Goal: Task Accomplishment & Management: Use online tool/utility

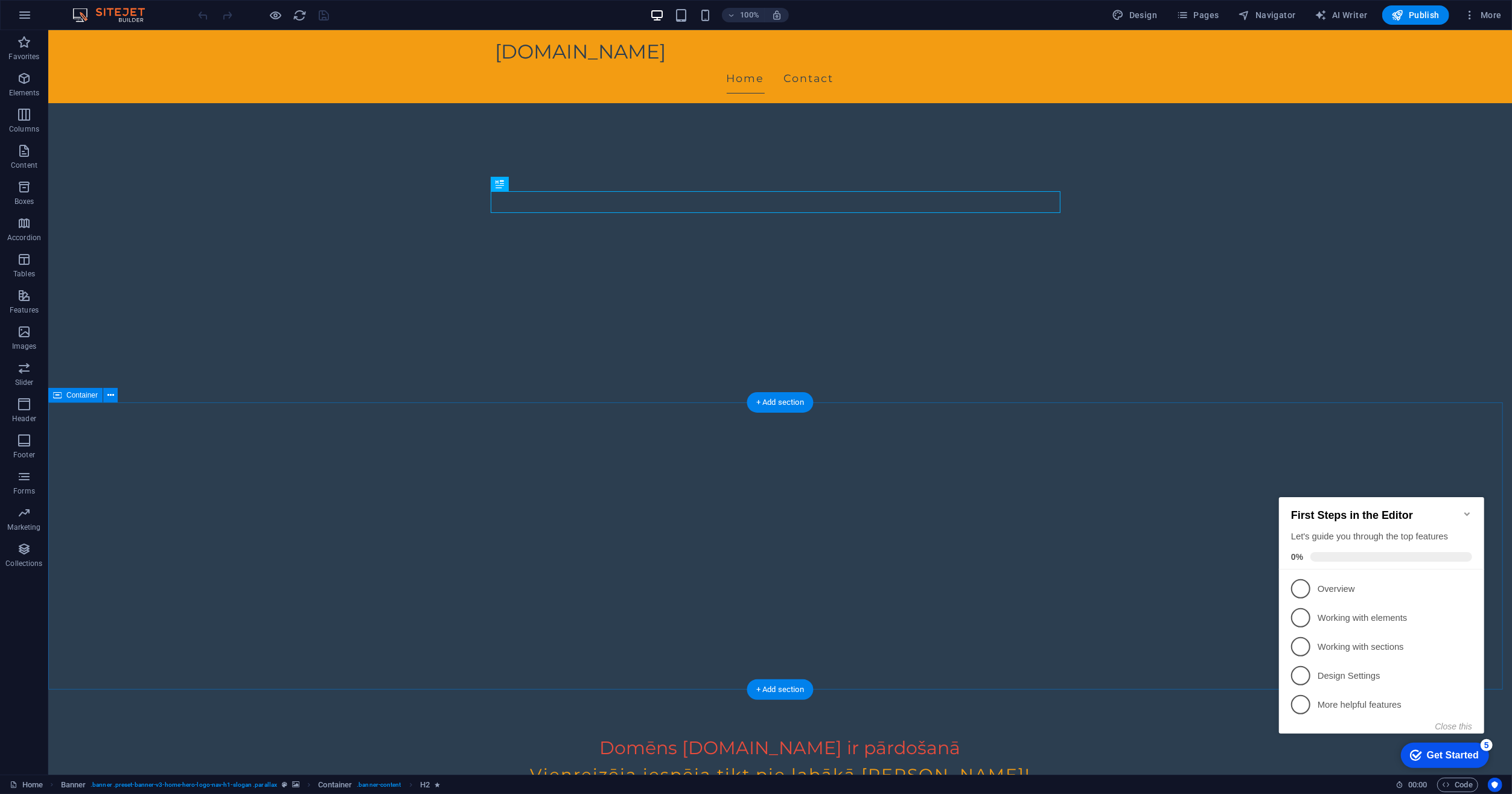
scroll to position [61, 0]
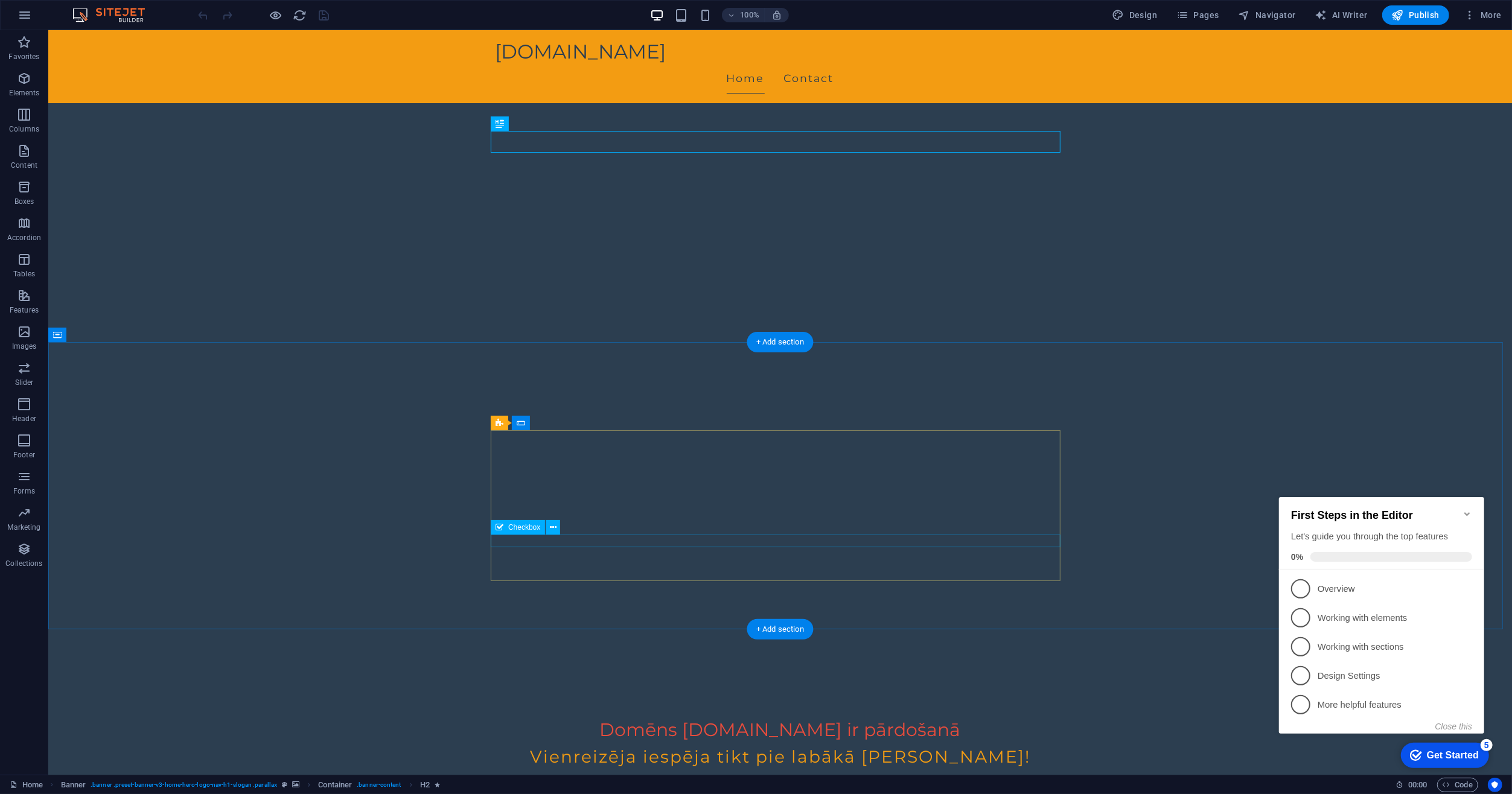
click at [552, 528] on icon at bounding box center [553, 528] width 7 height 13
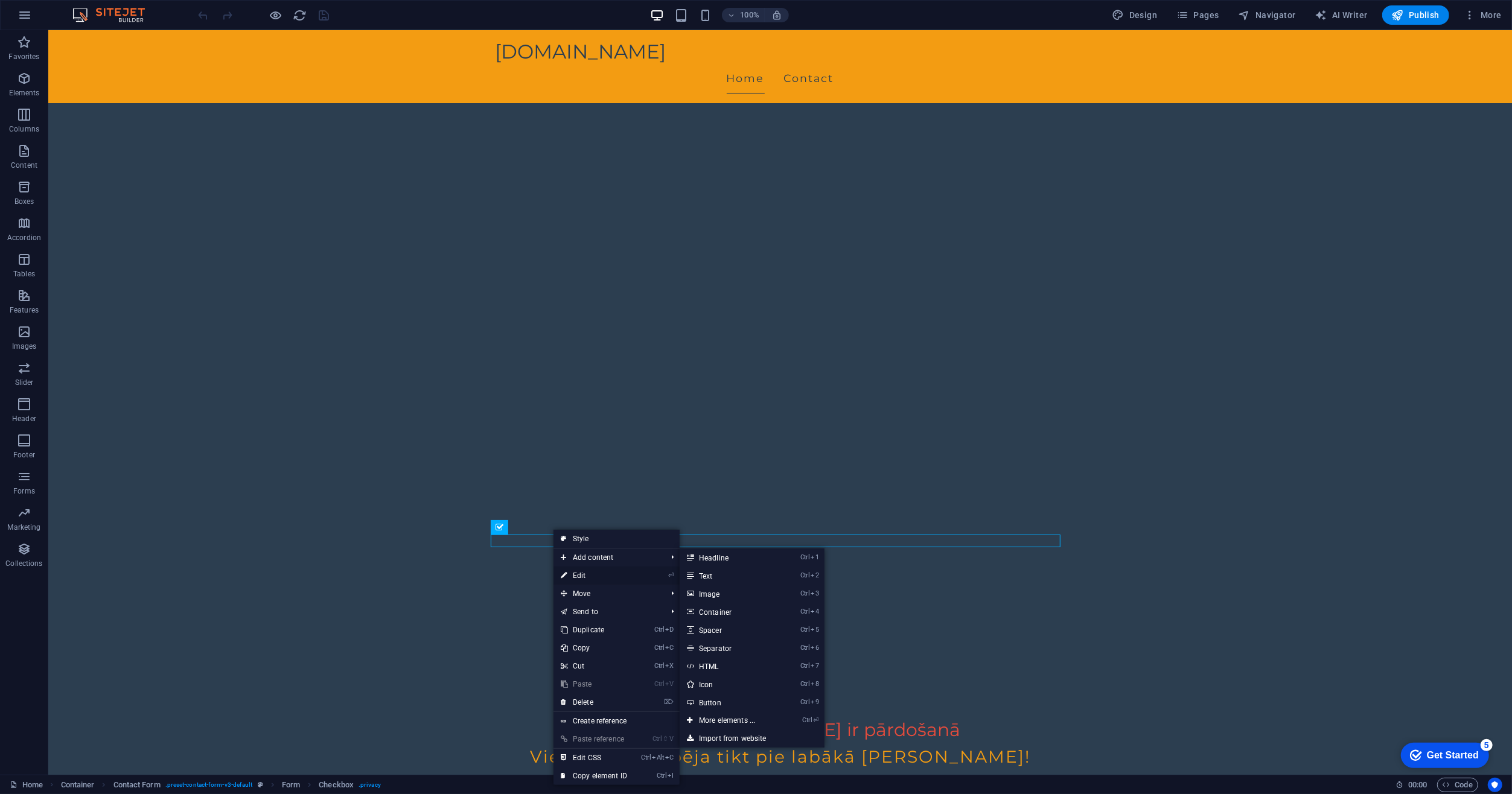
click at [574, 575] on link "⏎ Edit" at bounding box center [594, 576] width 81 height 18
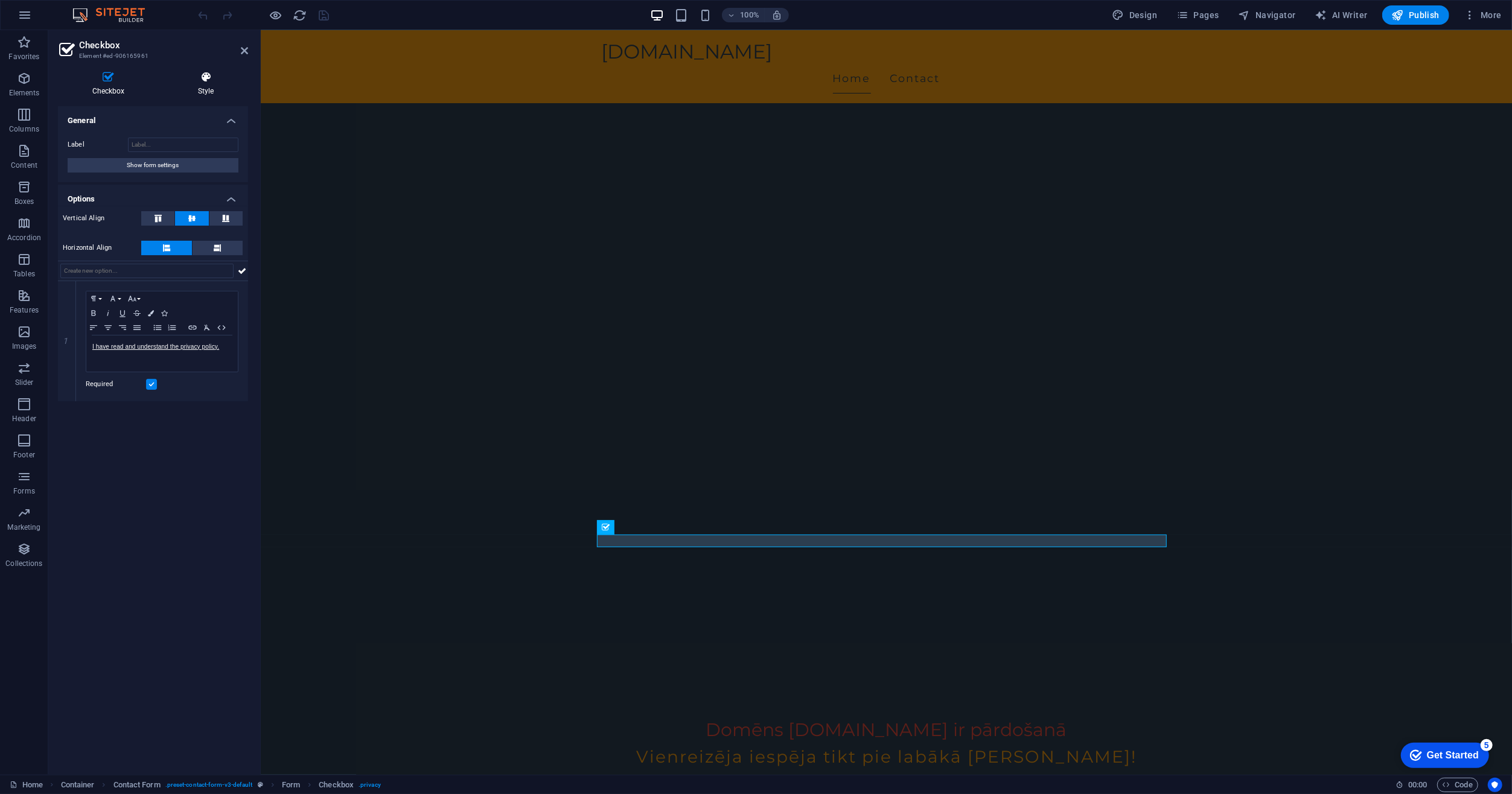
click at [209, 72] on icon at bounding box center [206, 77] width 85 height 12
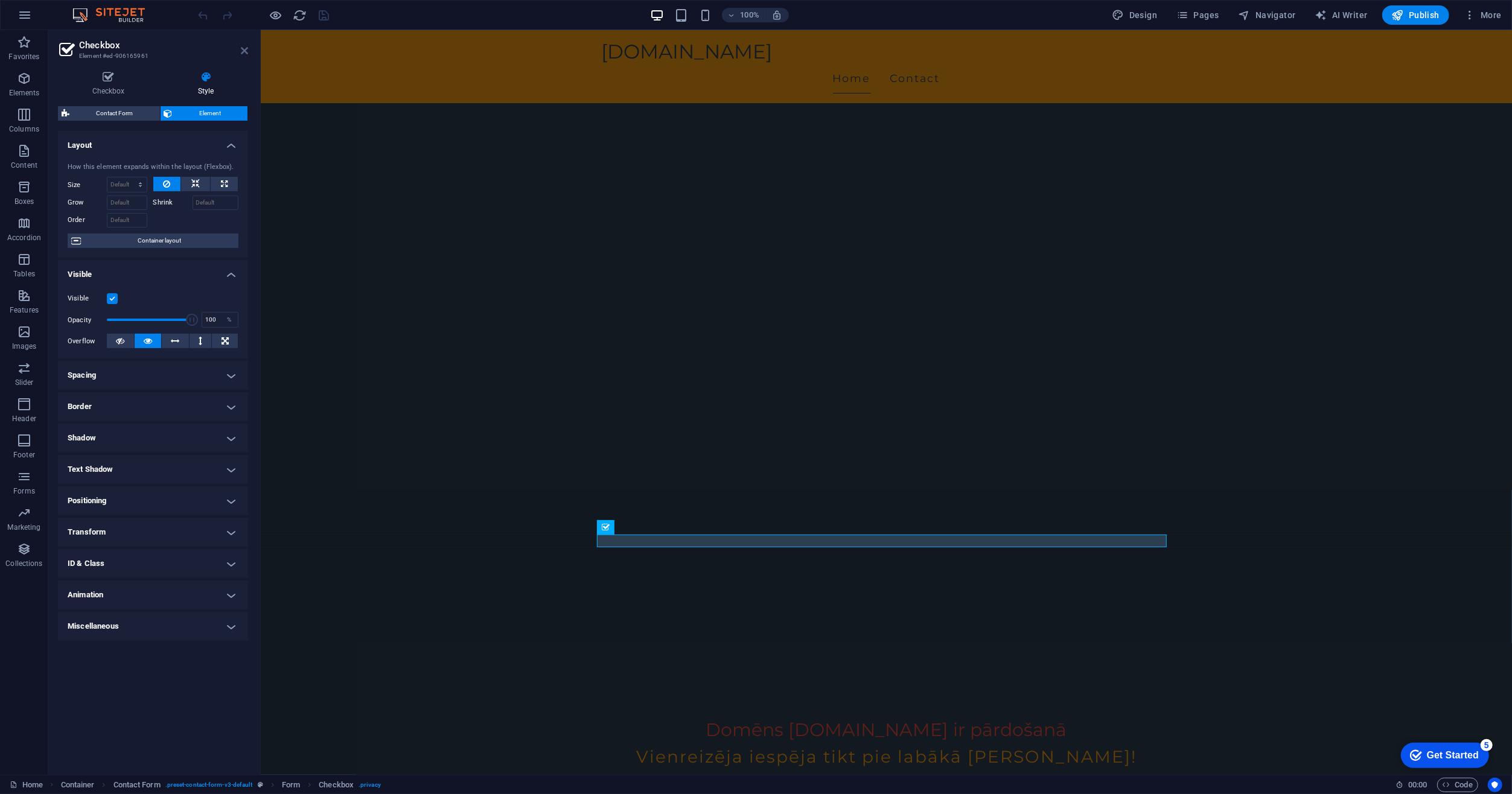
click at [247, 47] on icon at bounding box center [244, 51] width 7 height 10
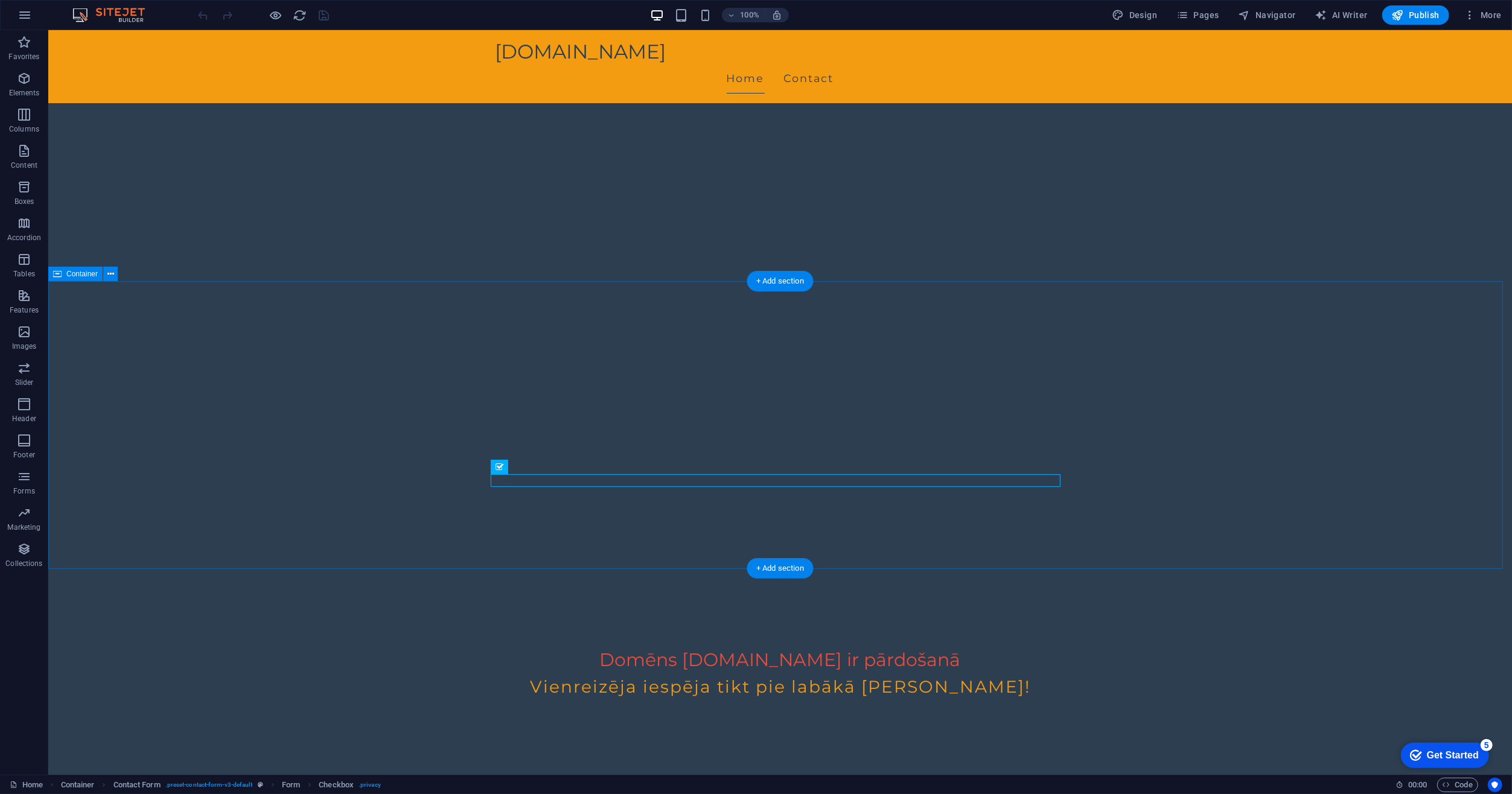
scroll to position [131, 0]
click at [822, 63] on nav "Home Contact" at bounding box center [780, 78] width 570 height 30
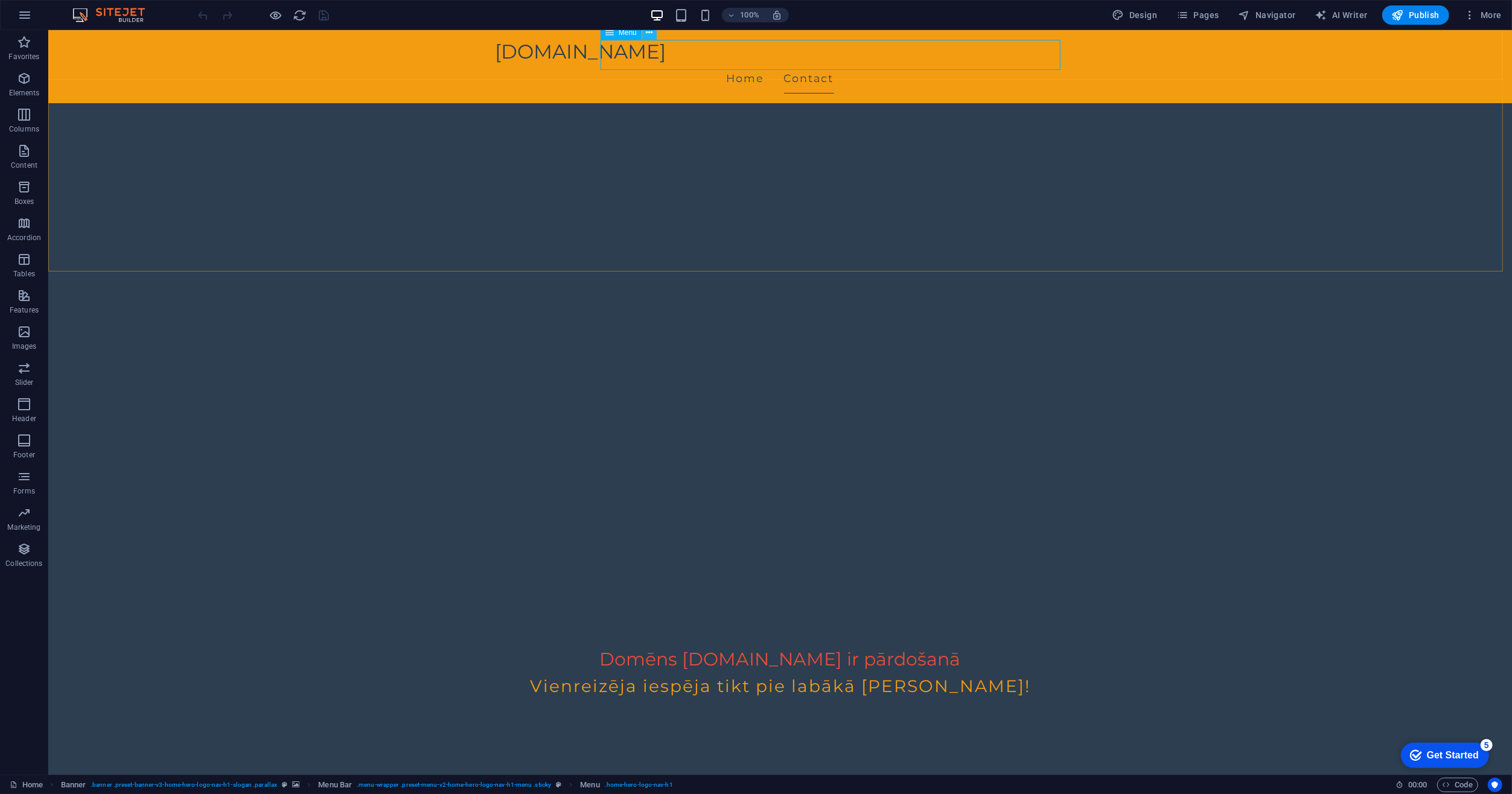
click at [650, 32] on icon at bounding box center [649, 32] width 7 height 13
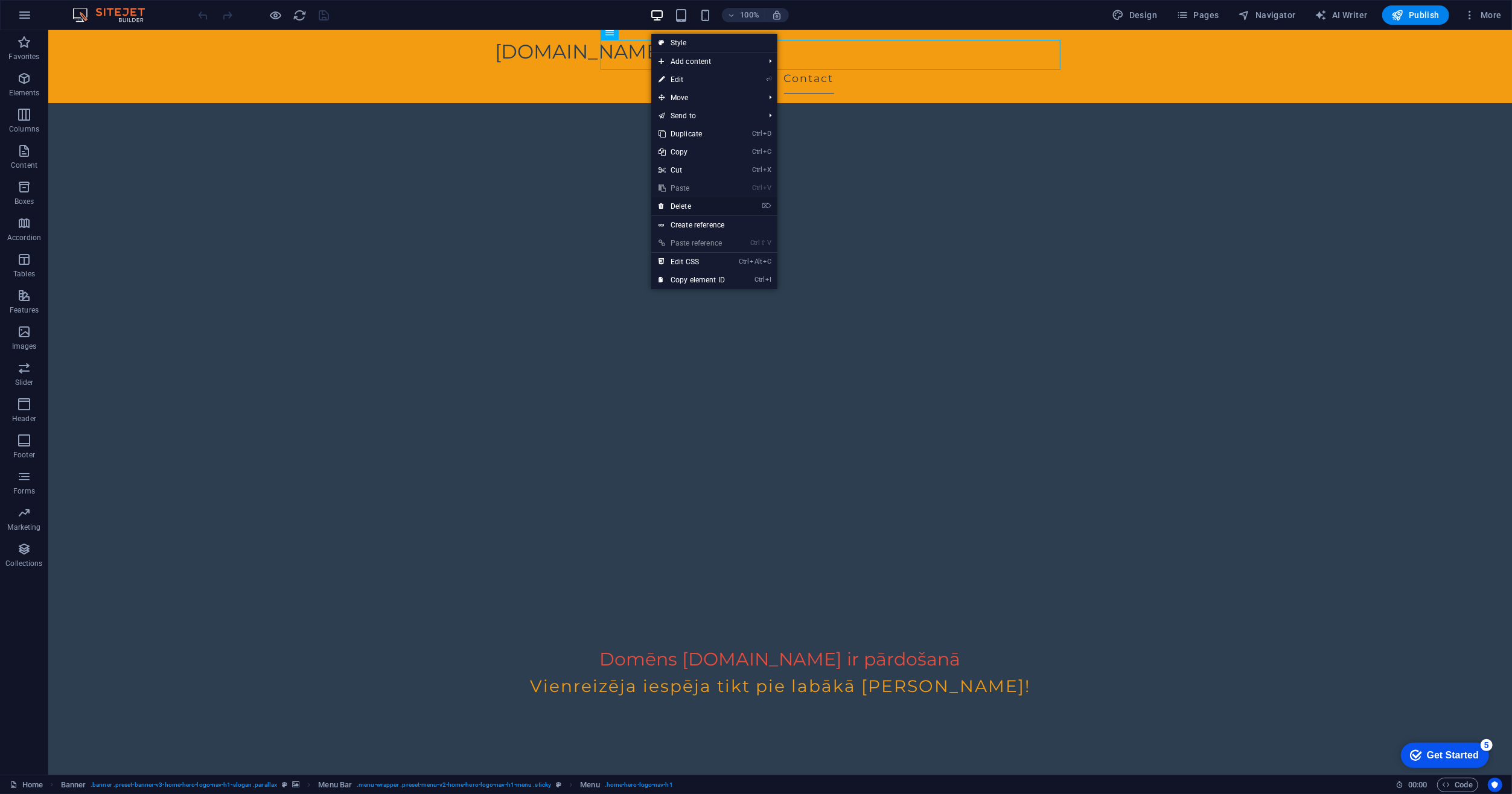
click at [684, 207] on link "⌦ Delete" at bounding box center [692, 206] width 81 height 18
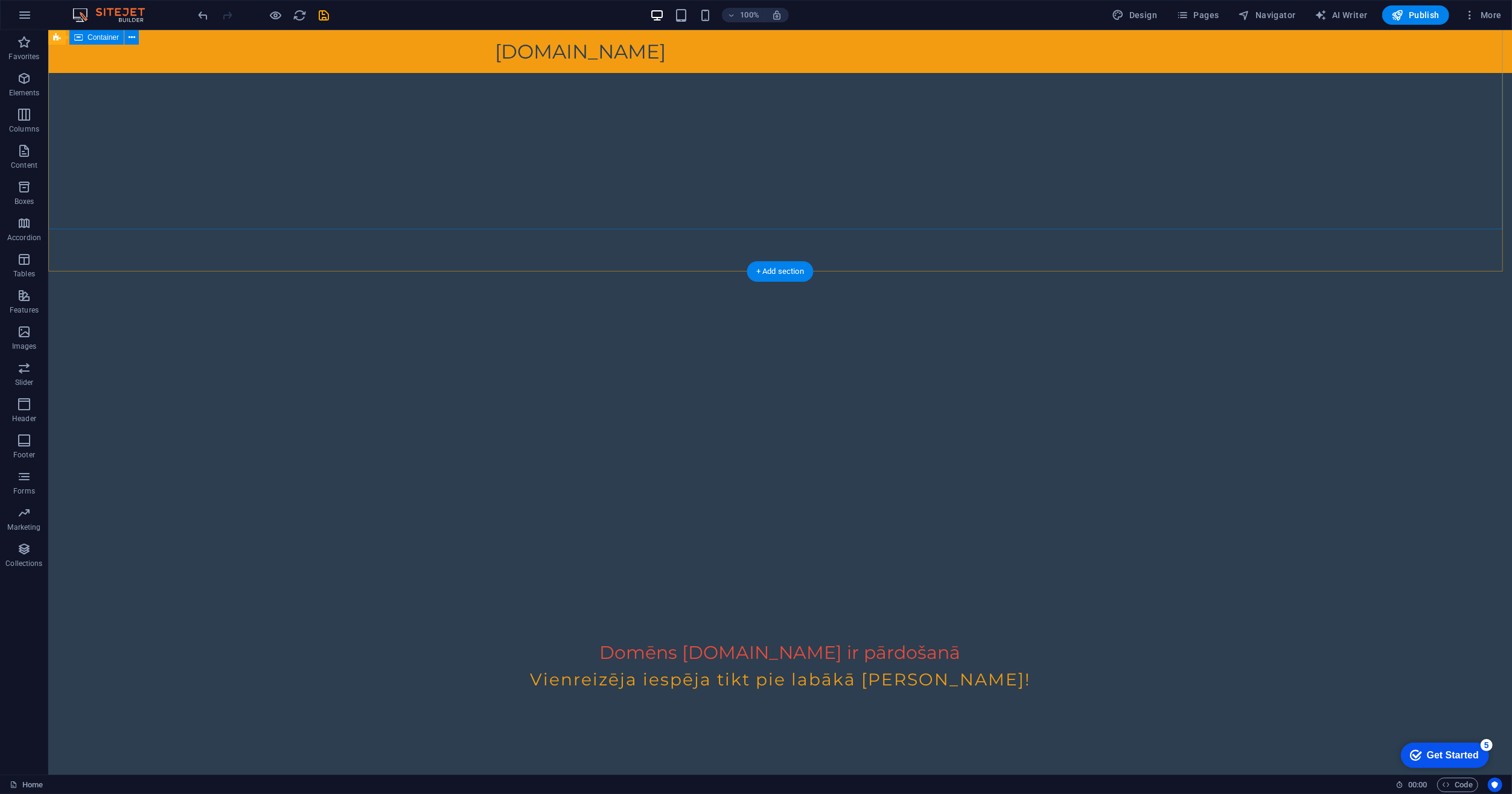
click at [1211, 551] on div "Domēns [DOMAIN_NAME] ir pārdošanā [GEOGRAPHIC_DATA] iespēja tikt pie labākā [PE…" at bounding box center [780, 650] width 1464 height 197
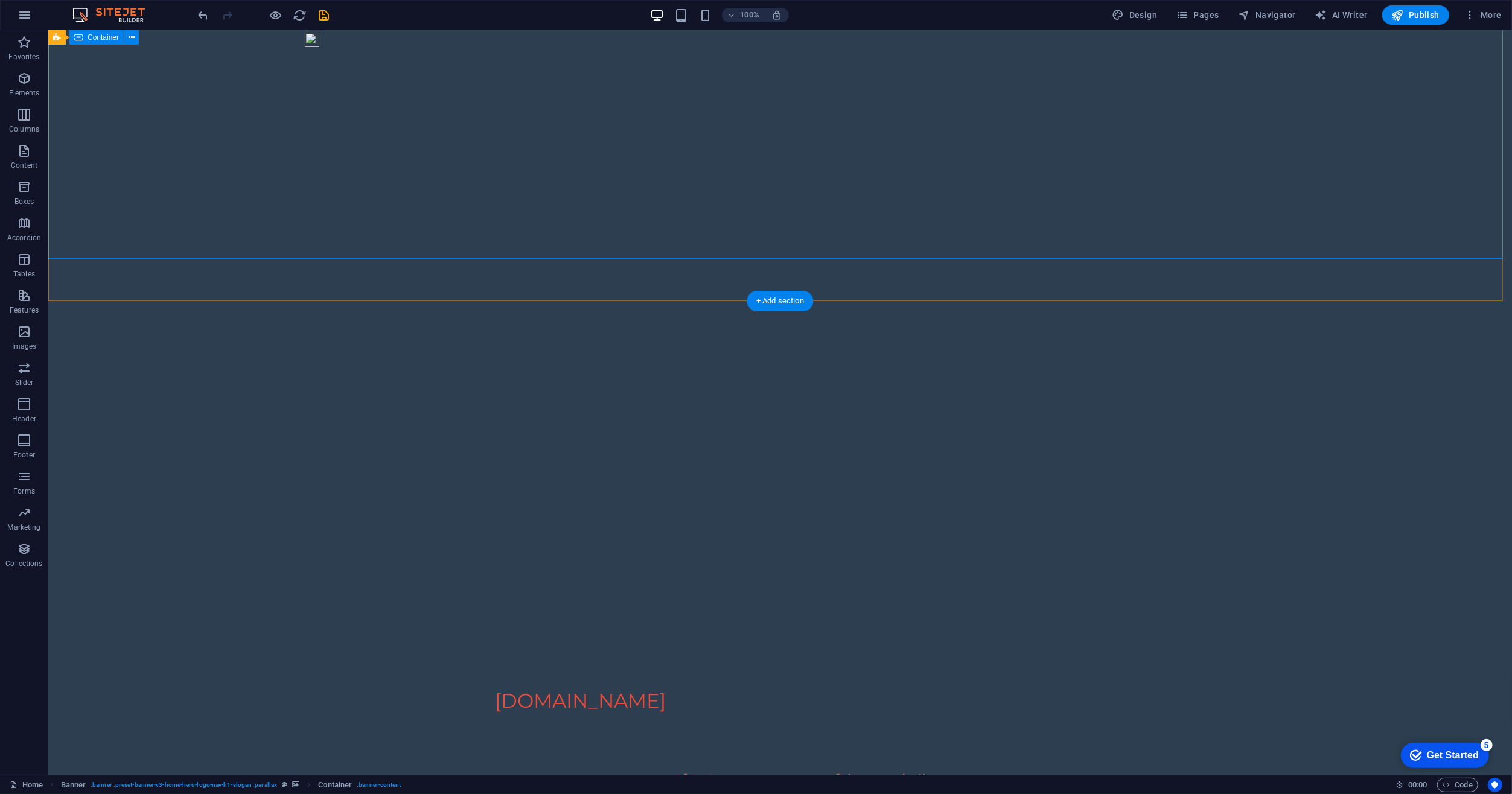
scroll to position [0, 0]
click at [1268, 725] on div "Domēns [DOMAIN_NAME] ir pārdošanā [GEOGRAPHIC_DATA] iespēja tikt pie labākā [PE…" at bounding box center [780, 802] width 1464 height 154
click at [72, 69] on span "Container" at bounding box center [81, 66] width 31 height 7
click at [111, 64] on icon at bounding box center [110, 66] width 7 height 13
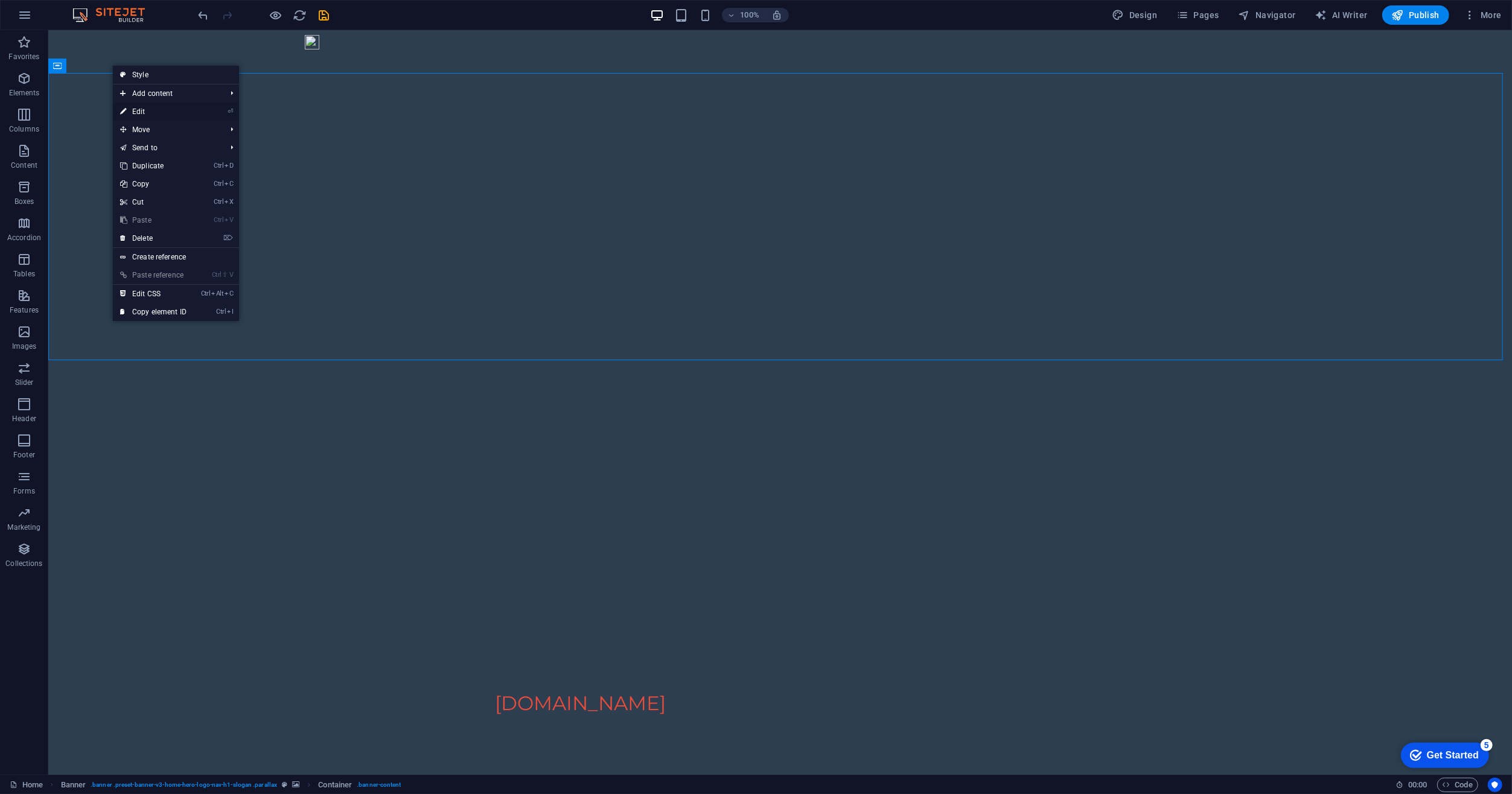
click at [155, 104] on link "⏎ Edit" at bounding box center [153, 112] width 81 height 18
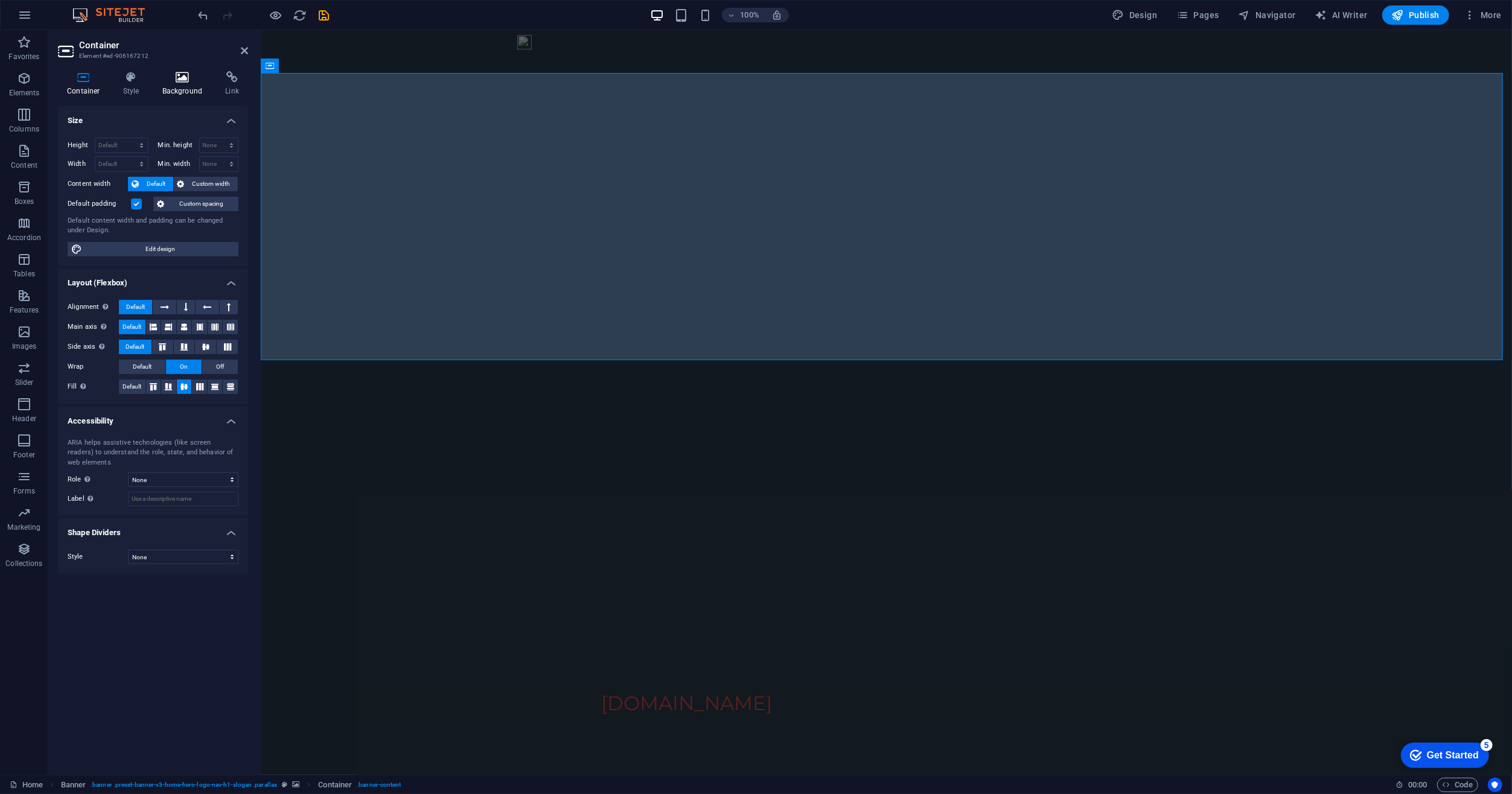
click at [186, 86] on h4 "Background" at bounding box center [184, 83] width 63 height 25
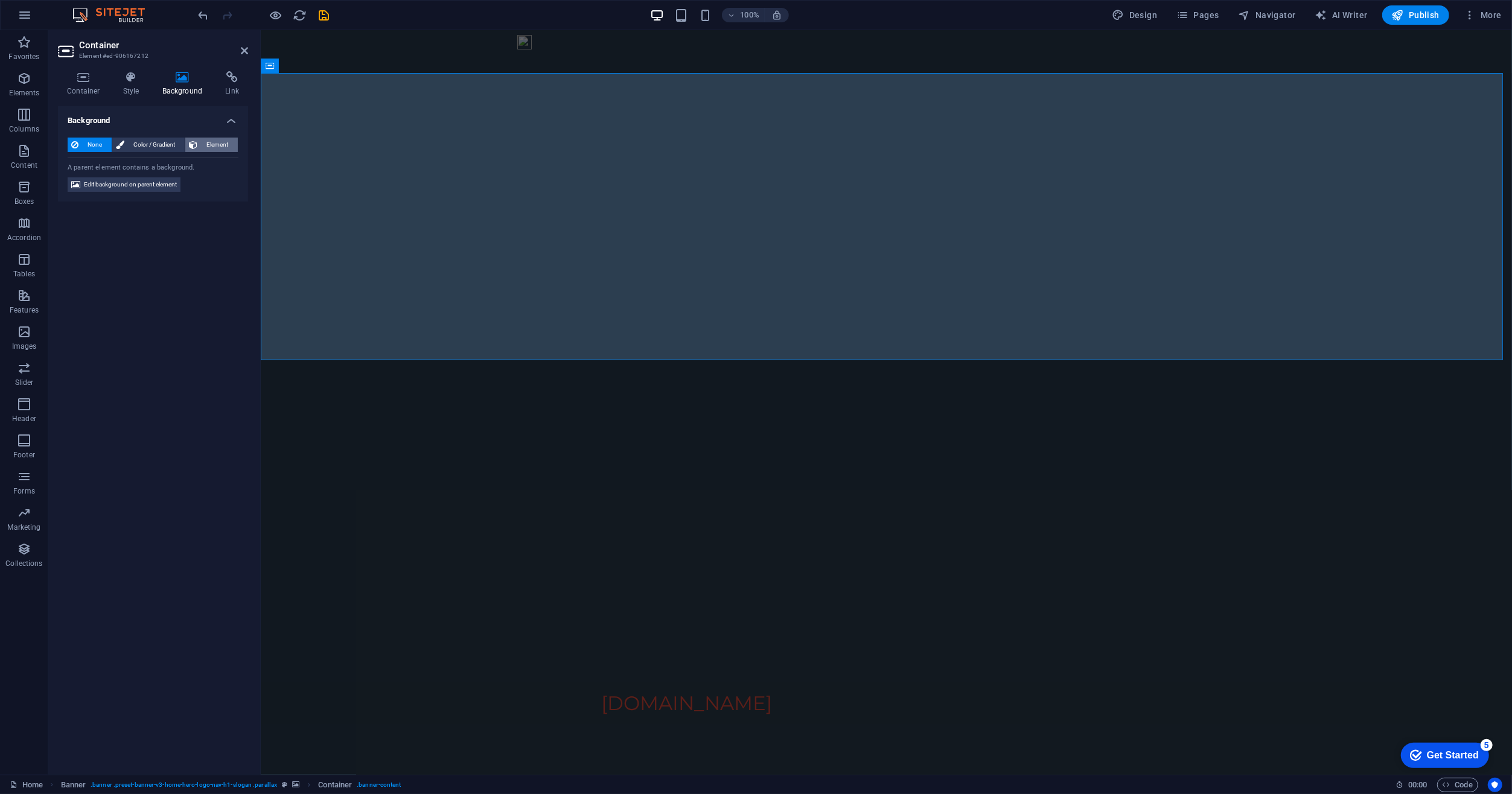
click at [212, 145] on span "Element" at bounding box center [217, 145] width 33 height 15
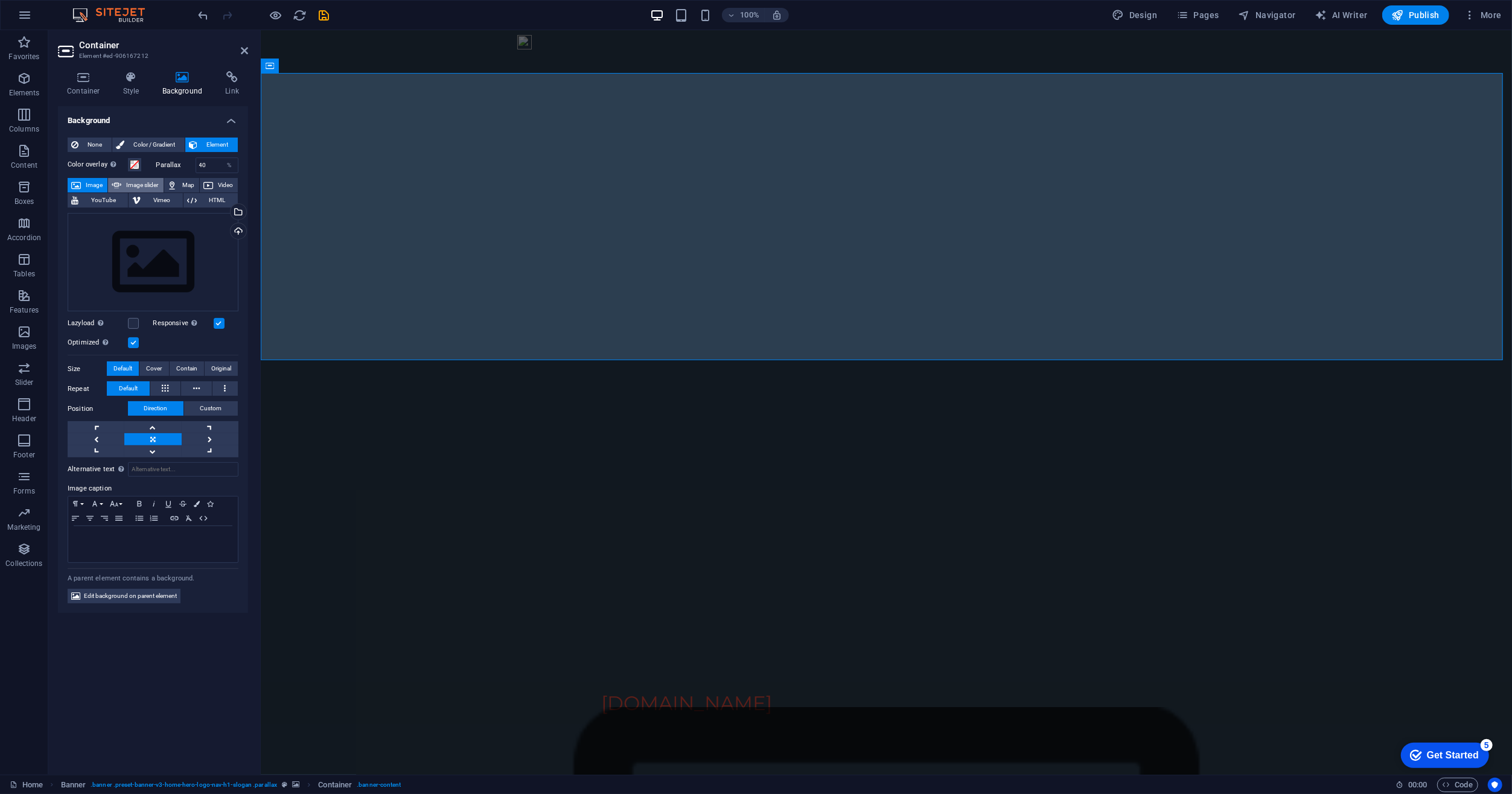
click at [143, 187] on span "Image slider" at bounding box center [142, 185] width 34 height 15
select select "ms"
select select "s"
select select "progressive"
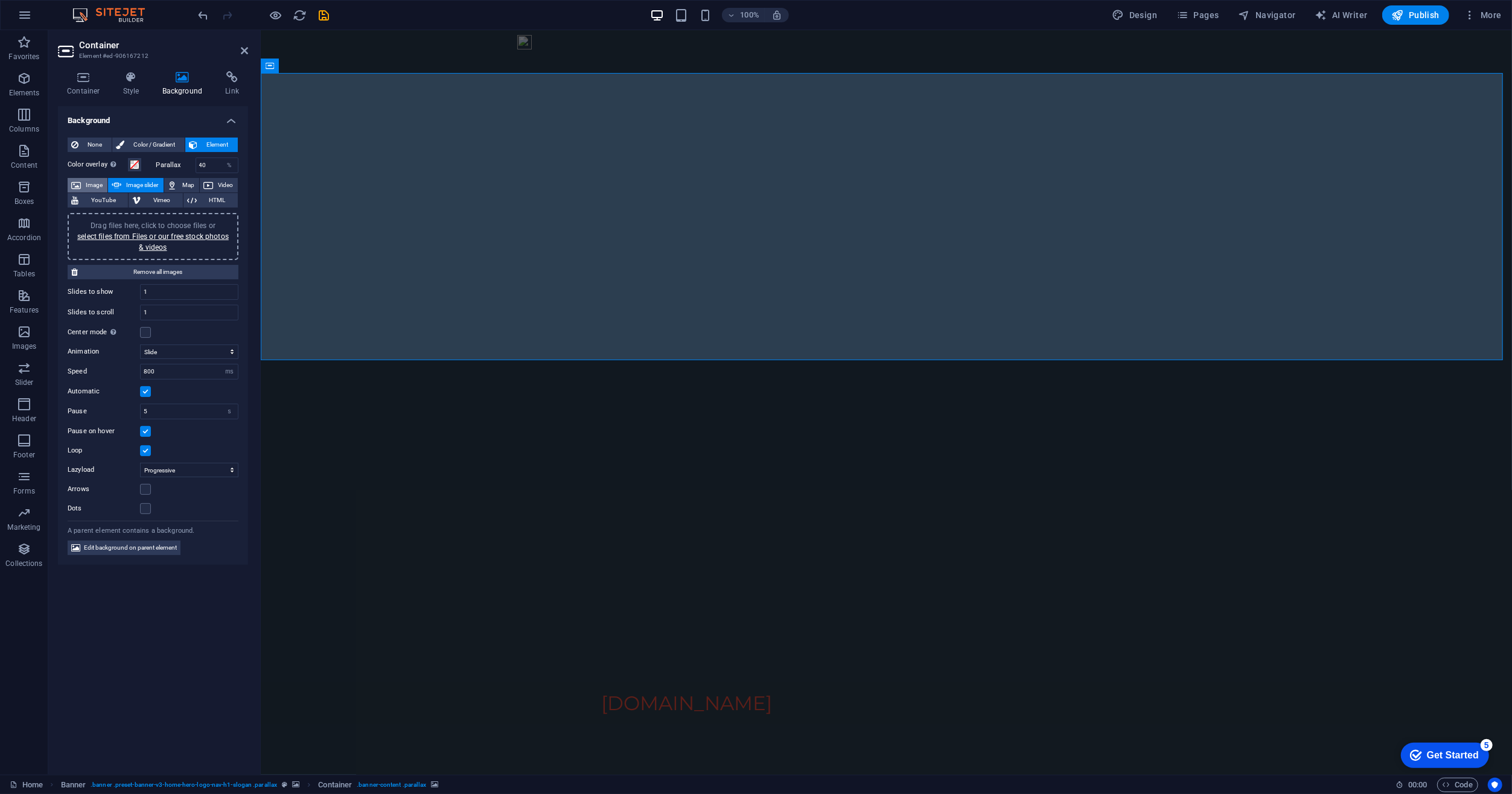
click at [97, 182] on span "Image" at bounding box center [94, 185] width 20 height 15
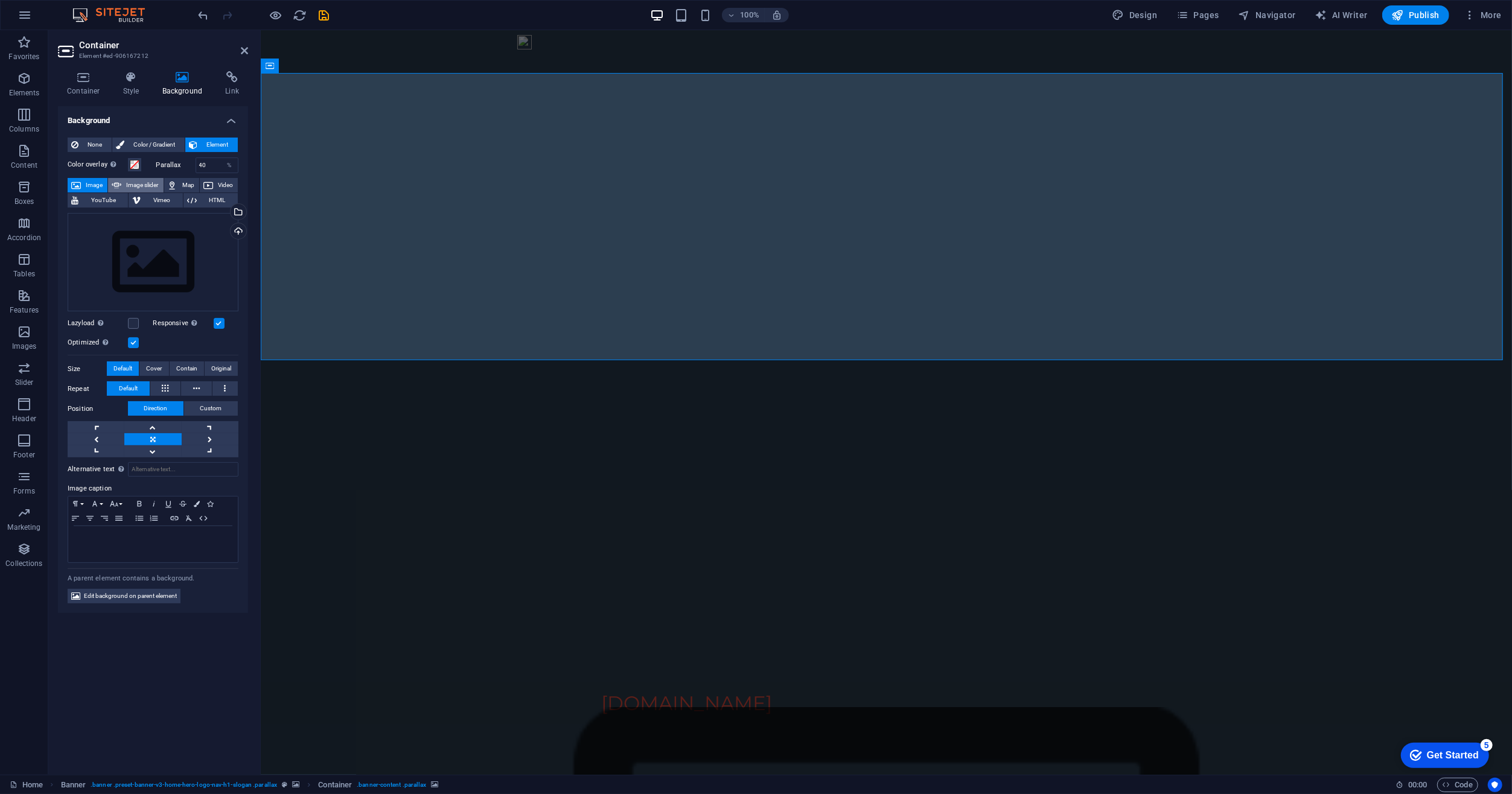
click at [132, 182] on span "Image slider" at bounding box center [142, 185] width 34 height 15
select select "ms"
select select "s"
select select "progressive"
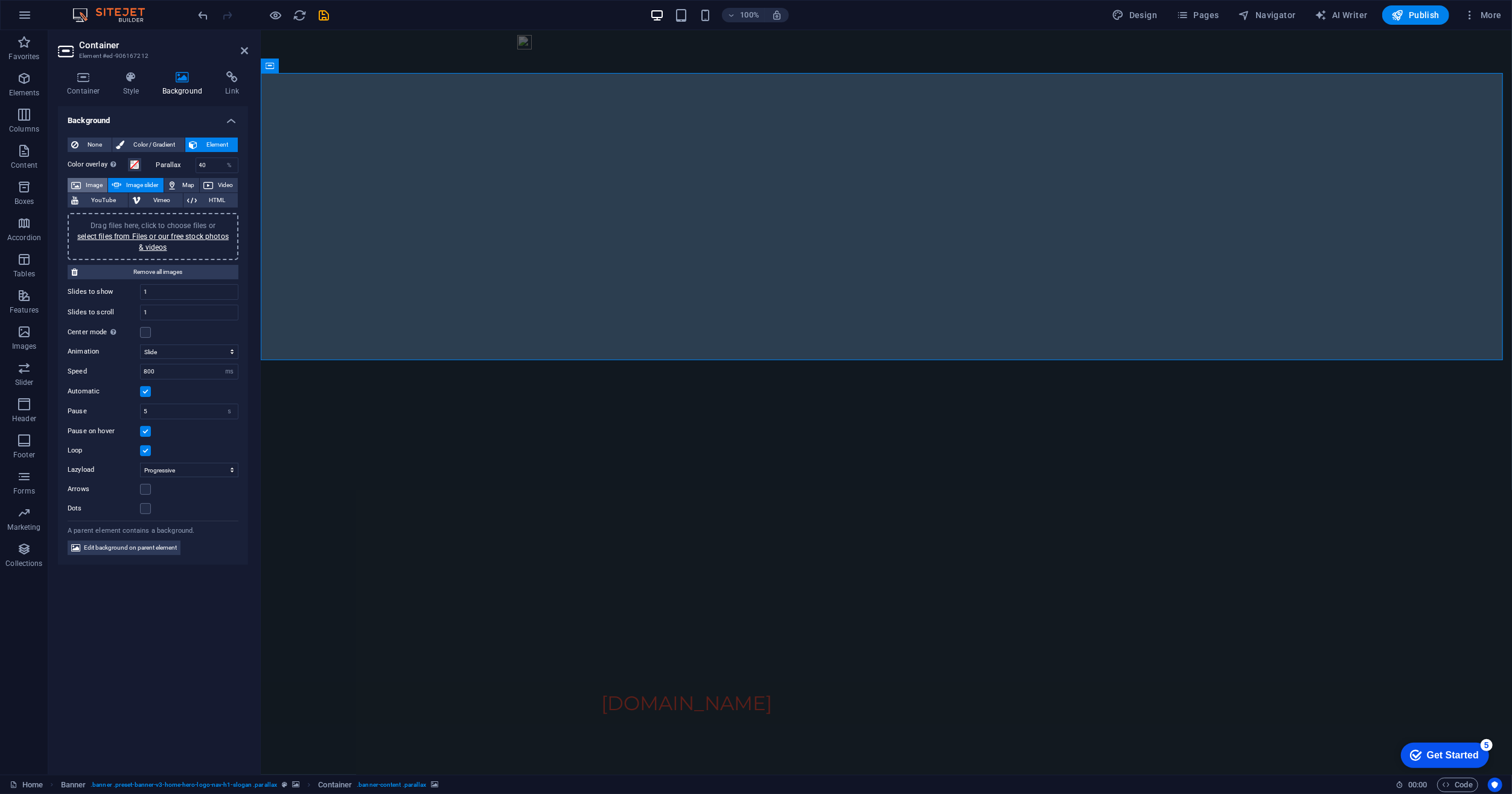
click at [94, 189] on span "Image" at bounding box center [94, 185] width 20 height 15
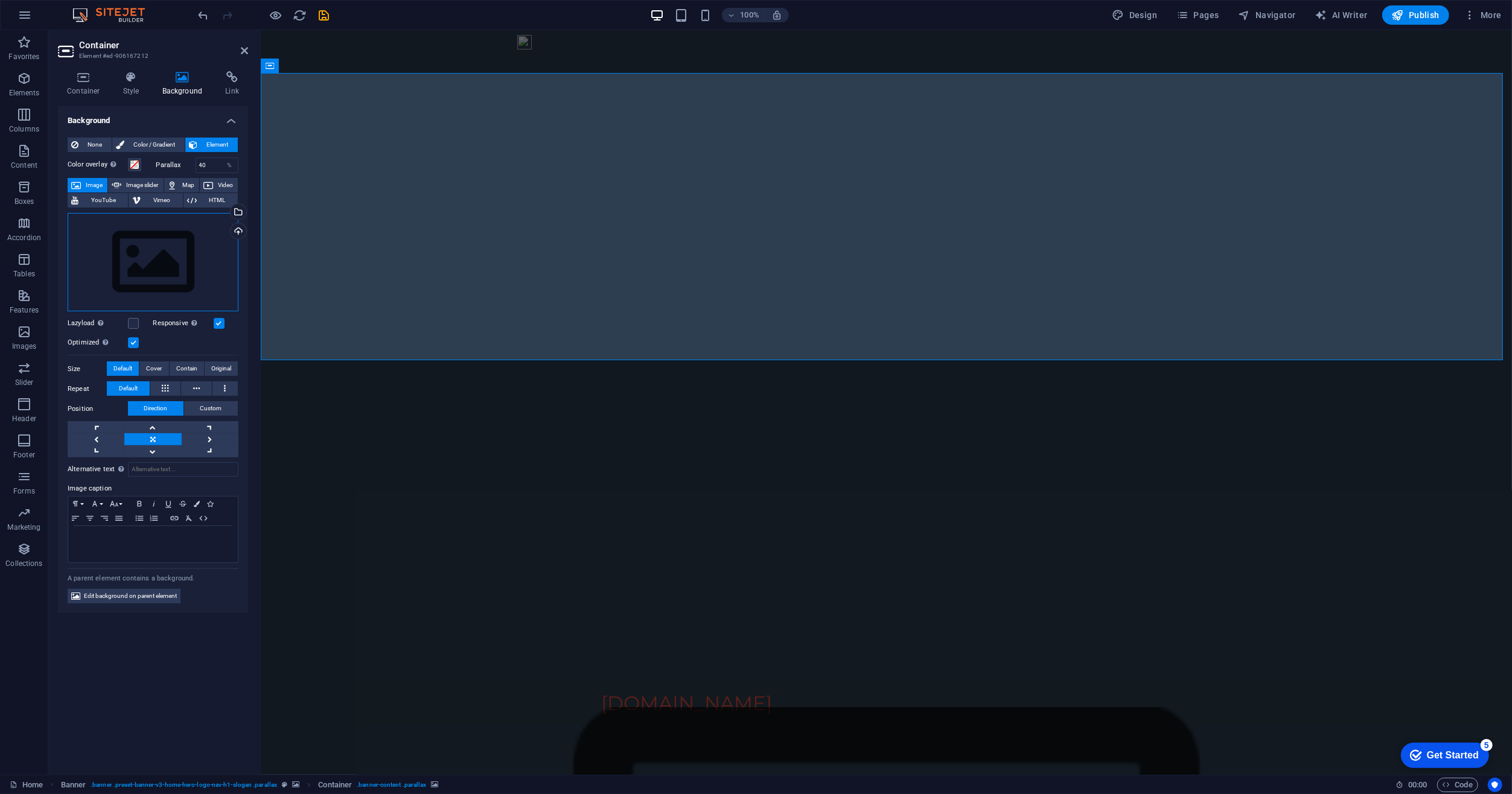
click at [201, 238] on div "Drag files here, click to choose files or select files from Files or our free s…" at bounding box center [152, 263] width 171 height 99
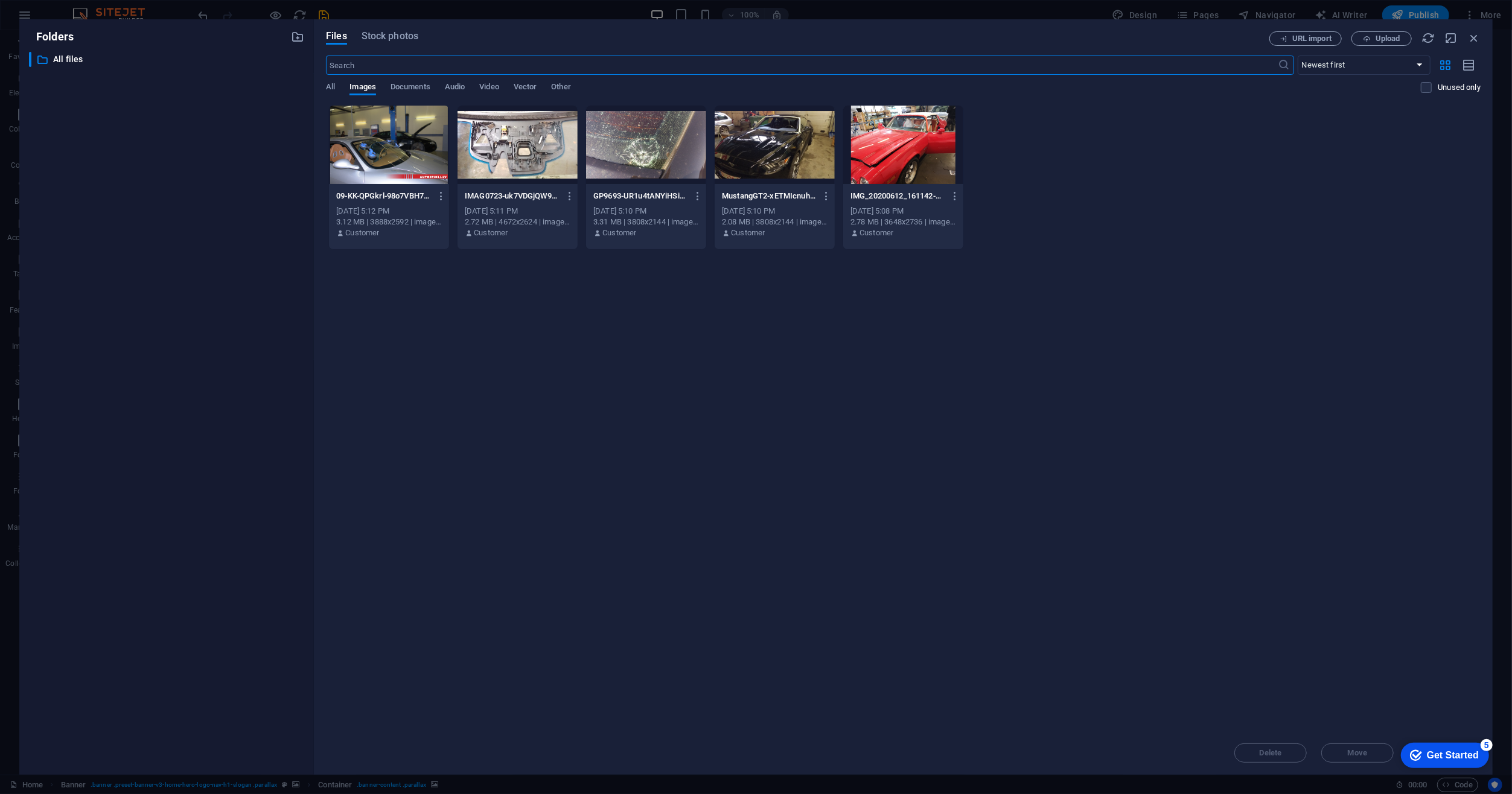
click at [396, 146] on div at bounding box center [389, 144] width 120 height 78
click at [563, 140] on div at bounding box center [517, 144] width 120 height 78
click at [425, 143] on div at bounding box center [389, 144] width 120 height 78
click at [1349, 756] on span "Move" at bounding box center [1358, 753] width 20 height 7
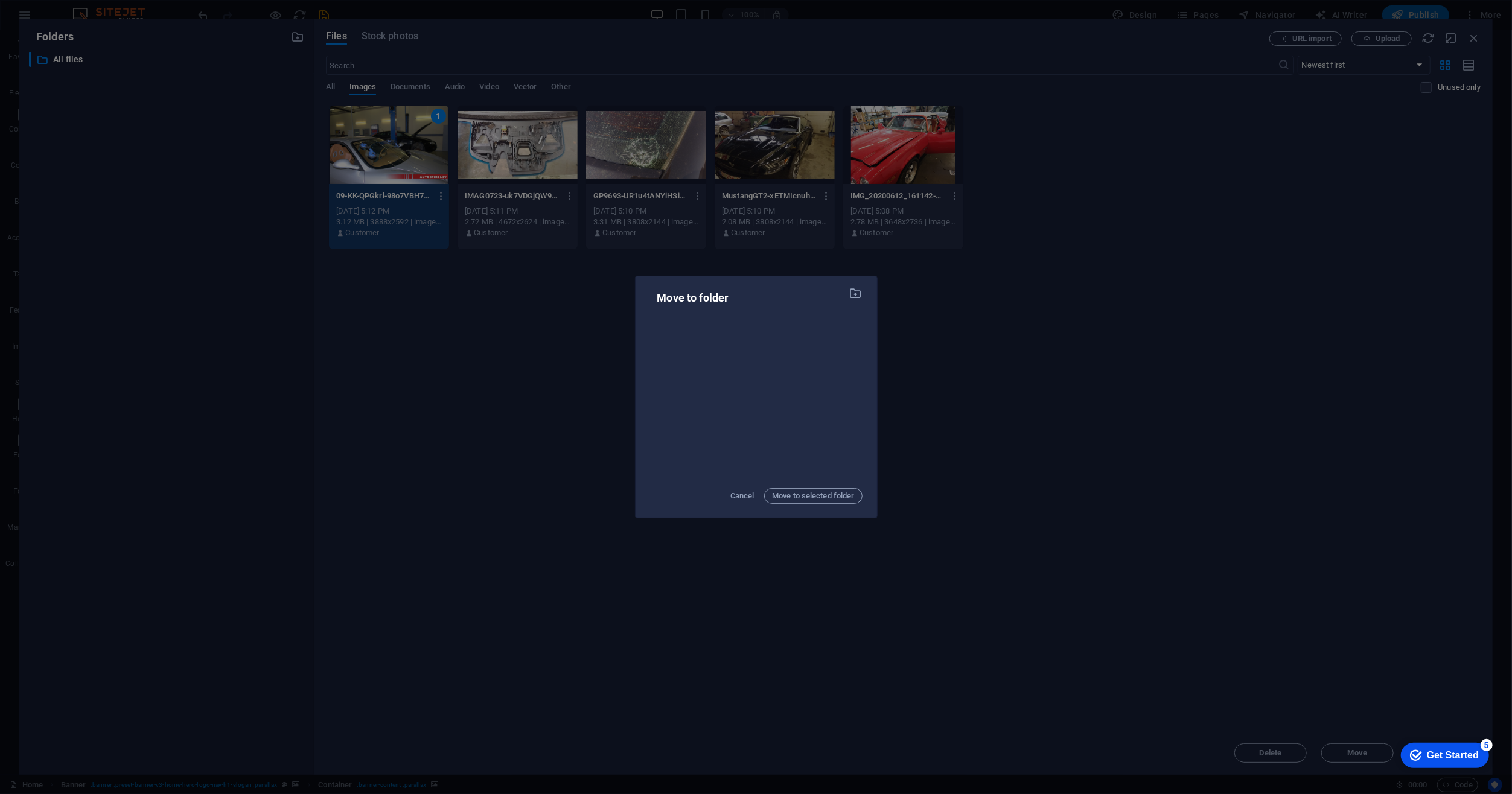
click at [709, 331] on div at bounding box center [756, 397] width 213 height 164
click at [780, 325] on div at bounding box center [756, 397] width 213 height 164
click at [1001, 335] on div "Move to folder Cancel Move to selected folder" at bounding box center [756, 397] width 1512 height 794
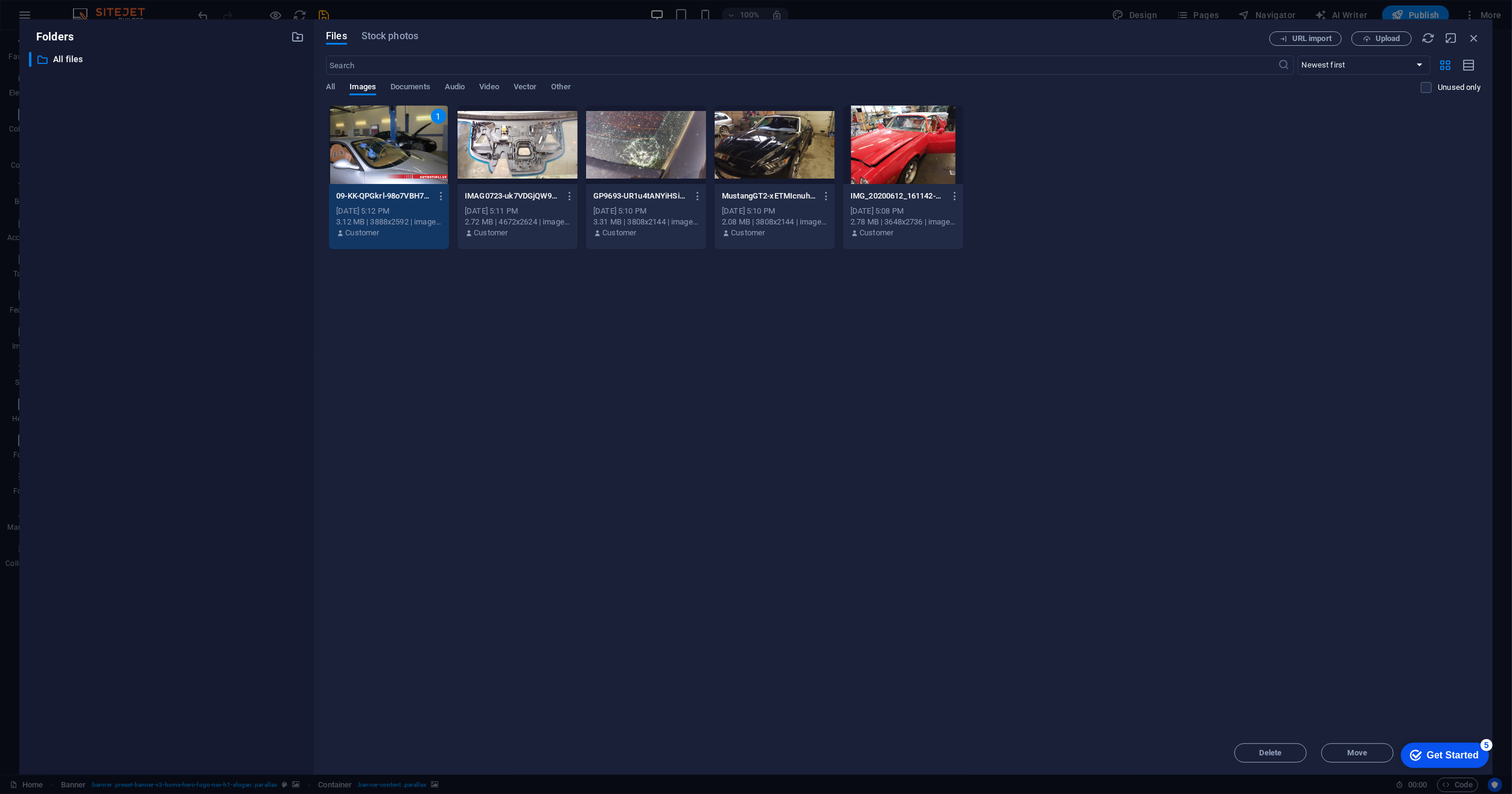
click at [1444, 755] on div "Get Started" at bounding box center [1452, 755] width 52 height 11
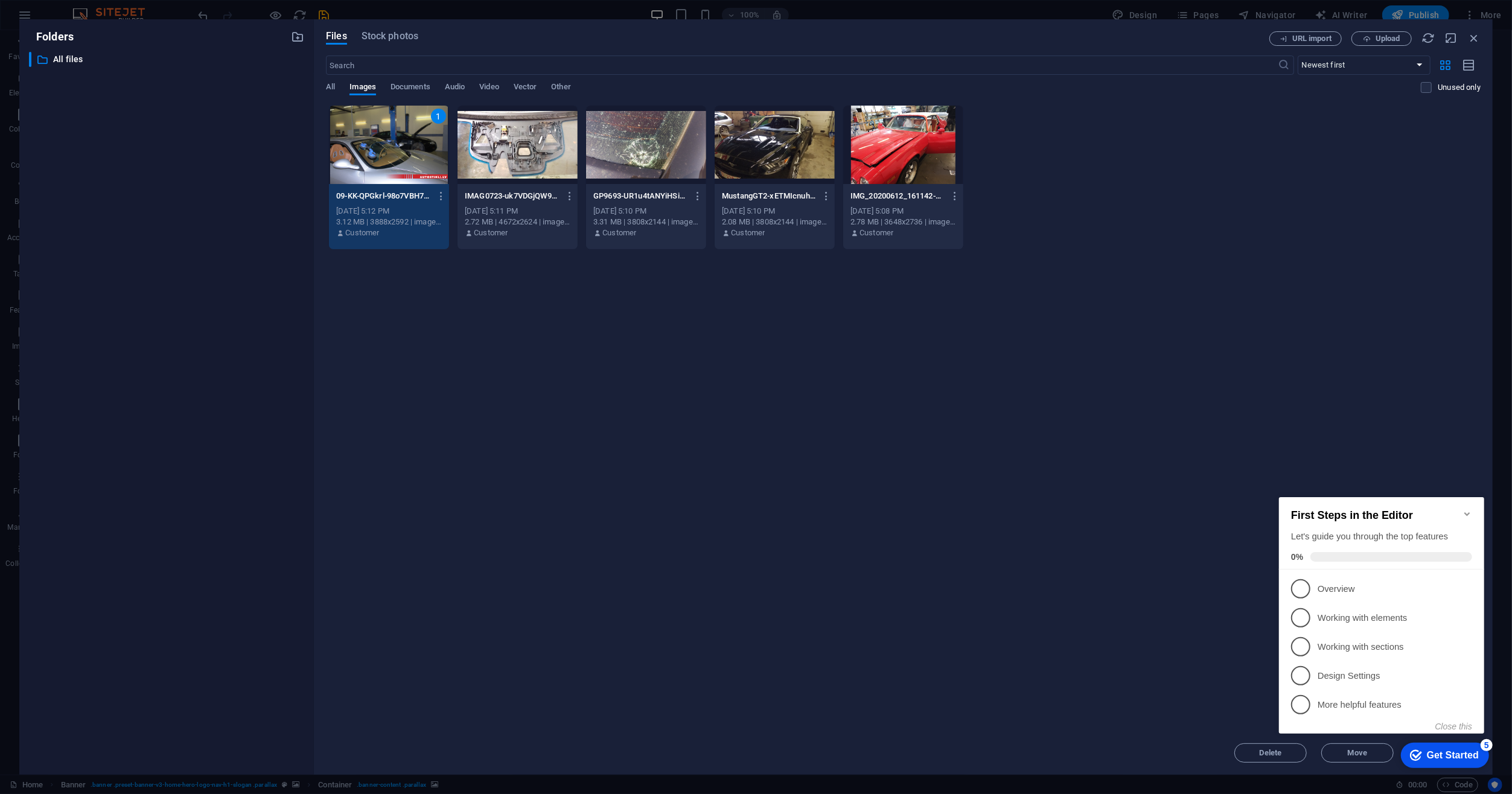
click at [1356, 433] on div "Drop files here to upload them instantly 1 09-KK-QPGkrl-98o7VBH7tzJQ.jpg 09-KK-…" at bounding box center [903, 418] width 1155 height 626
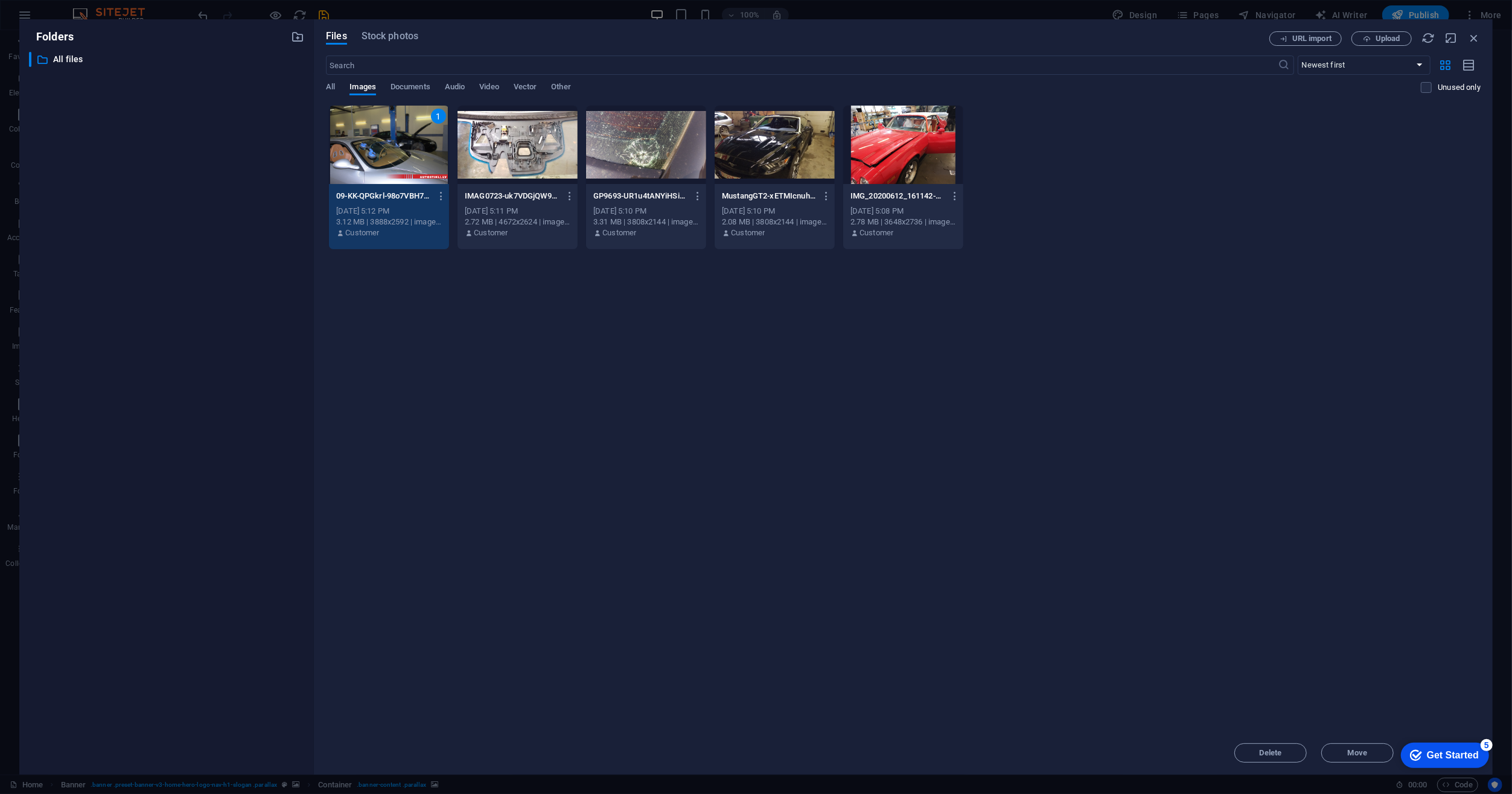
drag, startPoint x: 64, startPoint y: 15, endPoint x: 1176, endPoint y: 631, distance: 1271.2
click at [1176, 631] on div "Drop files here to upload them instantly 1 09-KK-QPGkrl-98o7VBH7tzJQ.jpg 09-KK-…" at bounding box center [903, 418] width 1155 height 626
drag, startPoint x: 1426, startPoint y: 750, endPoint x: 1424, endPoint y: 645, distance: 105.0
click at [1424, 736] on html "checkmark Get Started 5 First Steps in the Editor Let's guide you through the t…" at bounding box center [1442, 754] width 103 height 36
click at [1422, 624] on div "Drop files here to upload them instantly 09-KK-QPGkrl-98o7VBH7tzJQ.jpg 09-KK-QP…" at bounding box center [903, 418] width 1155 height 626
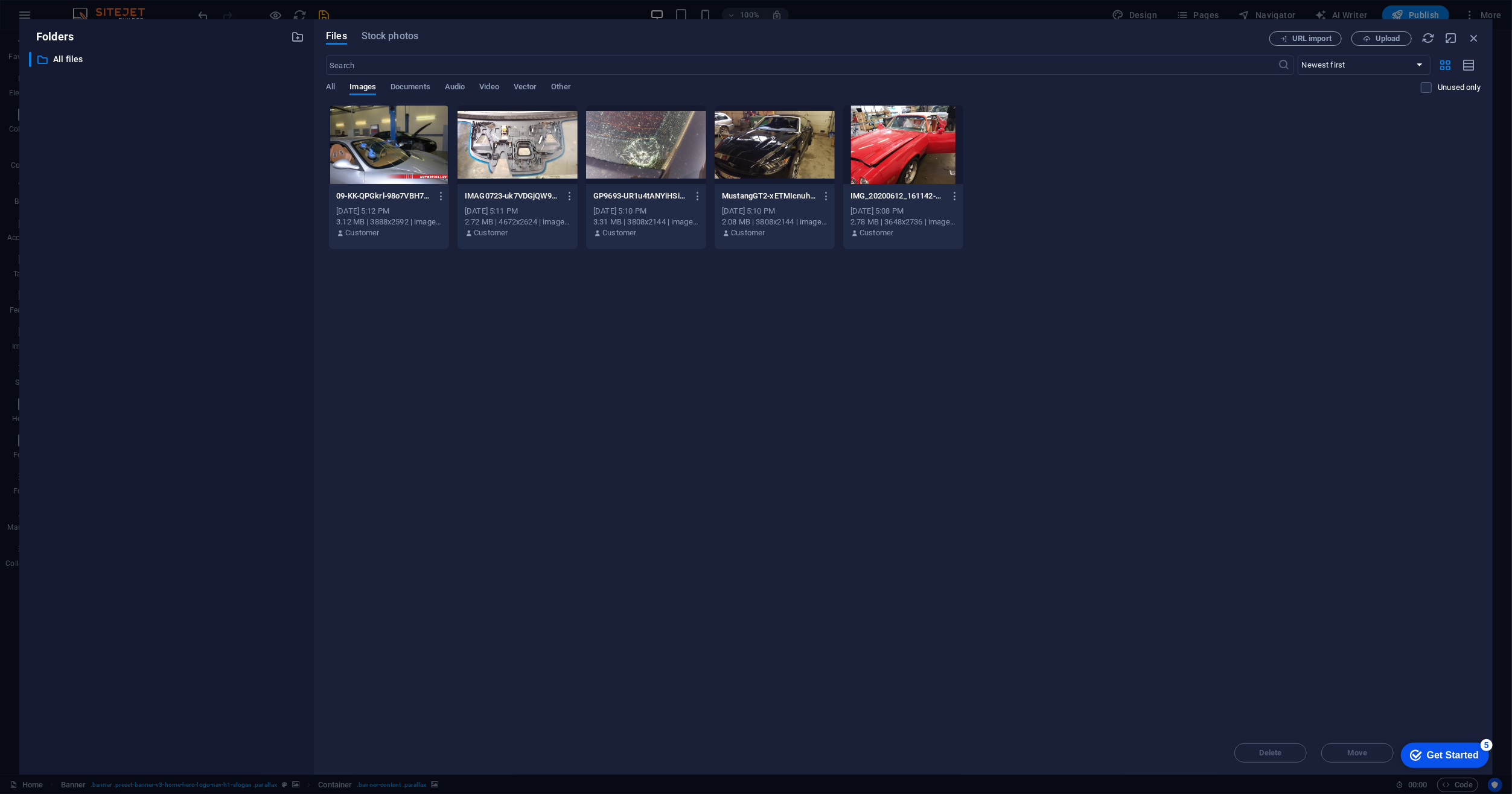
click at [1292, 217] on div "09-KK-QPGkrl-98o7VBH7tzJQ.jpg 09-KK-QPGkrl-98o7VBH7tzJQ.jpg [DATE] 5:12 PM 3.12…" at bounding box center [903, 178] width 1155 height 145
click at [1448, 710] on div "Drop files here to upload them instantly 09-KK-QPGkrl-98o7VBH7tzJQ.jpg 09-KK-QP…" at bounding box center [903, 418] width 1155 height 626
drag, startPoint x: 1455, startPoint y: 747, endPoint x: 1404, endPoint y: 632, distance: 125.8
click at [1404, 736] on html "checkmark Get Started 5 First Steps in the Editor Let's guide you through the t…" at bounding box center [1442, 754] width 103 height 36
drag, startPoint x: 69, startPoint y: 15, endPoint x: 1357, endPoint y: 400, distance: 1344.3
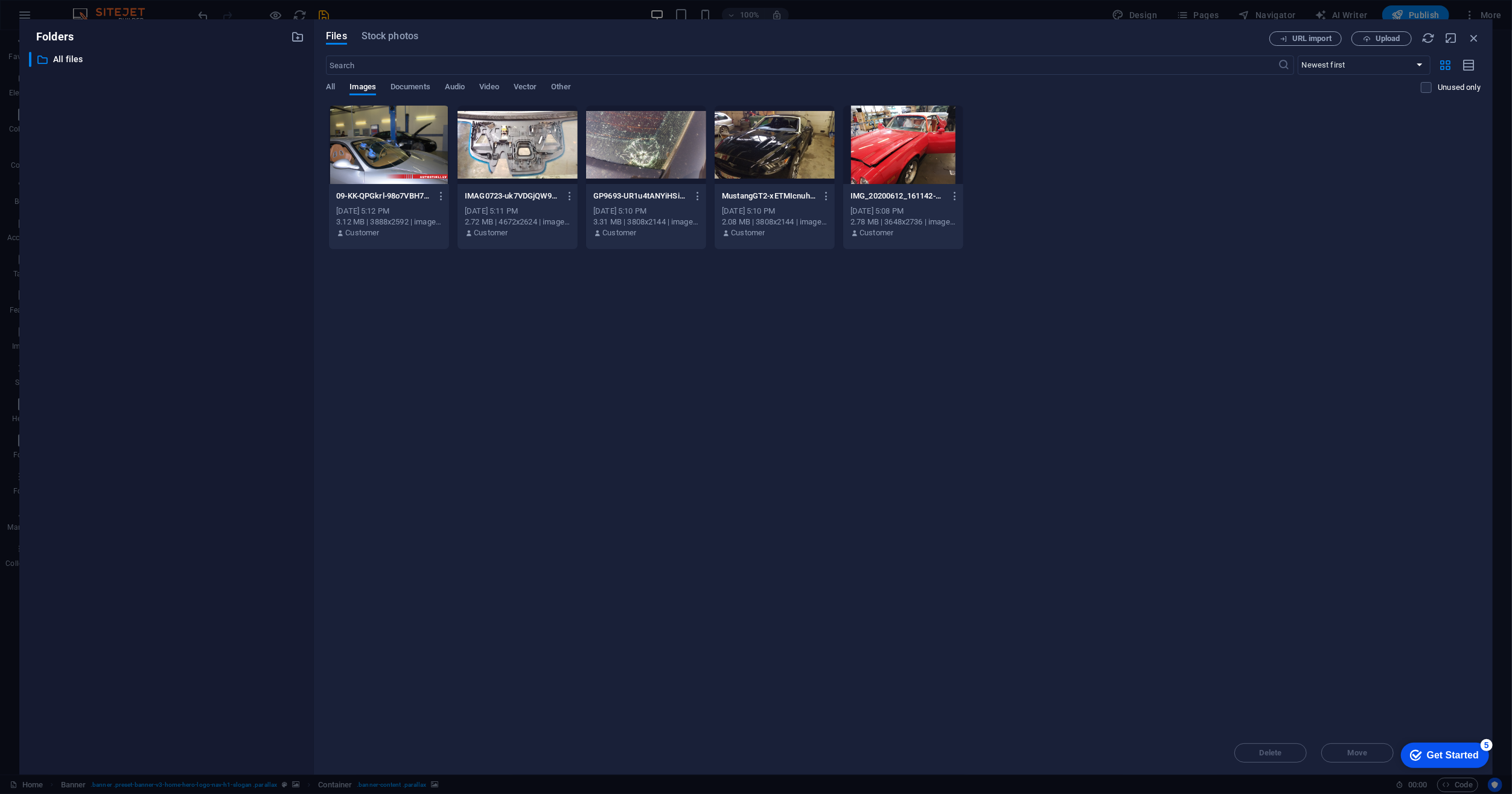
click at [1357, 400] on div "Drop files here to upload them instantly 09-KK-QPGkrl-98o7VBH7tzJQ.jpg 09-KK-QP…" at bounding box center [903, 418] width 1155 height 626
click at [1430, 36] on icon "button" at bounding box center [1428, 38] width 13 height 13
click at [1469, 67] on icon "button" at bounding box center [1469, 66] width 13 height 14
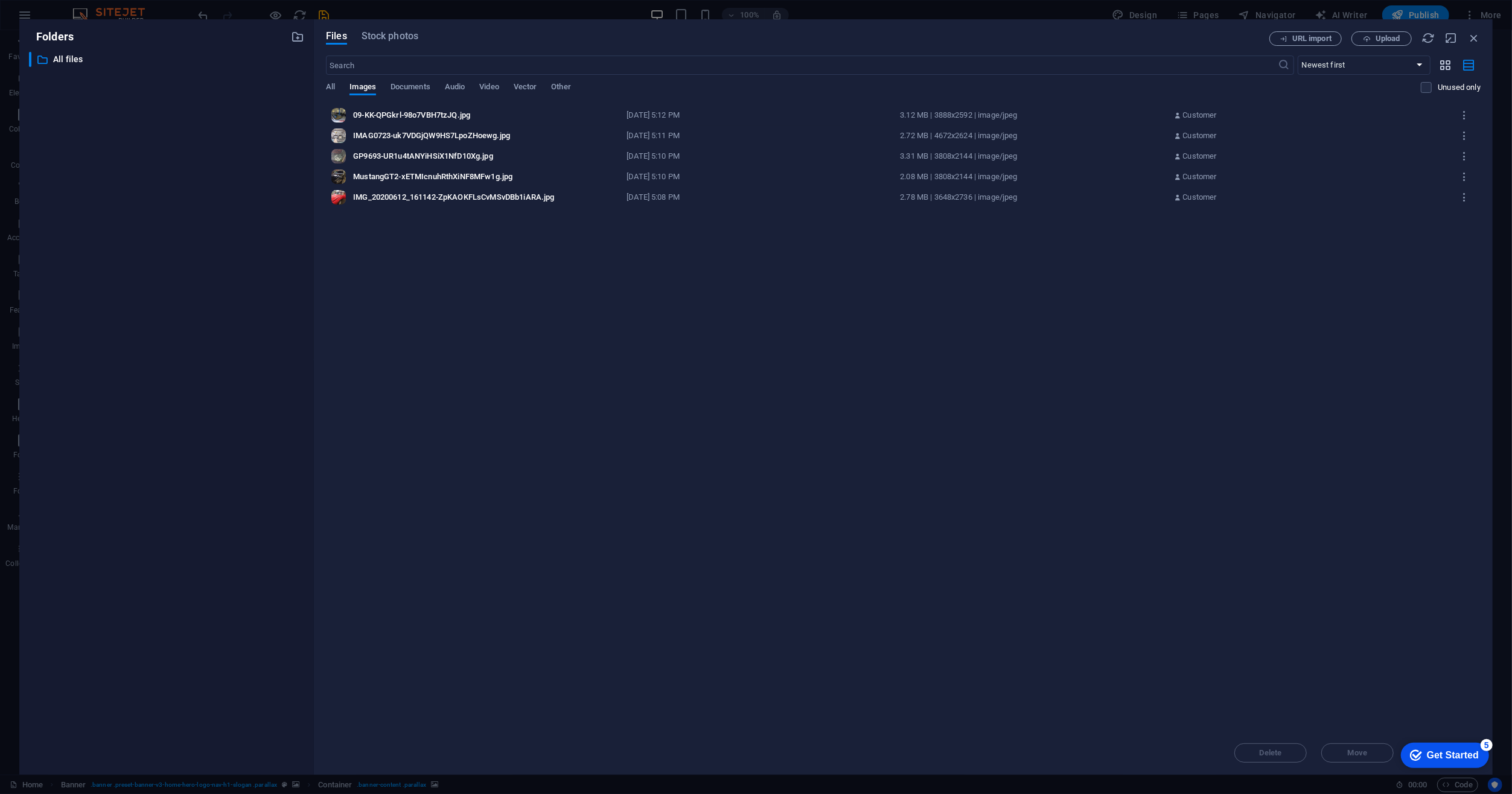
click at [1445, 69] on icon "button" at bounding box center [1446, 66] width 14 height 13
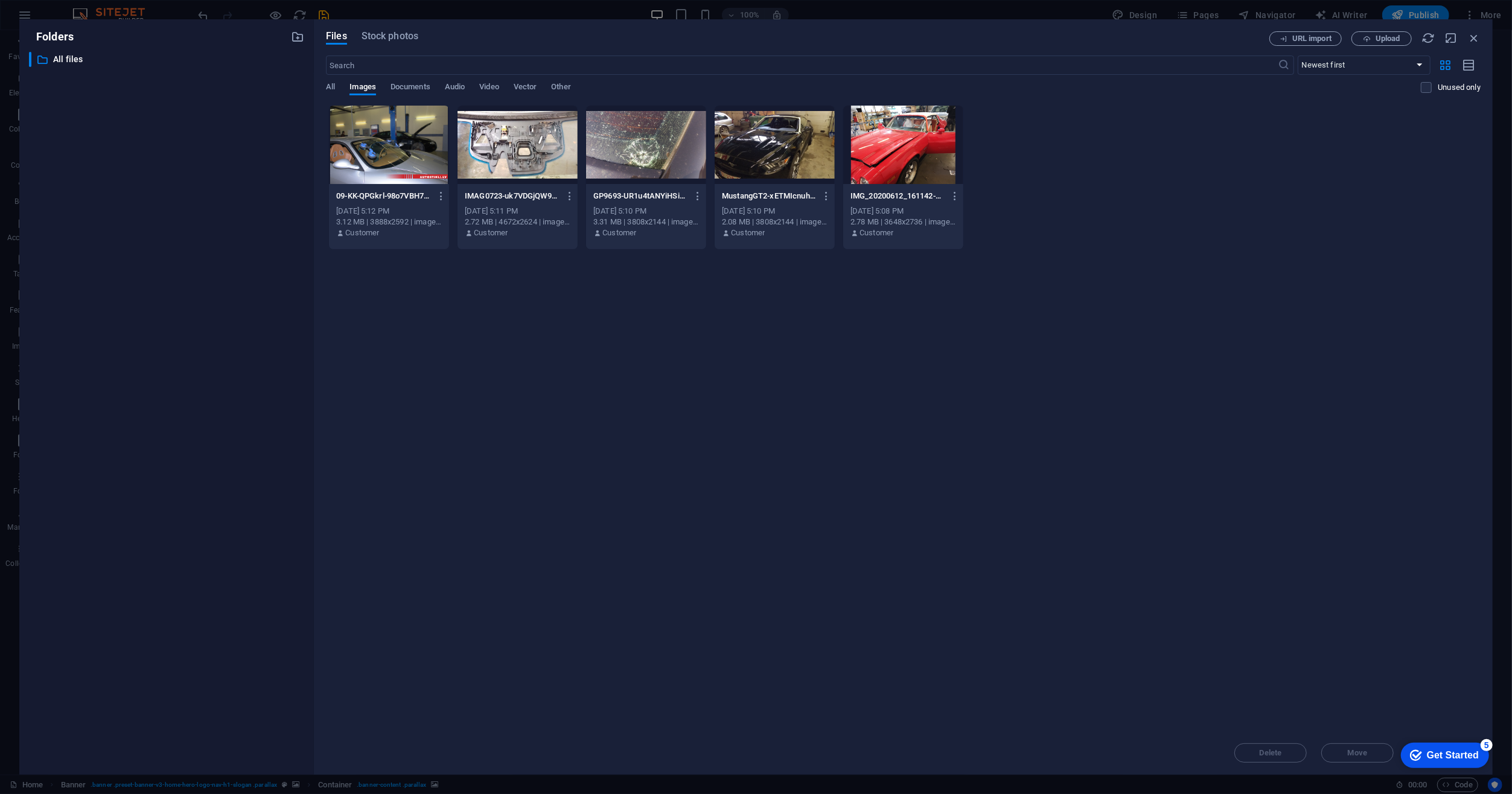
click at [1391, 242] on div "09-KK-QPGkrl-98o7VBH7tzJQ.jpg 09-KK-QPGkrl-98o7VBH7tzJQ.jpg [DATE] 5:12 PM 3.12…" at bounding box center [903, 178] width 1155 height 145
drag, startPoint x: 1239, startPoint y: 31, endPoint x: 1156, endPoint y: 22, distance: 83.5
click at [1156, 22] on div "Files Stock photos URL import Upload ​ Newest first Oldest first Name (A-Z) Nam…" at bounding box center [903, 397] width 1179 height 755
drag, startPoint x: 449, startPoint y: 26, endPoint x: 402, endPoint y: 13, distance: 48.8
click at [402, 13] on div "Folders ​ All files All files Files Stock photos URL import Upload ​ Newest fir…" at bounding box center [756, 397] width 1512 height 794
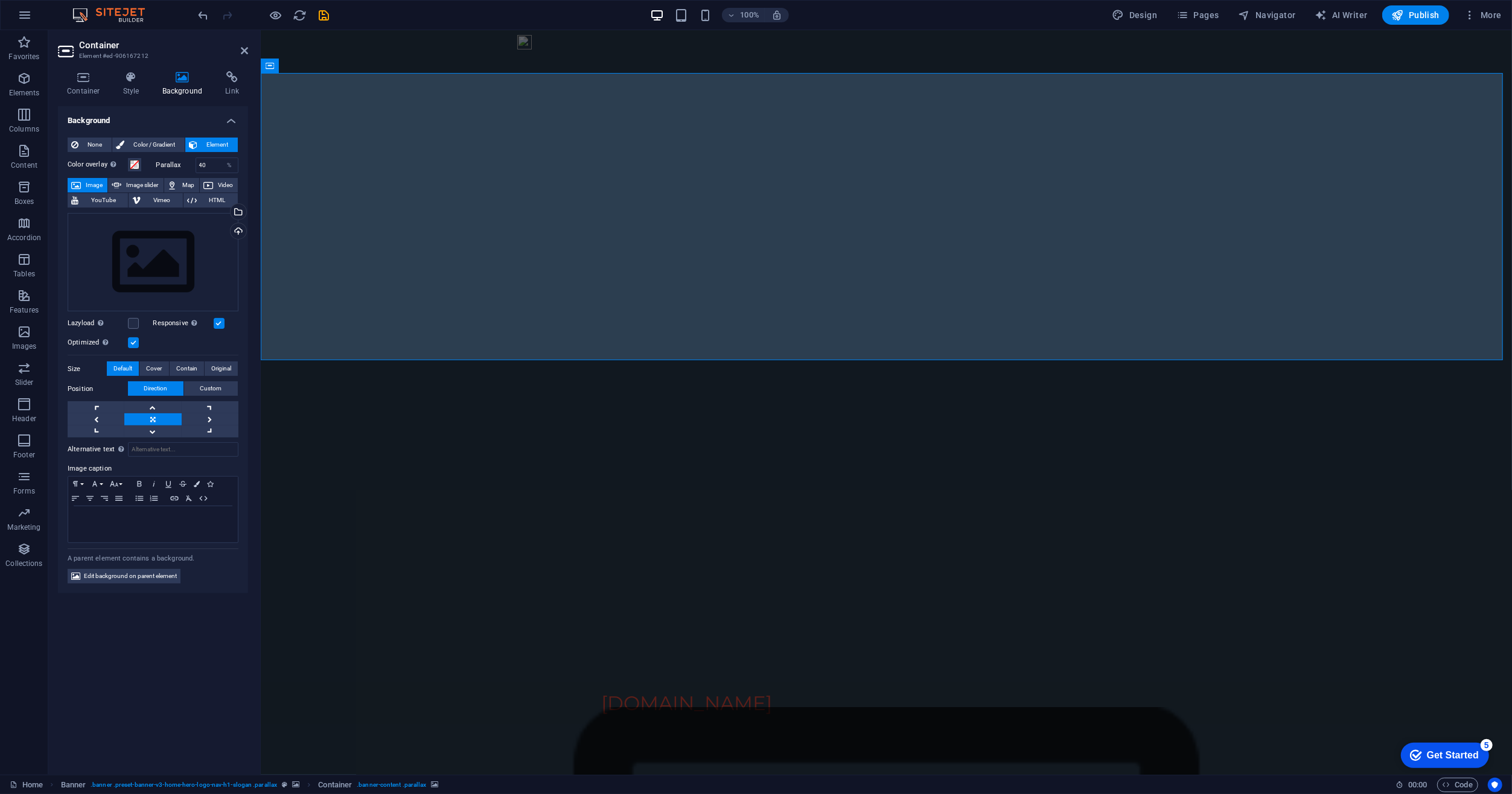
click at [86, 185] on span "Image" at bounding box center [94, 185] width 20 height 15
click at [221, 217] on div "Drag files here, click to choose files or select files from Files or our free s…" at bounding box center [152, 263] width 171 height 99
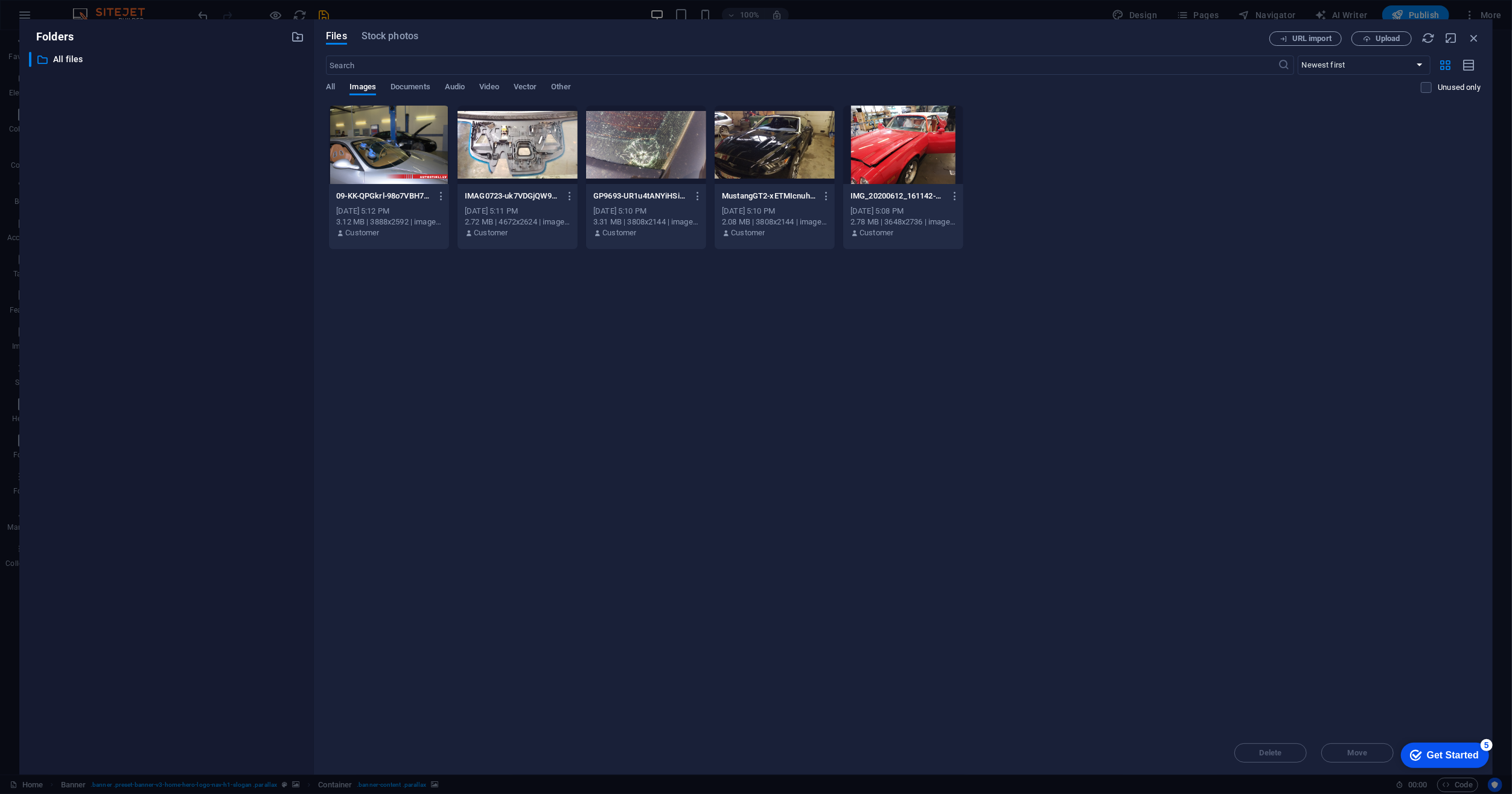
click at [378, 162] on div at bounding box center [389, 144] width 120 height 78
drag, startPoint x: 988, startPoint y: 487, endPoint x: 413, endPoint y: 179, distance: 652.3
click at [408, 200] on h6 "Preview" at bounding box center [425, 197] width 51 height 15
click at [1426, 35] on icon "button" at bounding box center [1428, 38] width 13 height 13
click at [1474, 32] on icon "button" at bounding box center [1474, 38] width 13 height 13
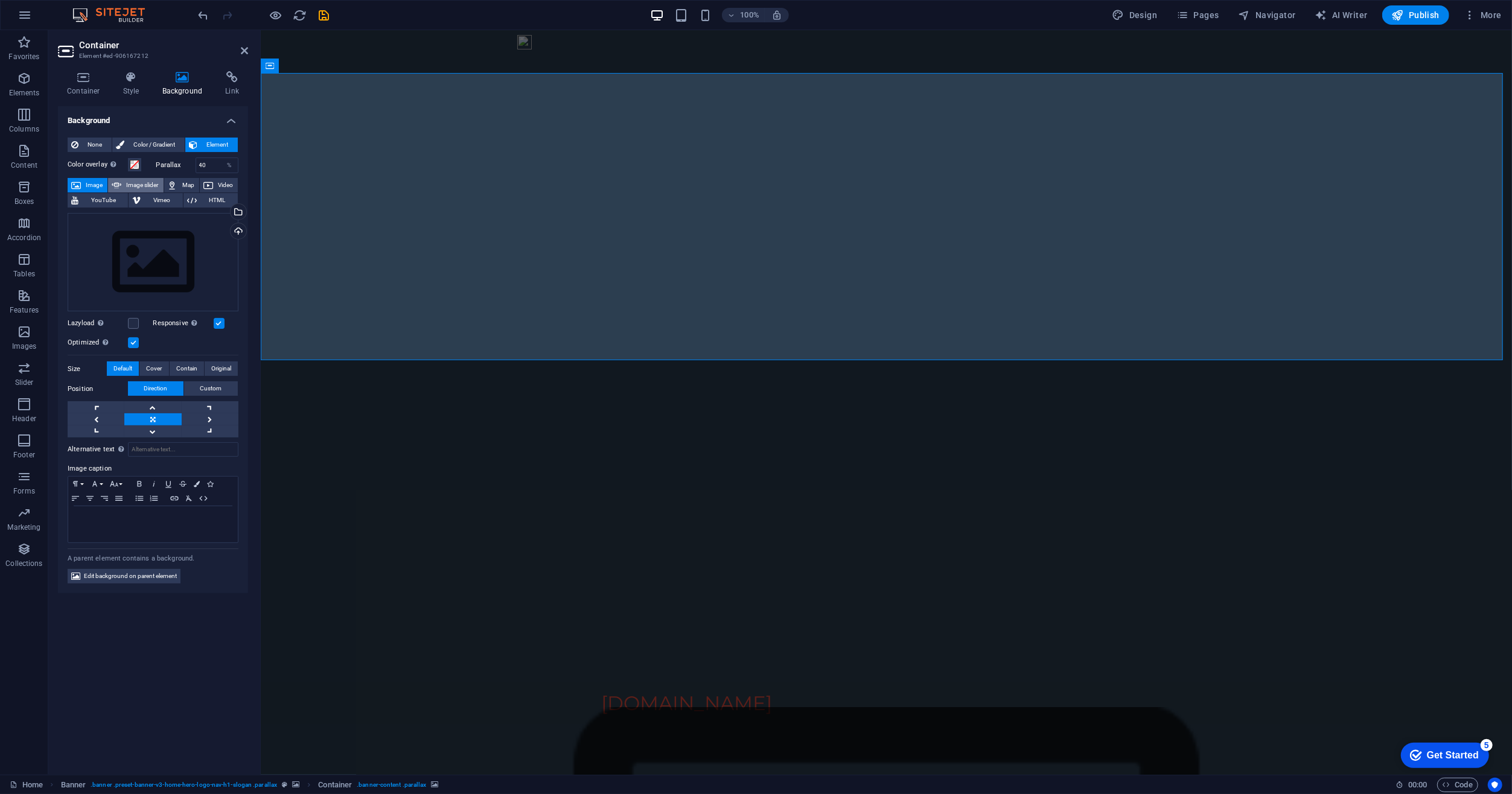
click at [127, 182] on span "Image slider" at bounding box center [142, 185] width 34 height 15
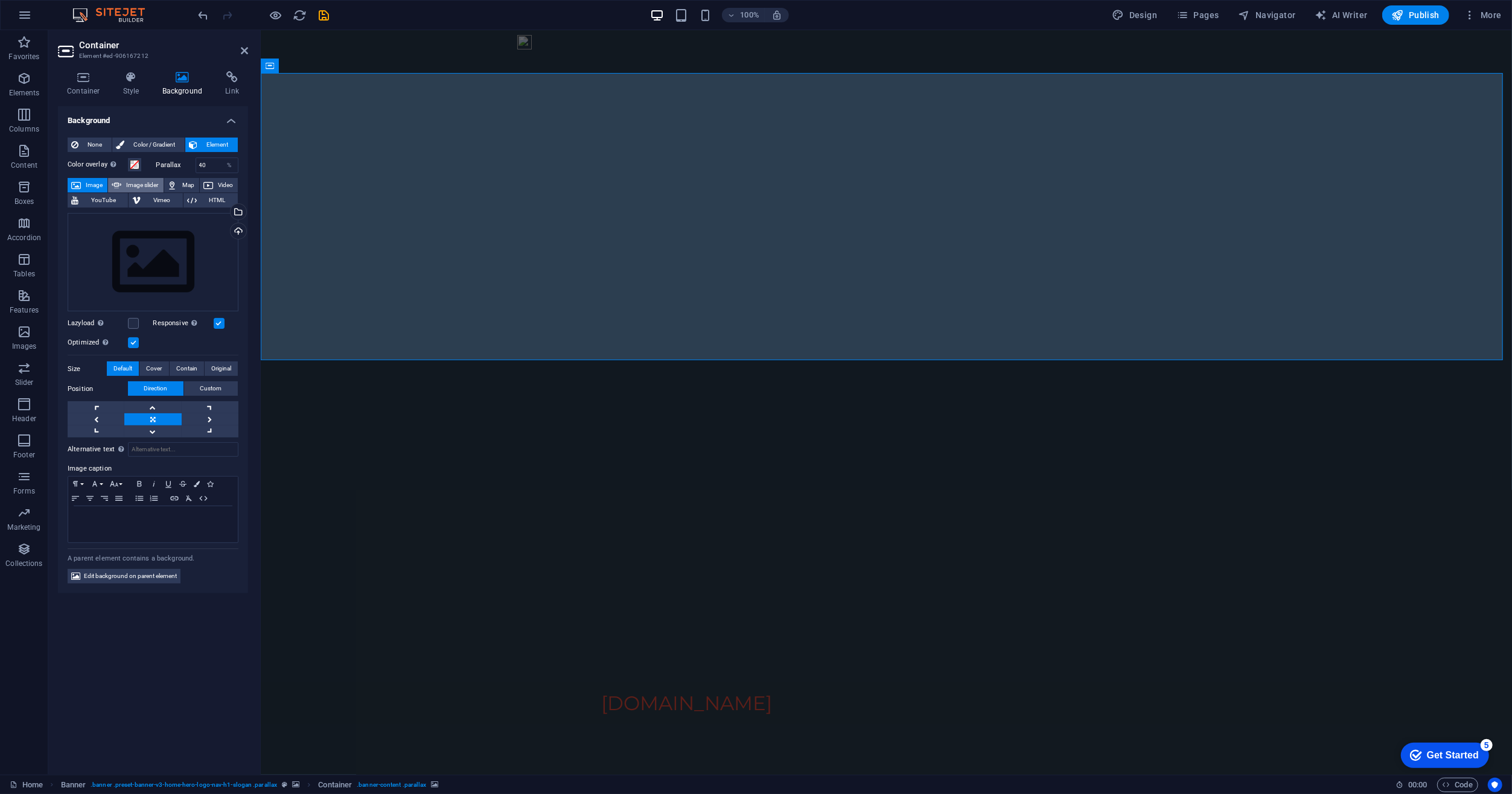
select select "ms"
select select "s"
select select "progressive"
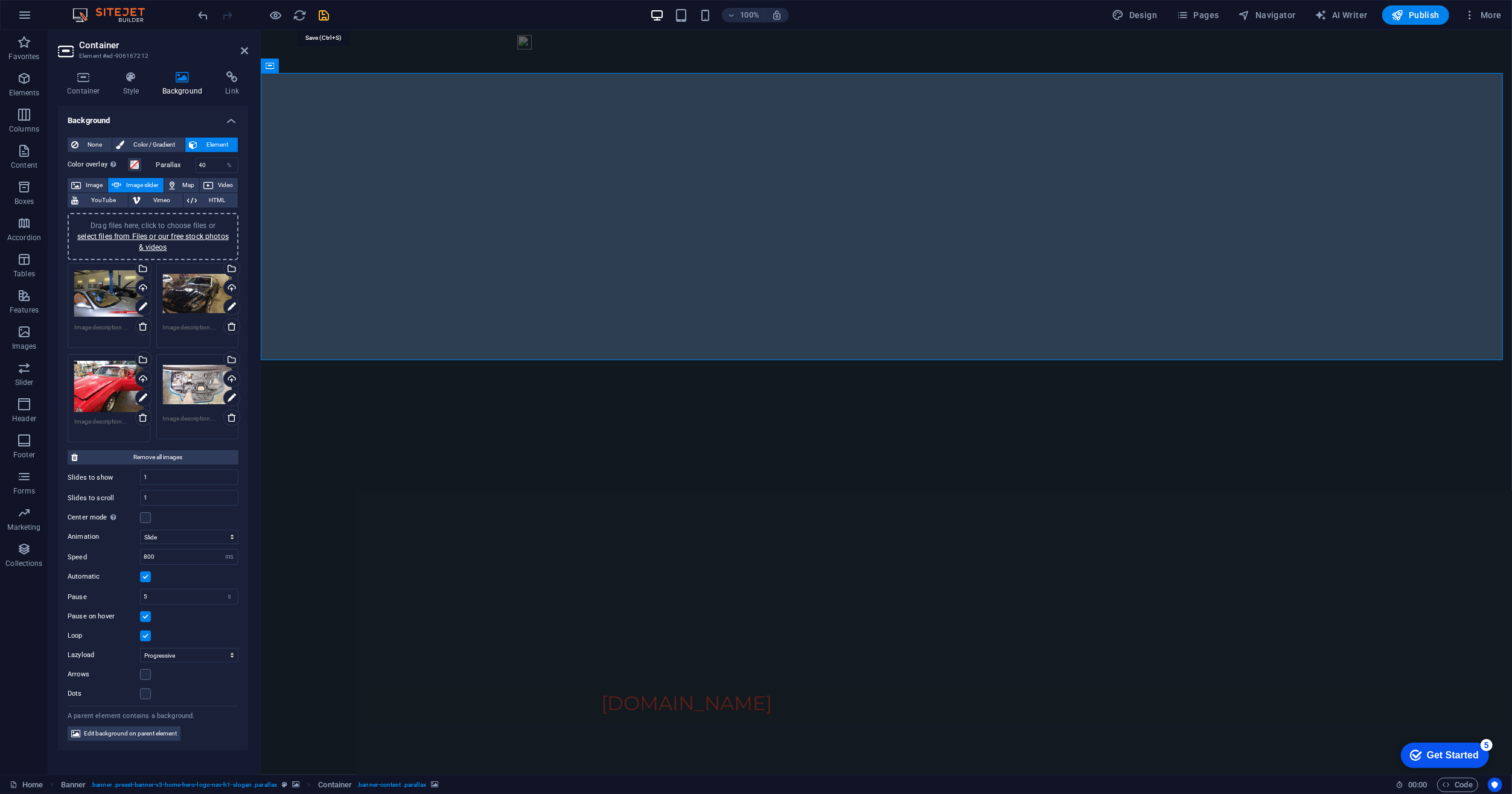
click at [328, 12] on icon "save" at bounding box center [324, 15] width 14 height 14
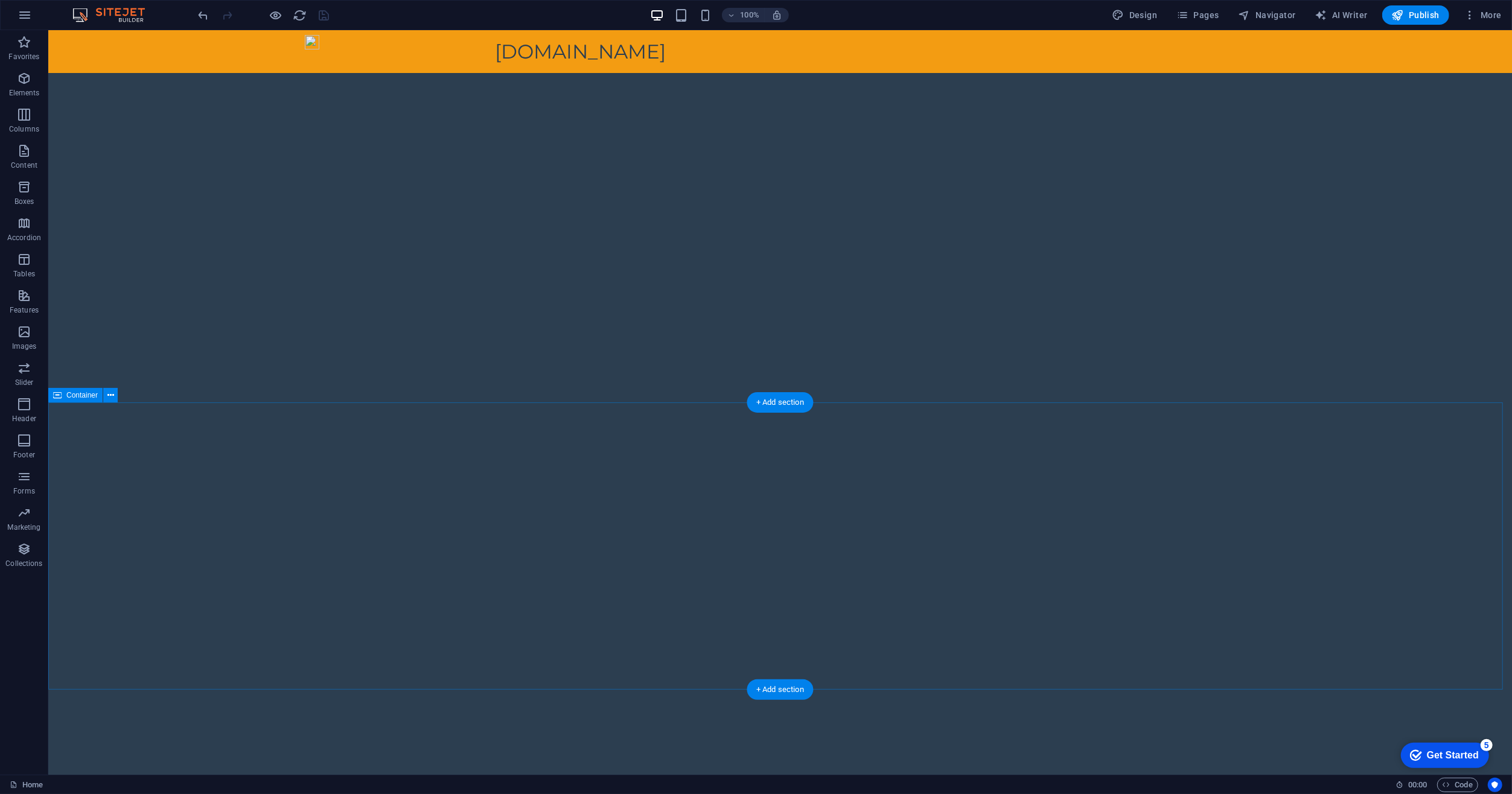
scroll to position [131, 0]
click at [559, 549] on icon at bounding box center [557, 552] width 7 height 13
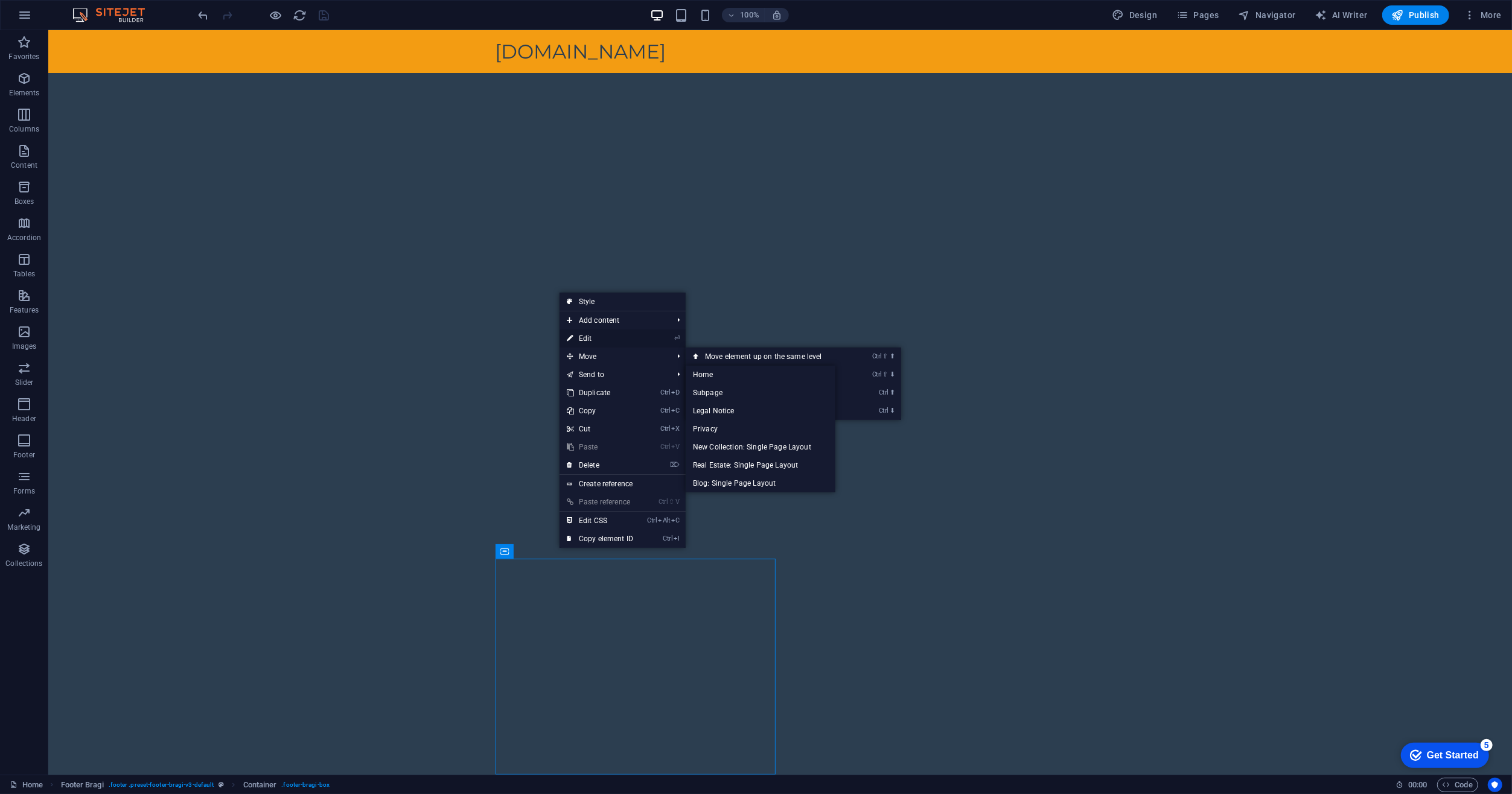
click at [595, 334] on link "⏎ Edit" at bounding box center [600, 339] width 81 height 18
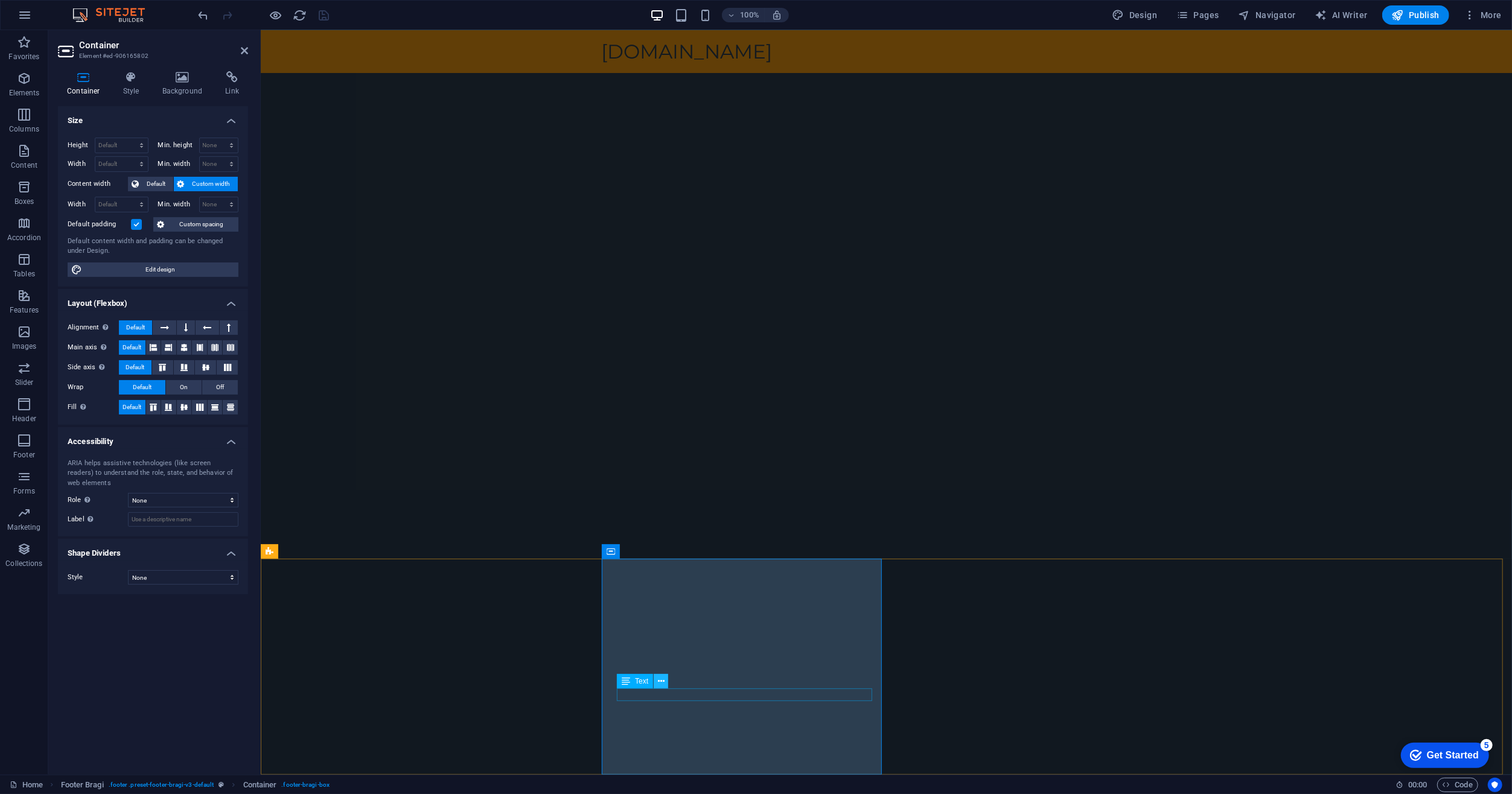
click at [661, 681] on icon at bounding box center [661, 681] width 7 height 13
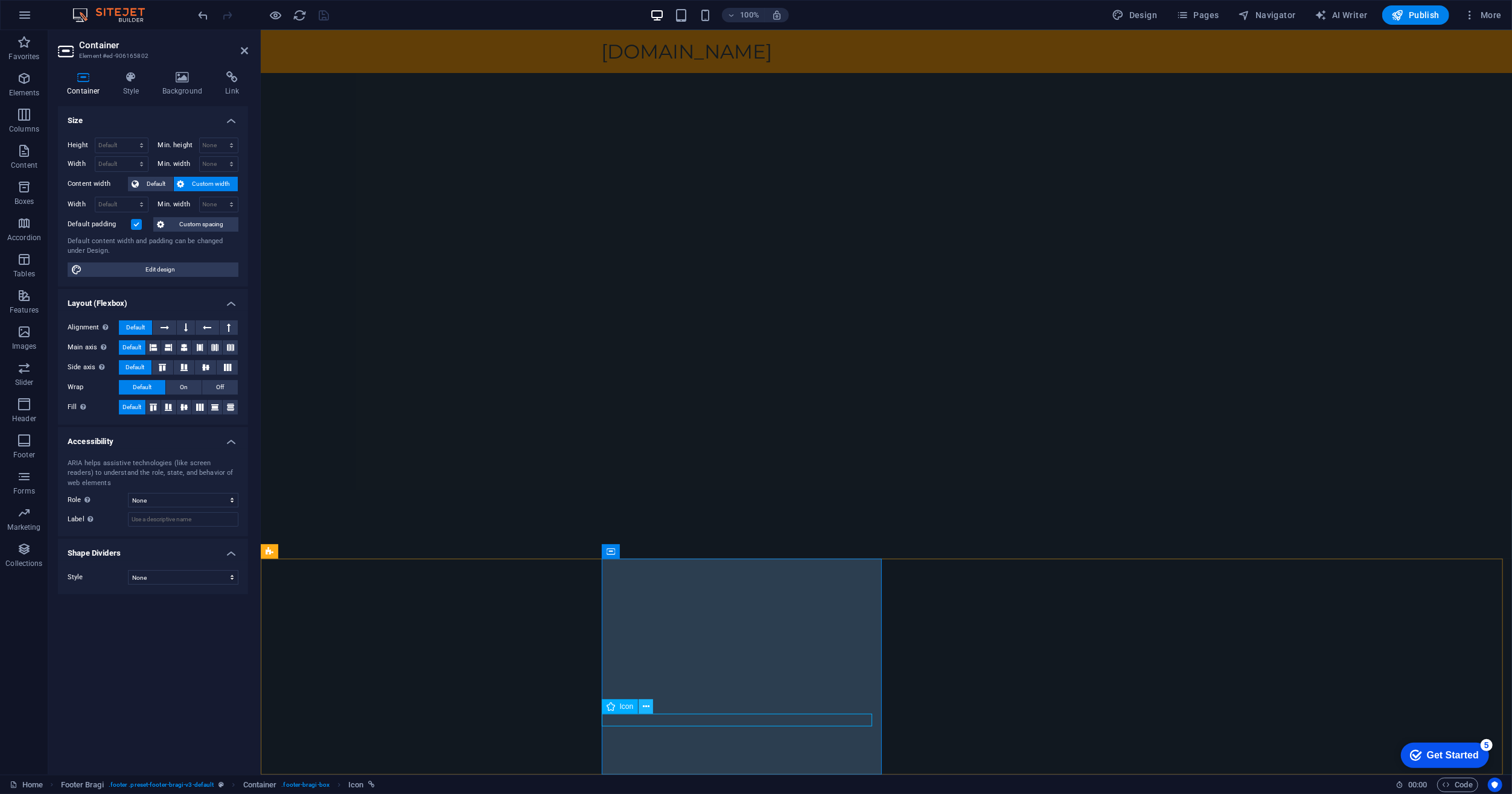
click at [647, 706] on icon at bounding box center [646, 706] width 7 height 13
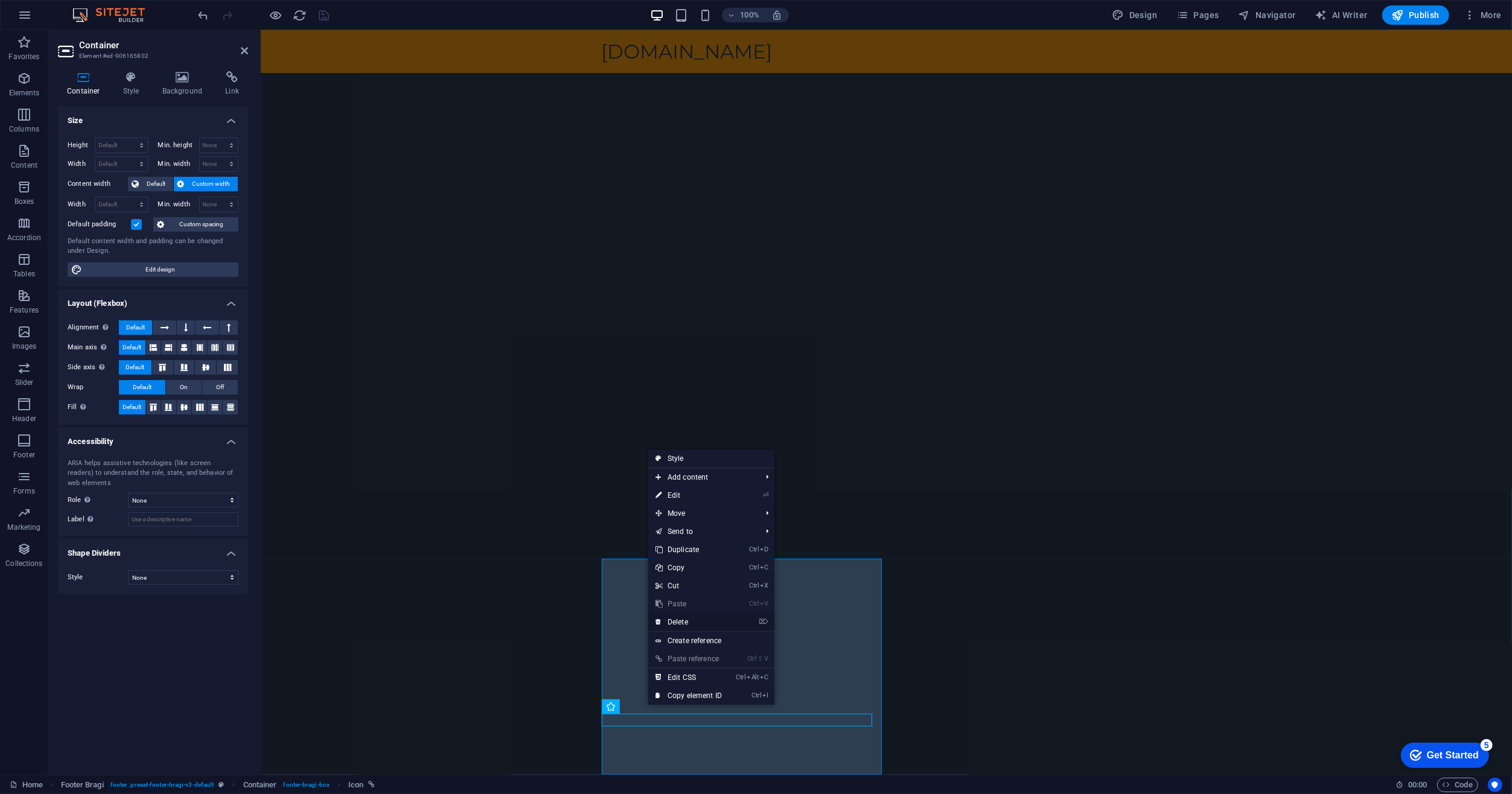
click at [686, 621] on link "⌦ Delete" at bounding box center [689, 622] width 81 height 18
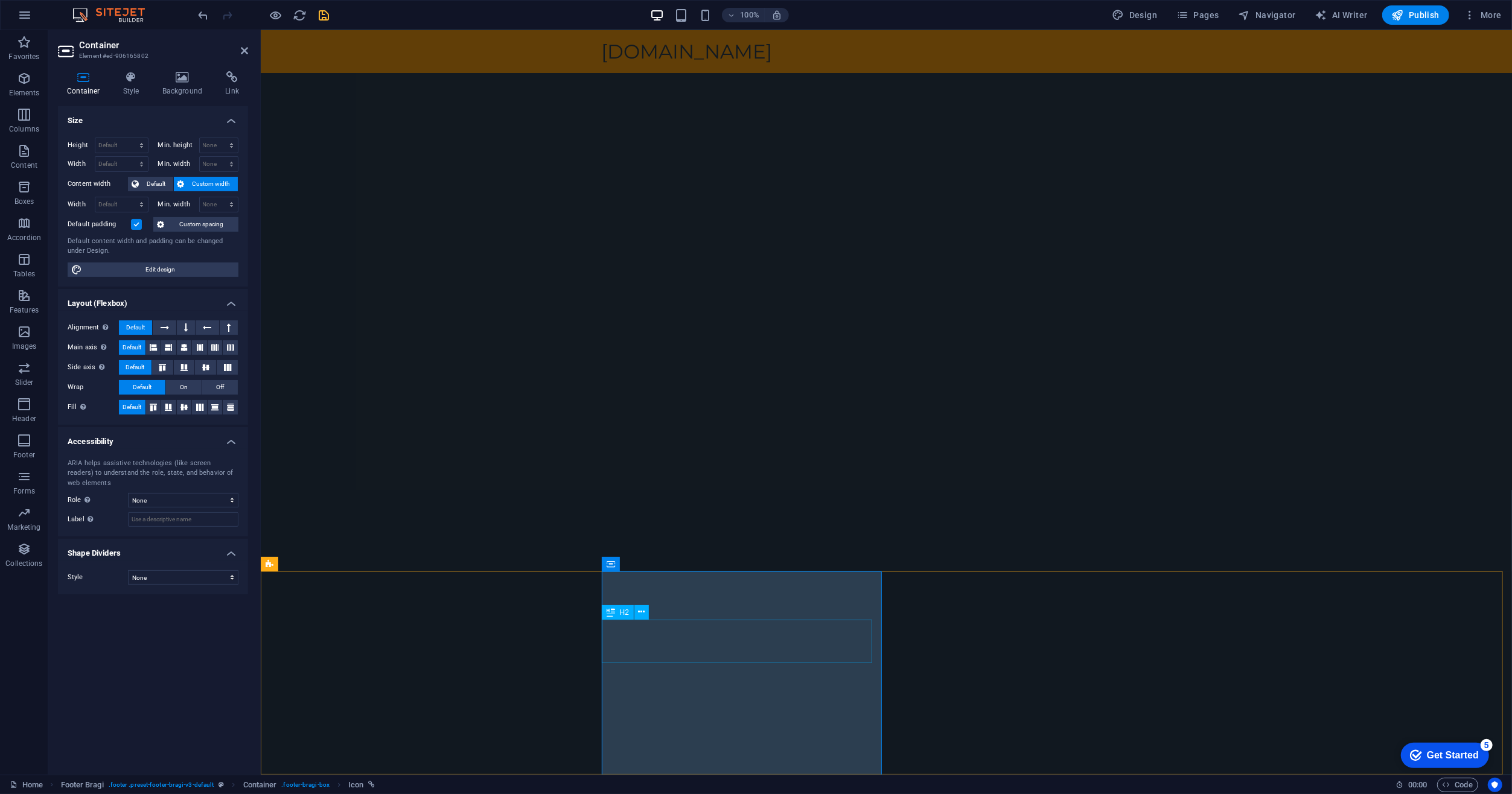
scroll to position [118, 0]
click at [659, 669] on icon at bounding box center [661, 668] width 7 height 13
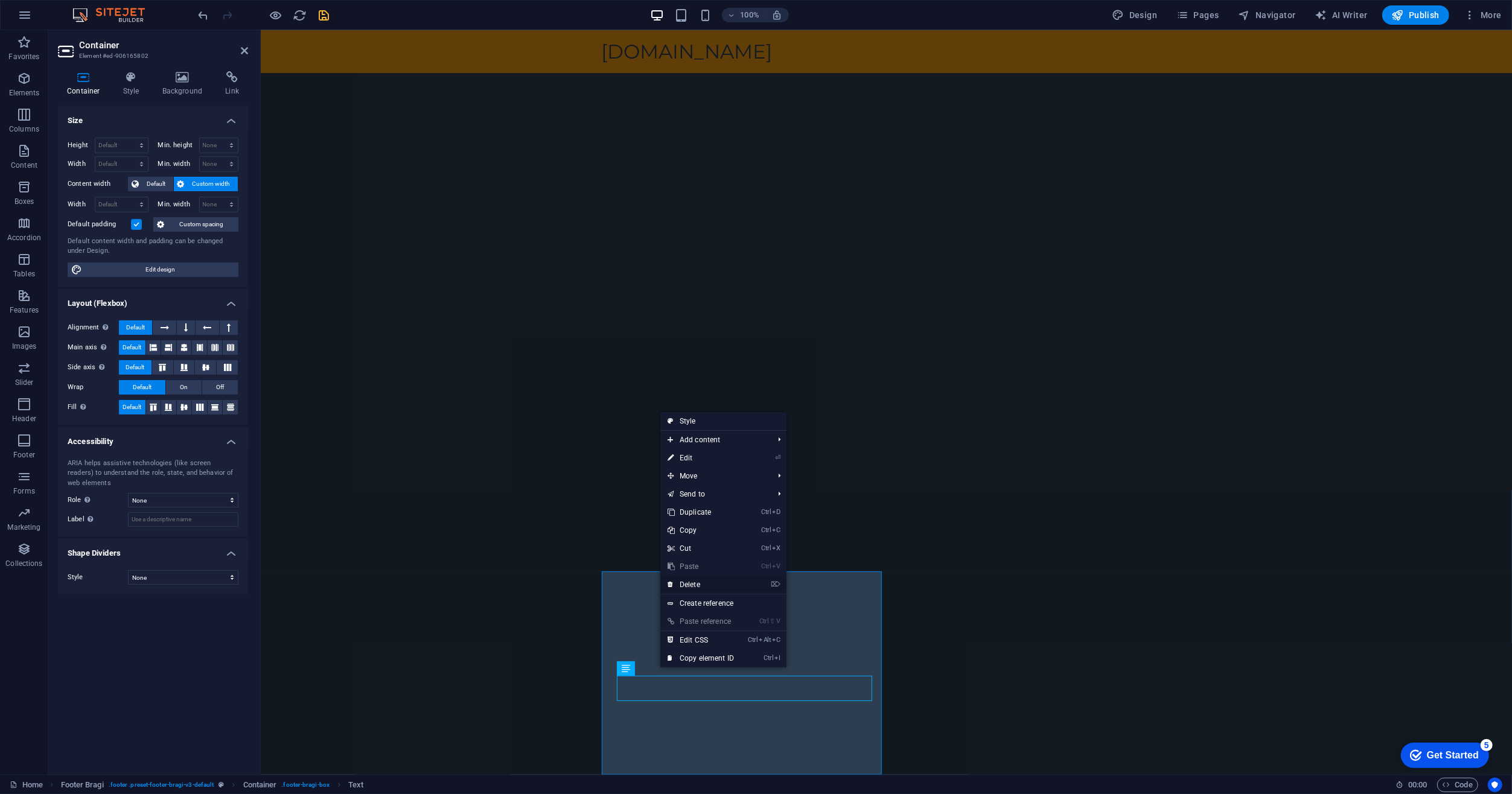
click at [692, 585] on link "⌦ Delete" at bounding box center [701, 585] width 81 height 18
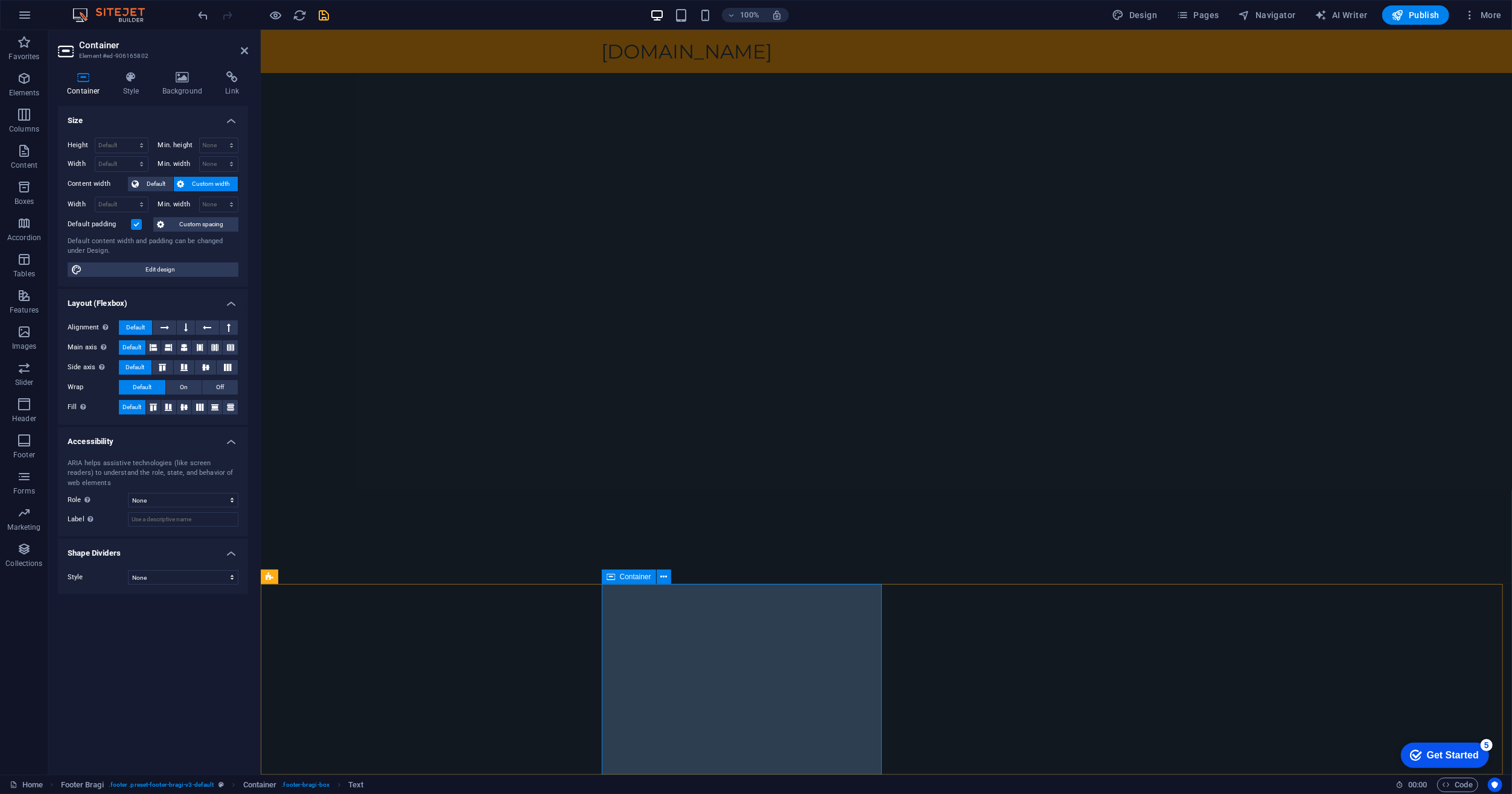
scroll to position [105, 0]
click at [645, 694] on icon at bounding box center [645, 694] width 7 height 13
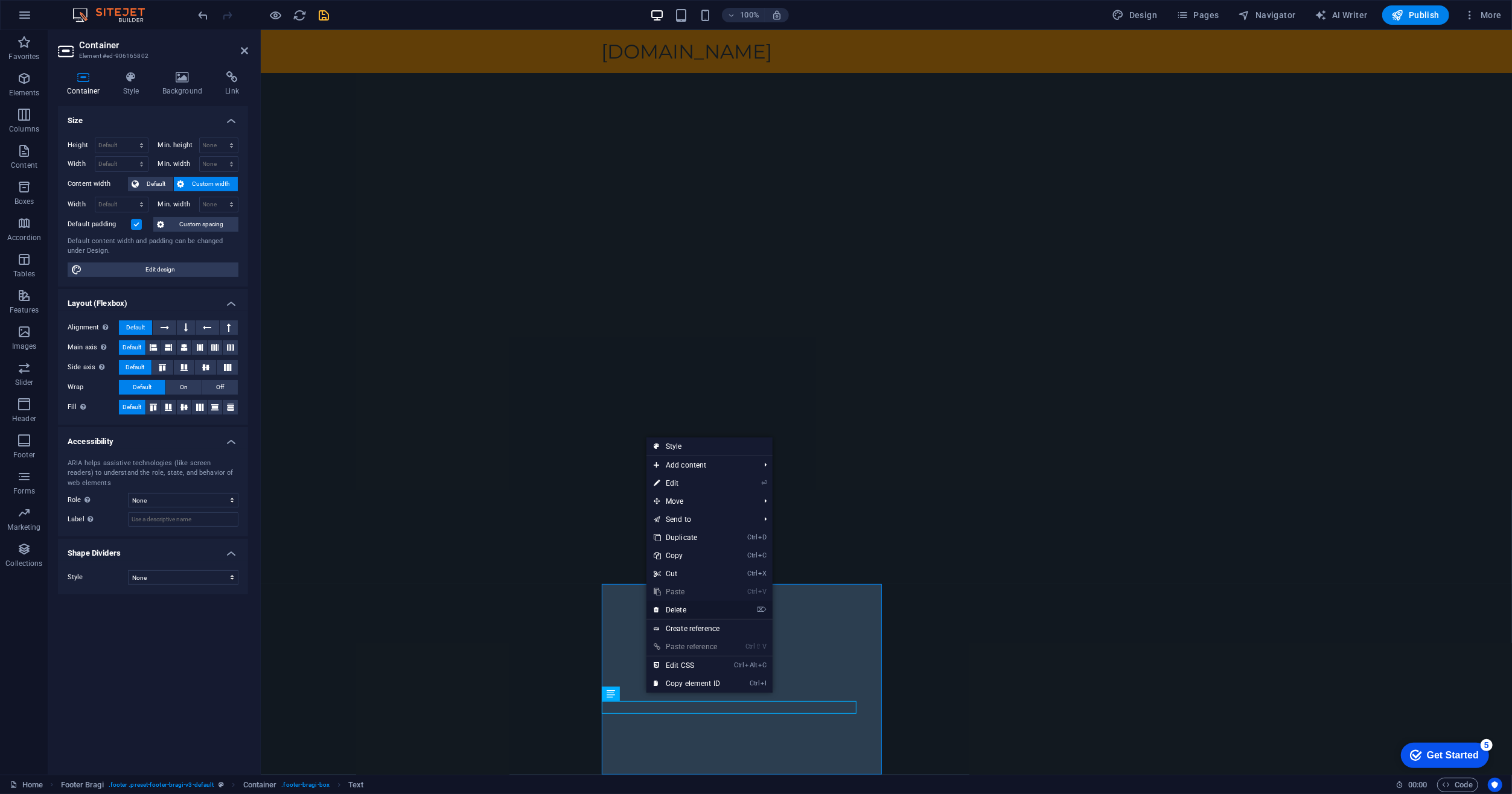
click at [687, 610] on link "⌦ Delete" at bounding box center [687, 610] width 81 height 18
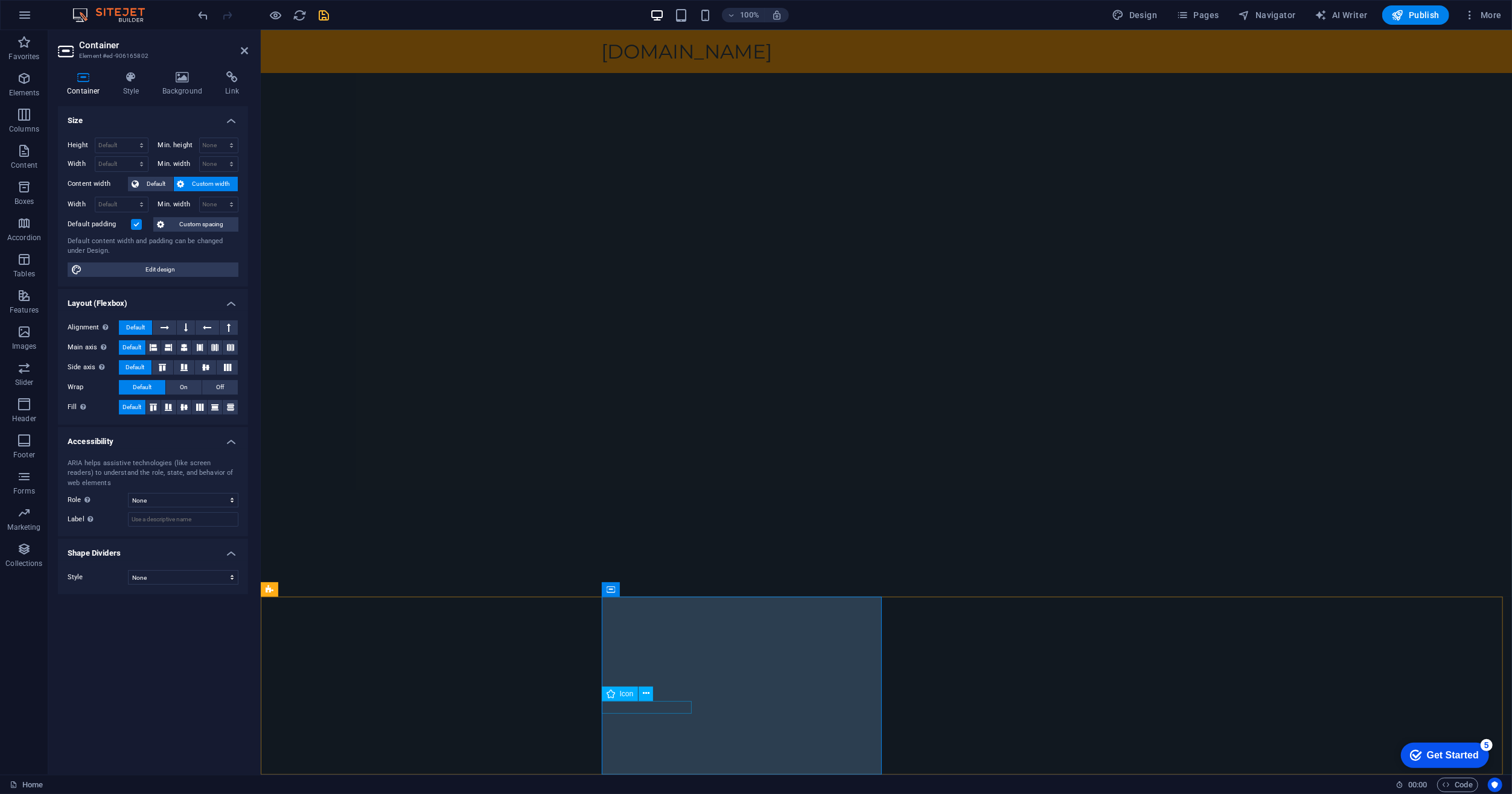
click at [622, 693] on span "Icon" at bounding box center [626, 694] width 14 height 7
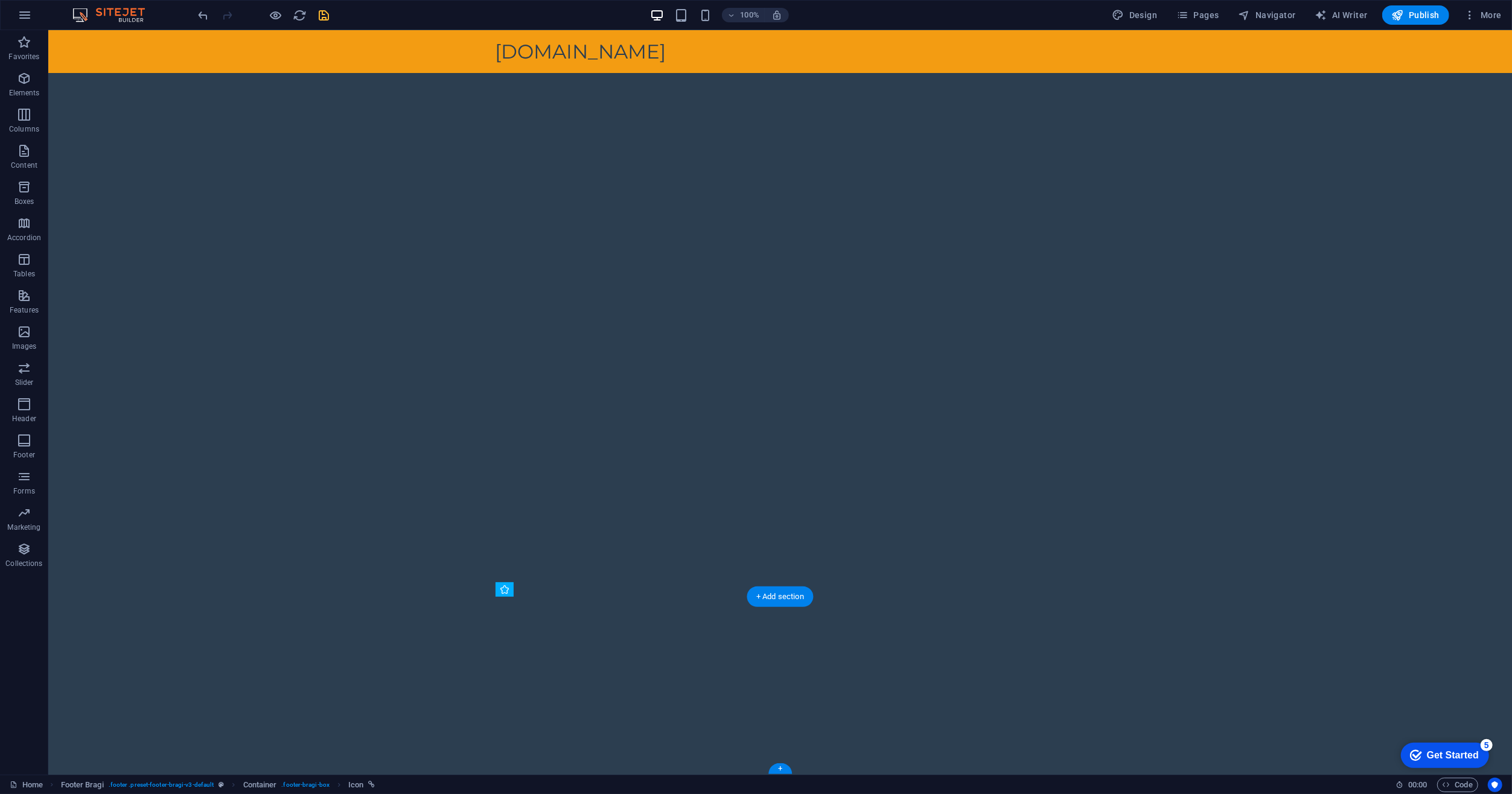
drag, startPoint x: 572, startPoint y: 706, endPoint x: 541, endPoint y: 710, distance: 31.3
click at [540, 708] on icon at bounding box center [540, 706] width 7 height 13
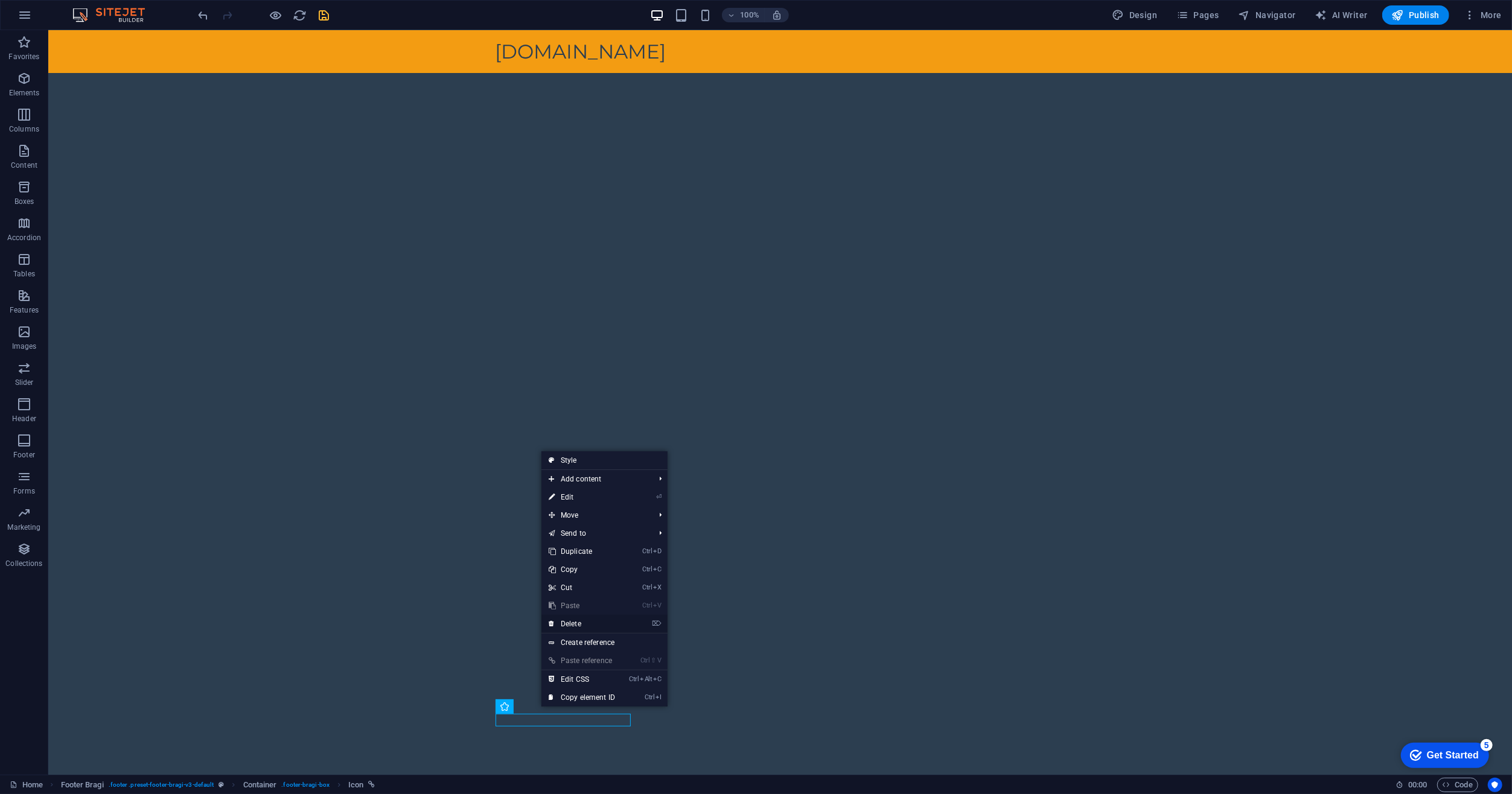
click at [575, 625] on link "⌦ Delete" at bounding box center [582, 624] width 81 height 18
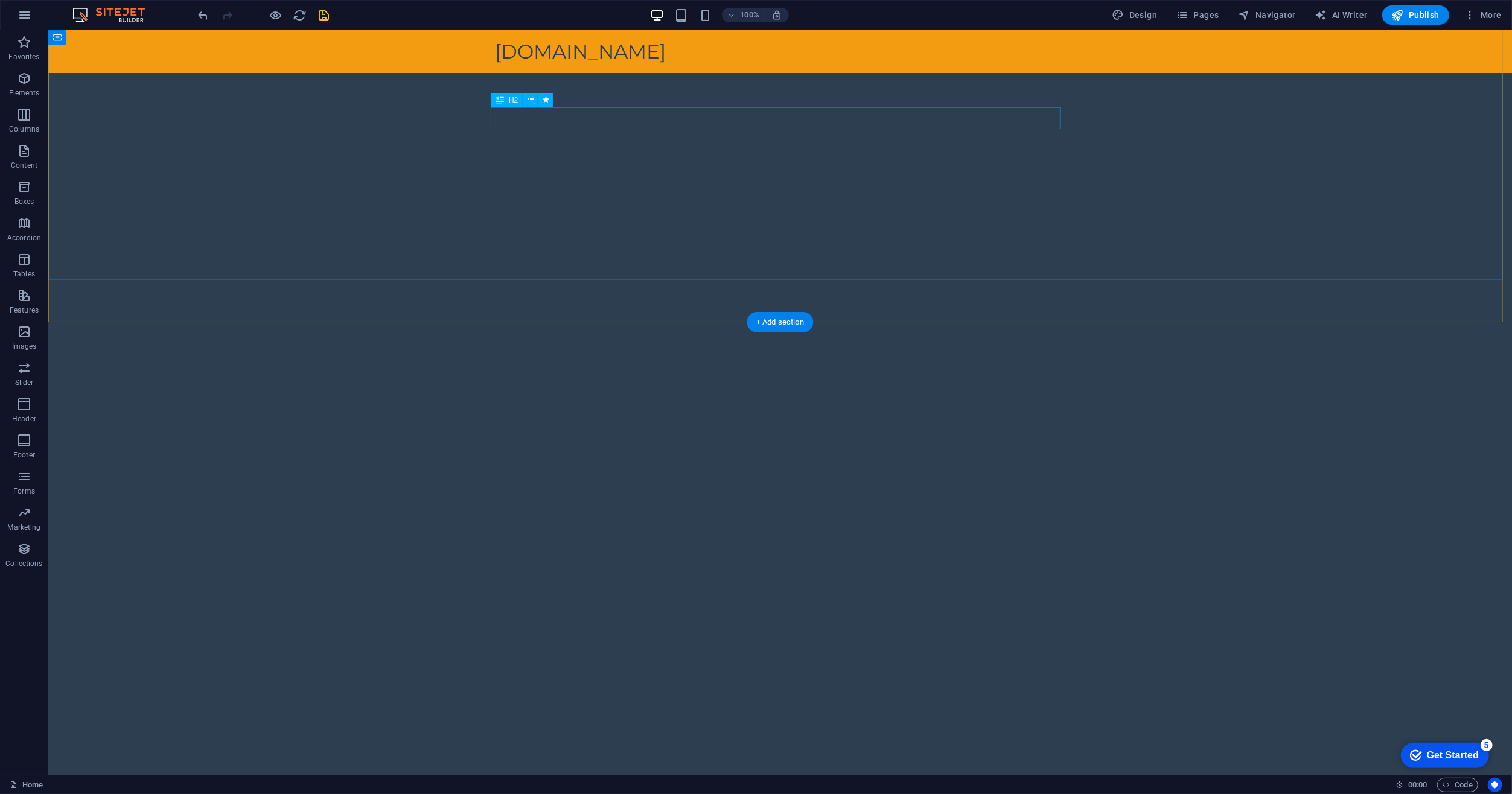
click at [528, 99] on icon at bounding box center [530, 100] width 7 height 13
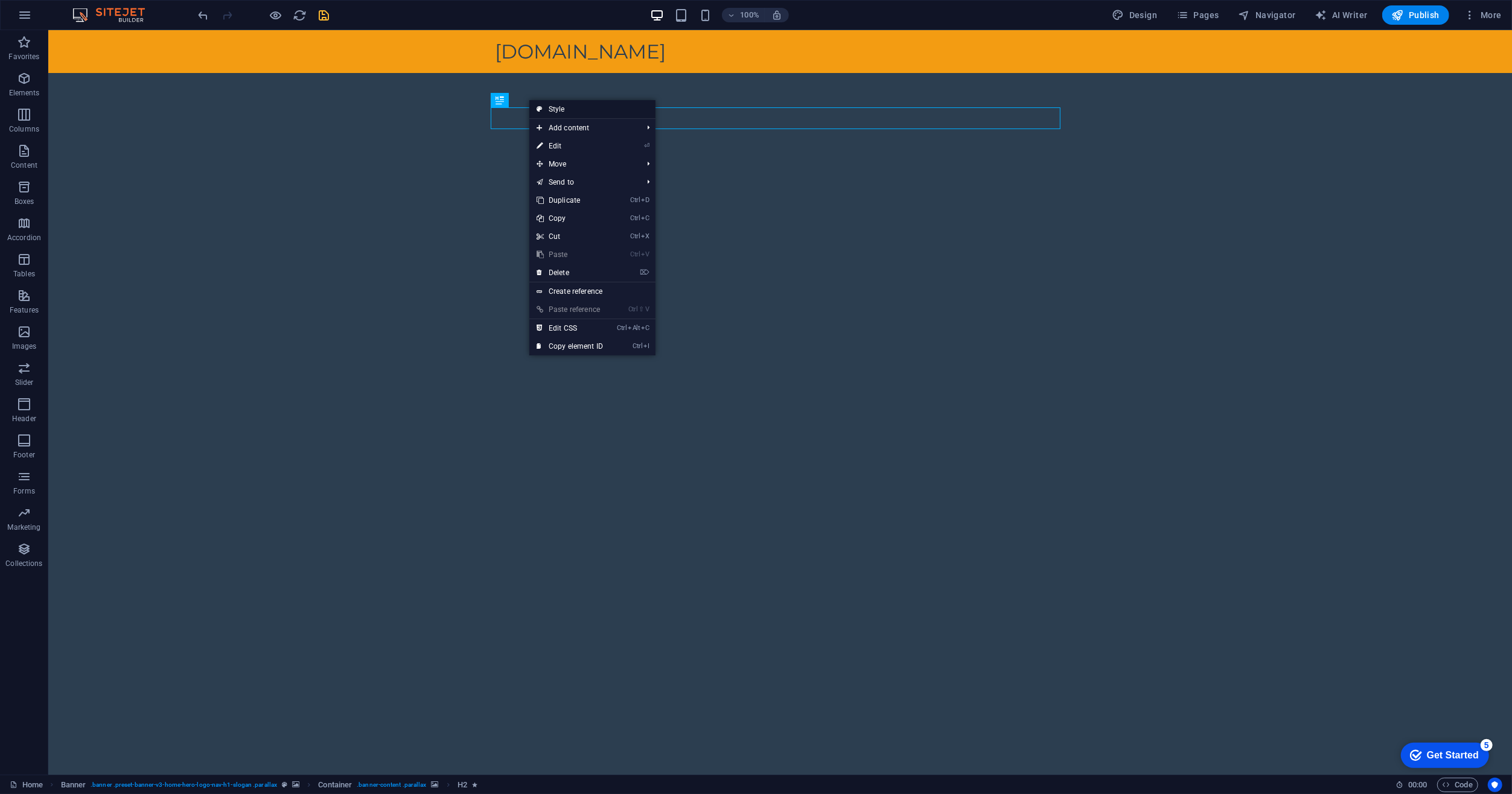
click at [547, 110] on link "Style" at bounding box center [592, 110] width 126 height 18
select select "preset-banner-v3-home-hero-logo-nav-h1-slogan"
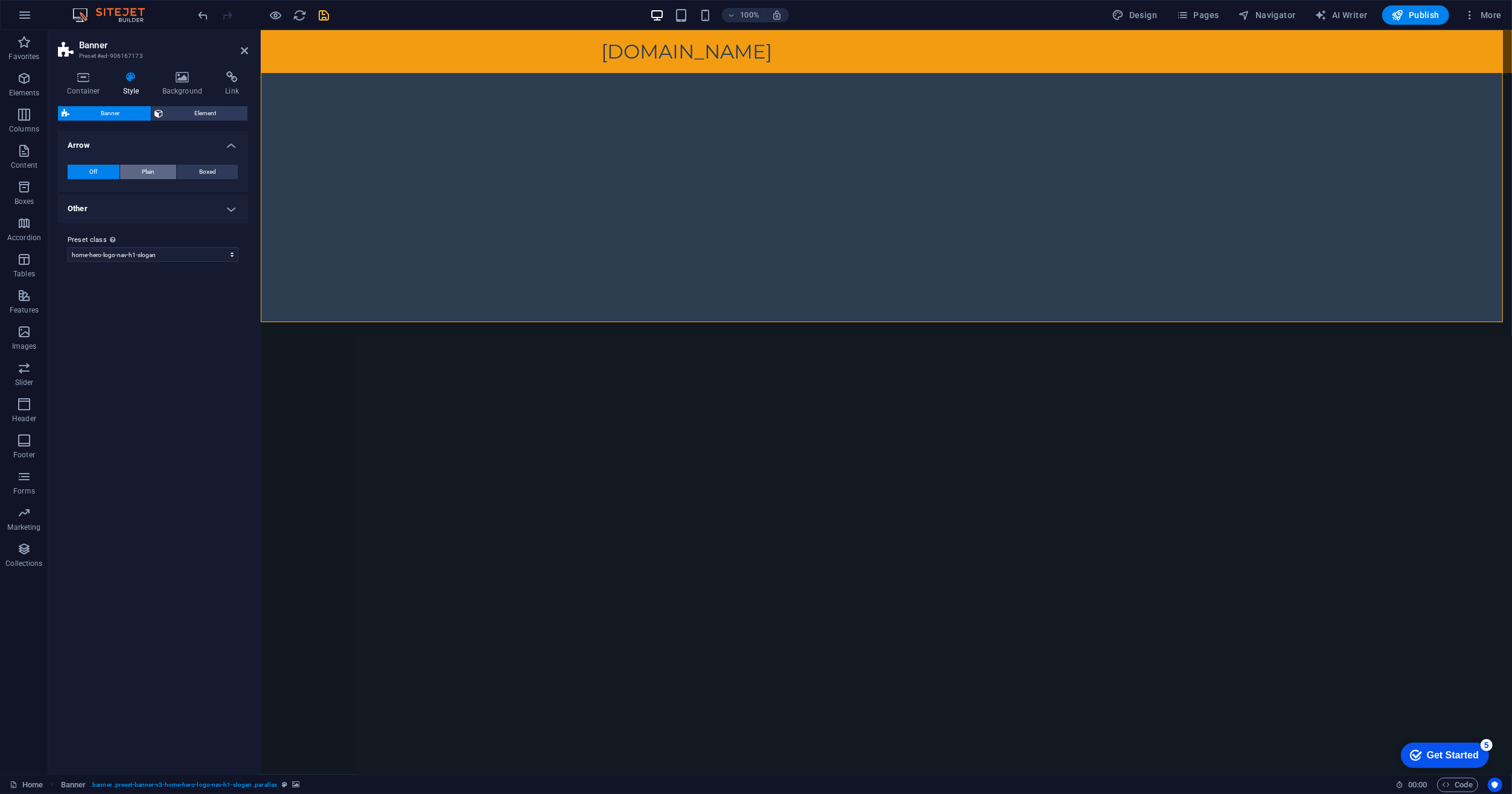
click at [160, 172] on button "Plain" at bounding box center [148, 172] width 57 height 15
click at [103, 173] on button "Off" at bounding box center [93, 172] width 52 height 15
click at [139, 170] on button "Plain" at bounding box center [148, 172] width 57 height 15
click at [151, 195] on span at bounding box center [152, 192] width 10 height 10
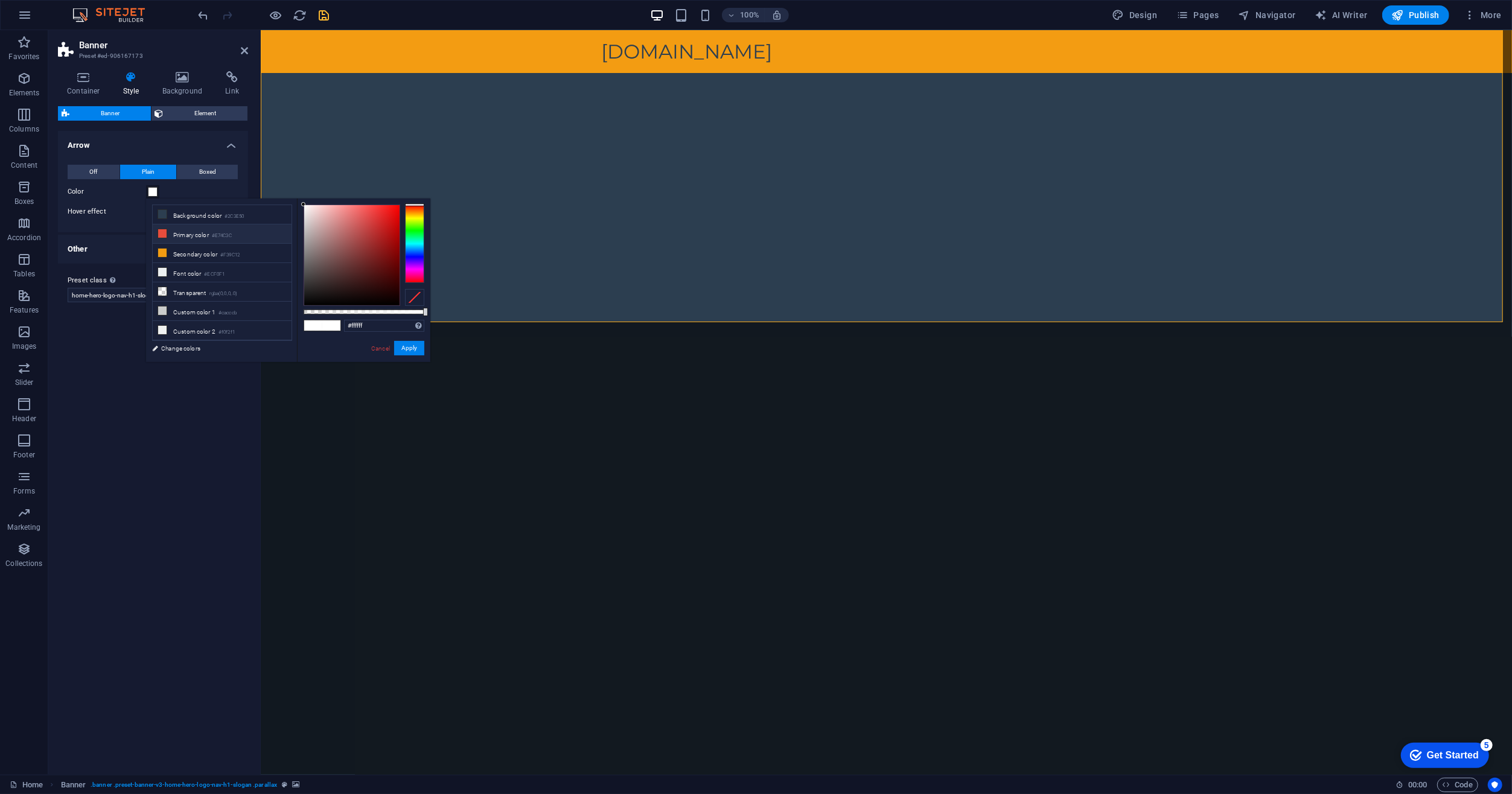
click at [172, 233] on li "Primary color #E74C3C" at bounding box center [222, 234] width 139 height 20
type input "#e74c3c"
click at [404, 349] on button "Apply" at bounding box center [409, 348] width 30 height 15
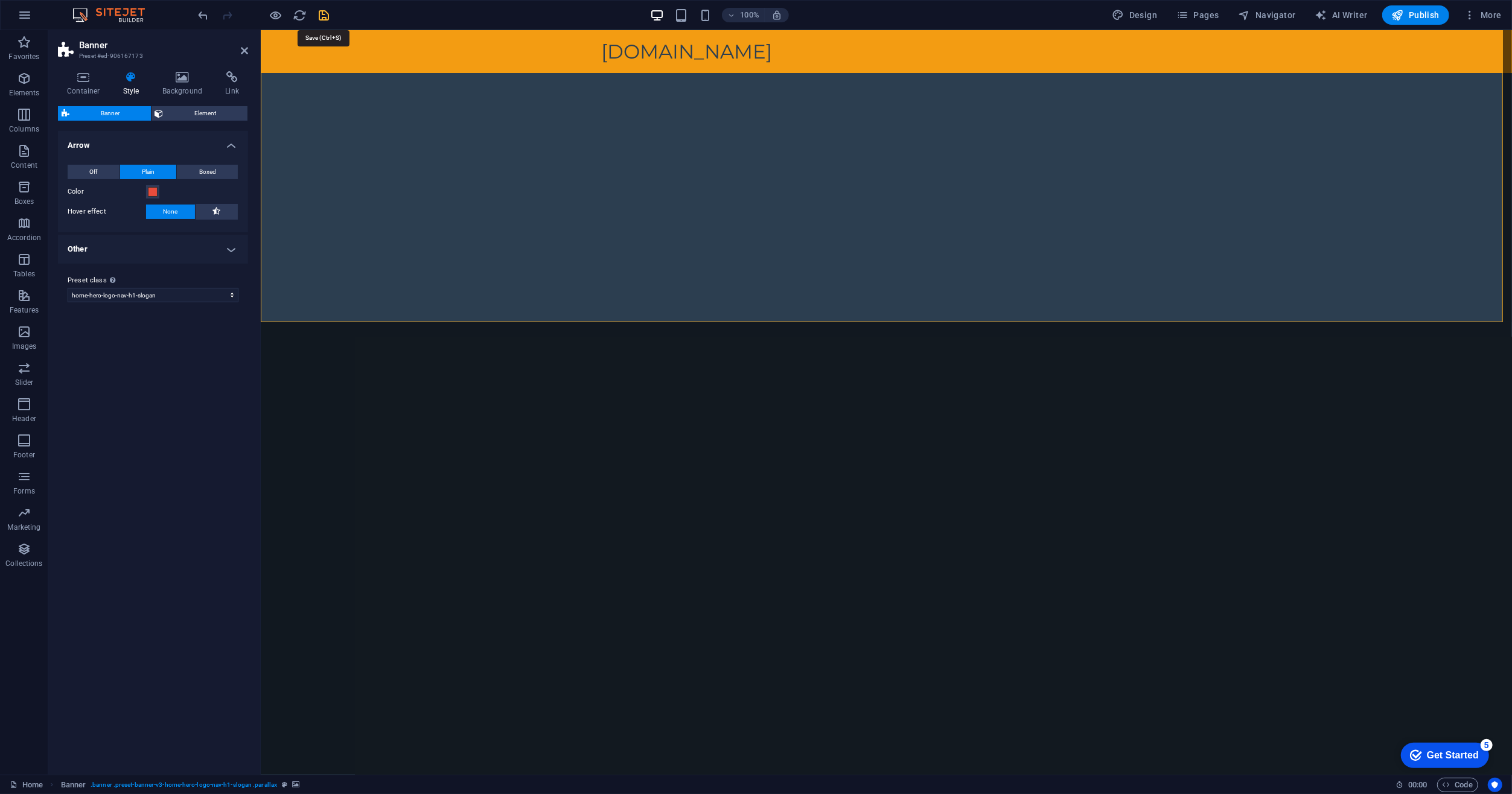
click at [323, 15] on icon "save" at bounding box center [324, 15] width 14 height 14
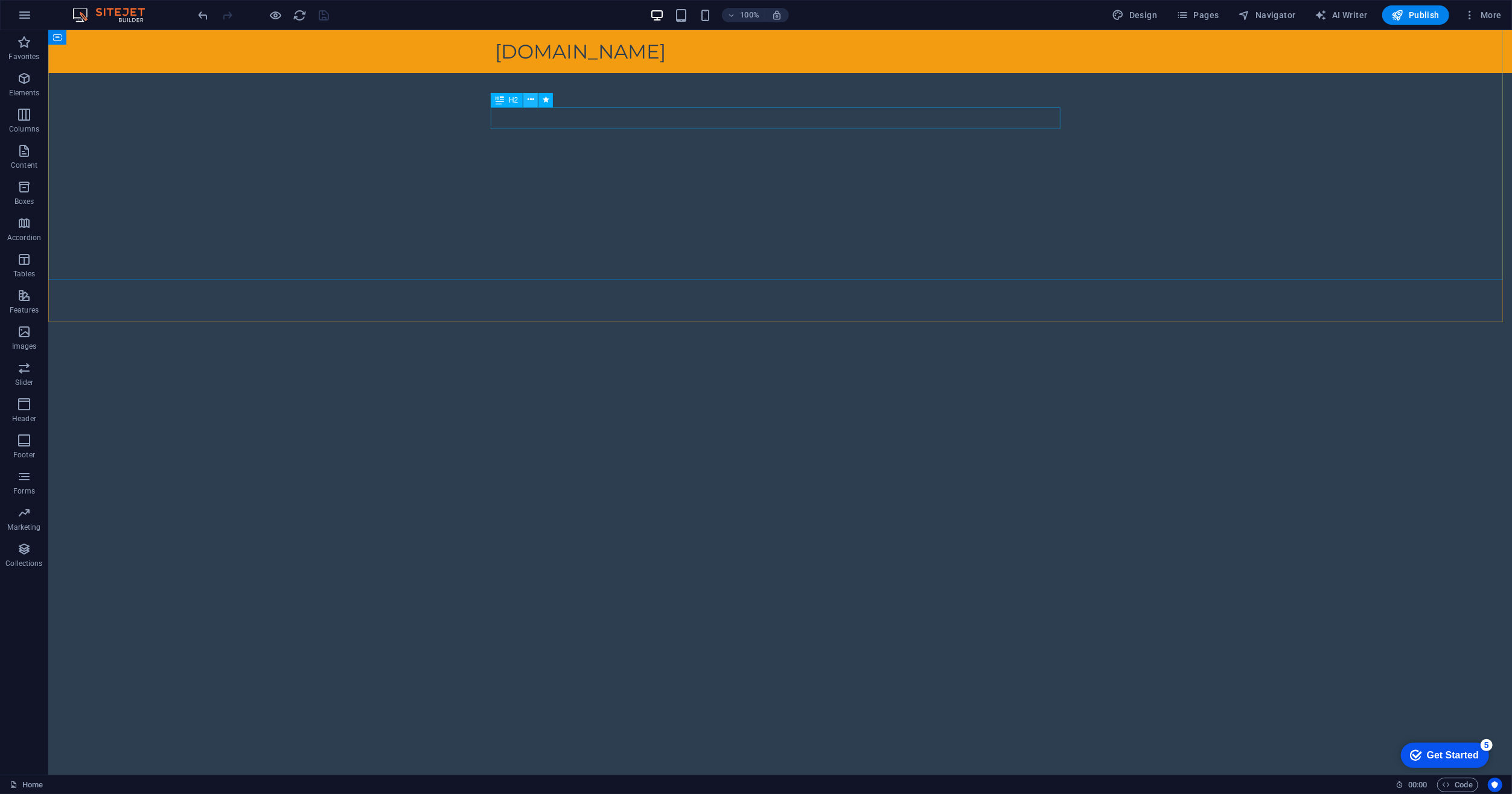
click at [0, 0] on icon at bounding box center [0, 0] width 0 height 0
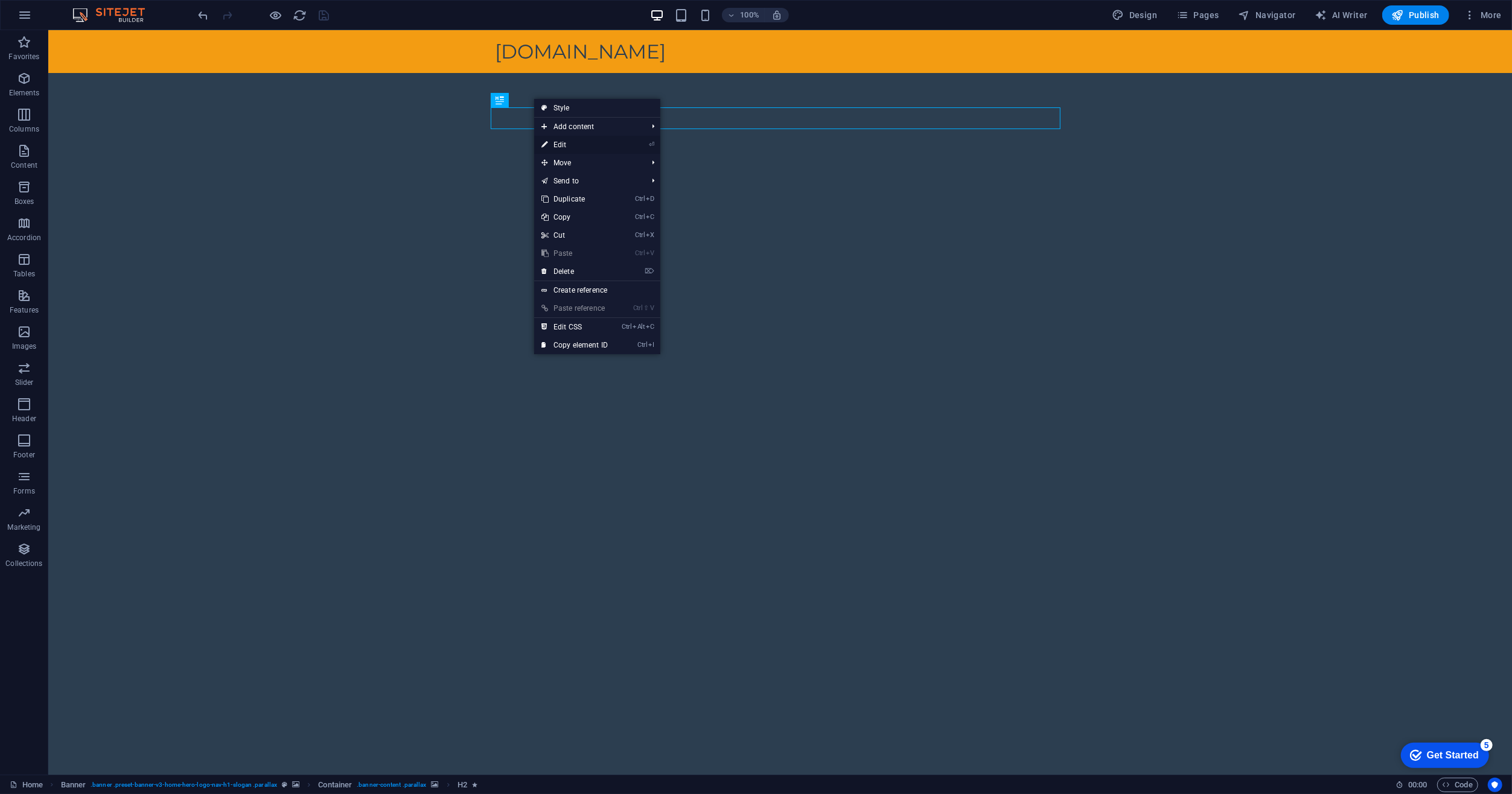
click at [556, 146] on link "⏎ Edit" at bounding box center [574, 145] width 81 height 18
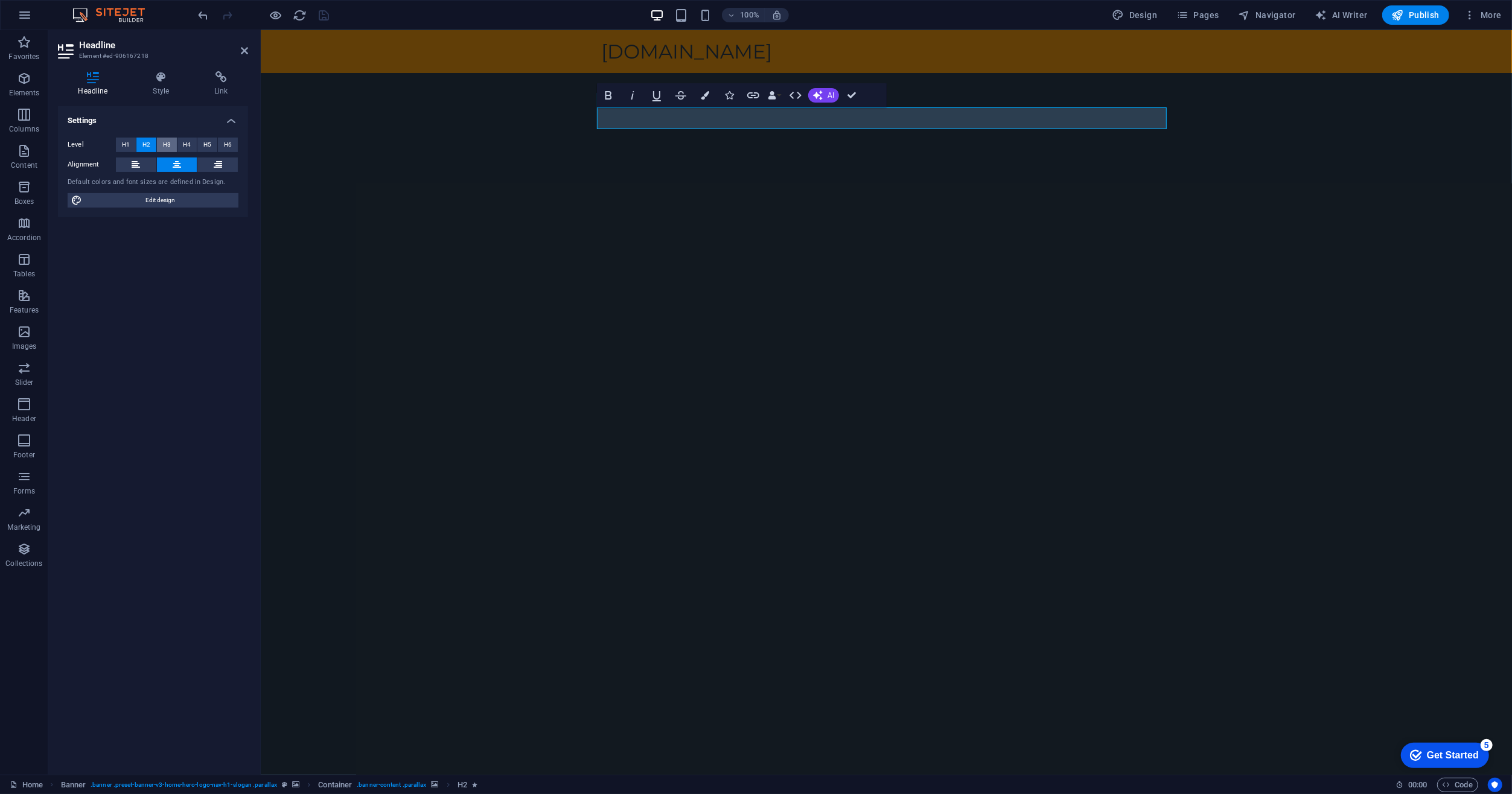
click at [166, 143] on span "H3" at bounding box center [167, 145] width 8 height 15
click at [182, 140] on button "H4" at bounding box center [187, 145] width 20 height 15
click at [120, 144] on button "H1" at bounding box center [126, 145] width 20 height 15
click at [137, 182] on div "Default colors and font sizes are defined in Design." at bounding box center [152, 182] width 171 height 10
click at [157, 87] on h4 "Style" at bounding box center [164, 83] width 62 height 25
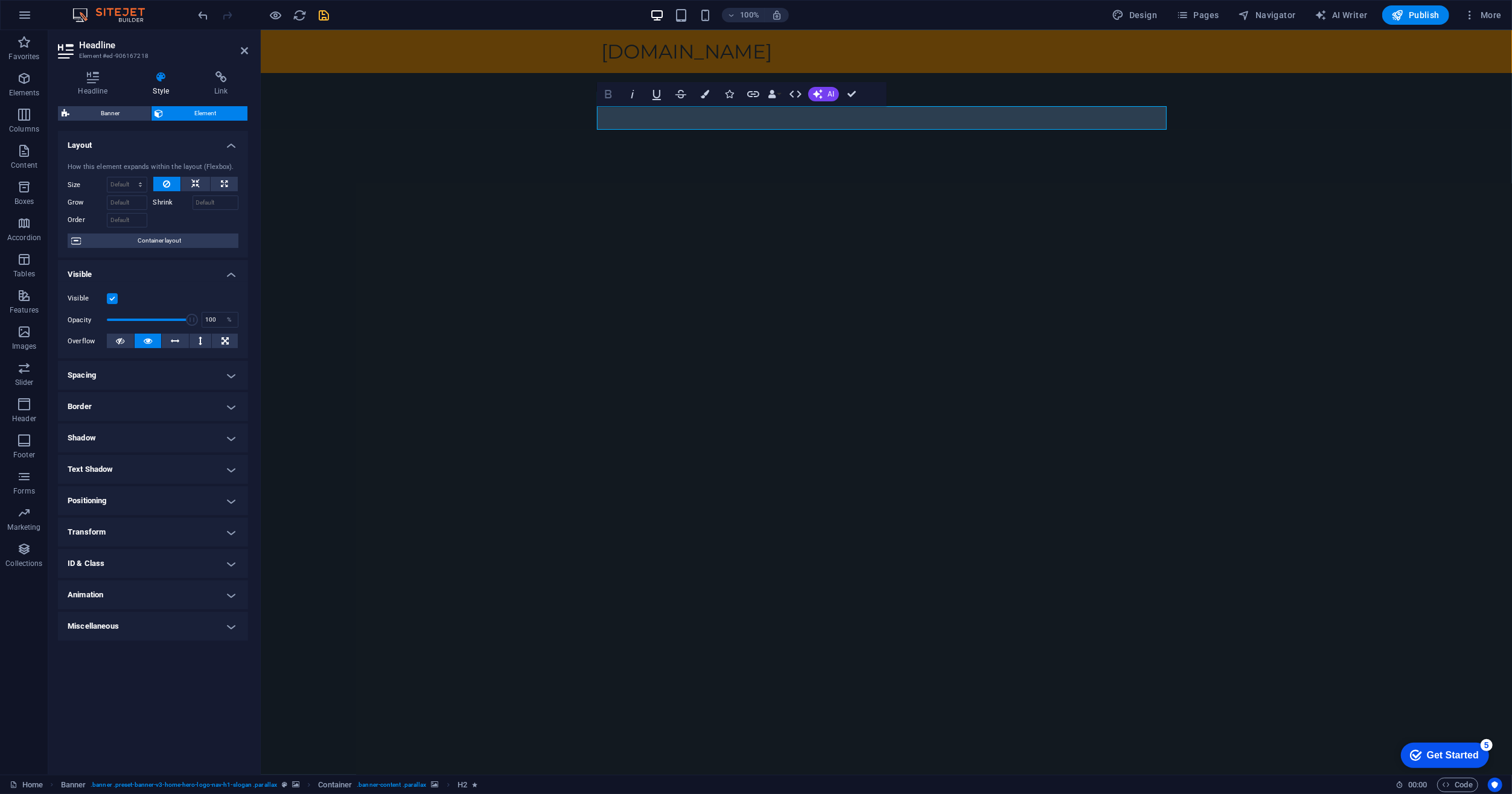
click at [611, 94] on icon "button" at bounding box center [609, 94] width 15 height 15
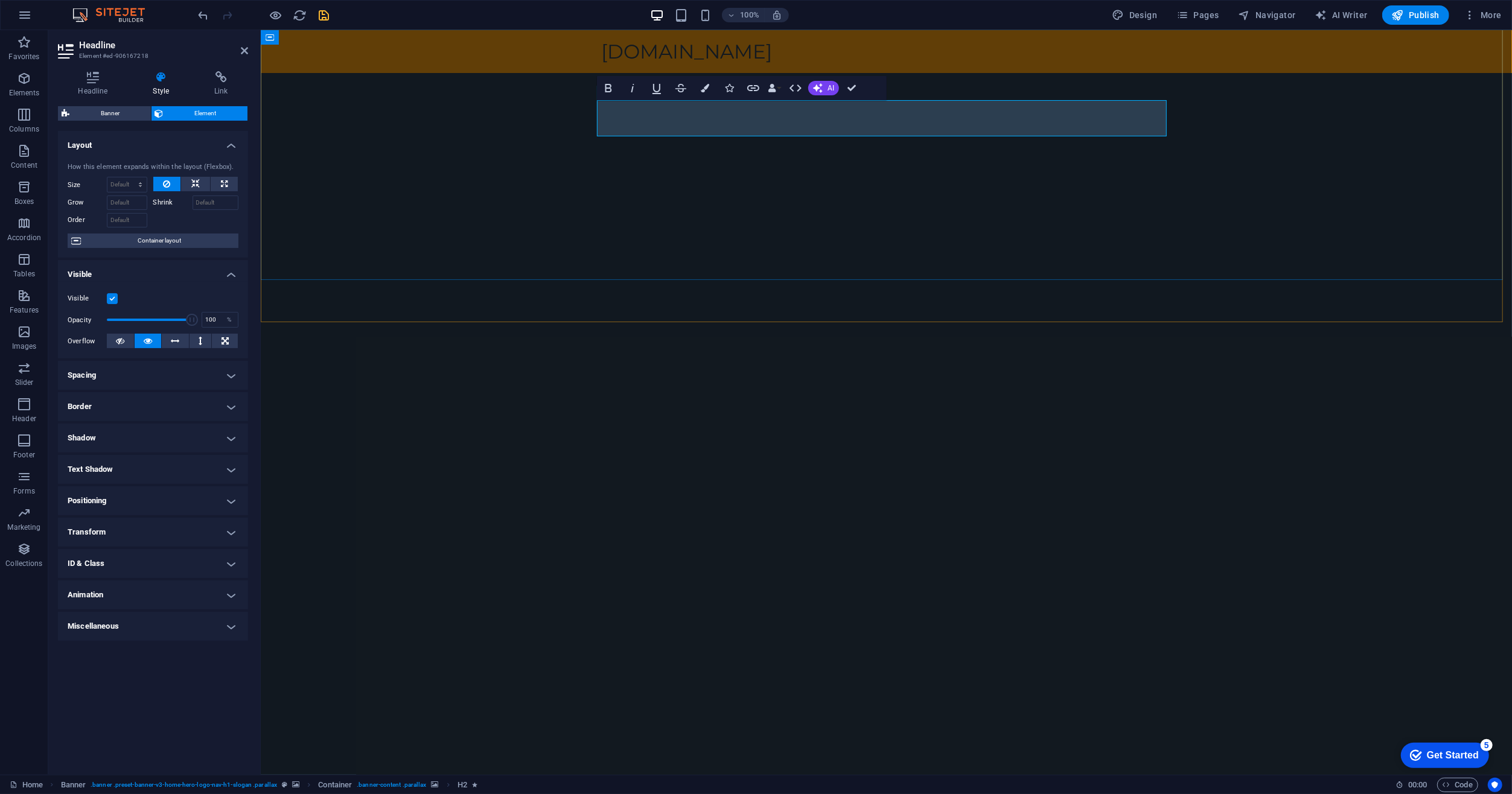
drag, startPoint x: 723, startPoint y: 125, endPoint x: 1043, endPoint y: 135, distance: 320.2
click at [604, 88] on icon "button" at bounding box center [609, 88] width 15 height 15
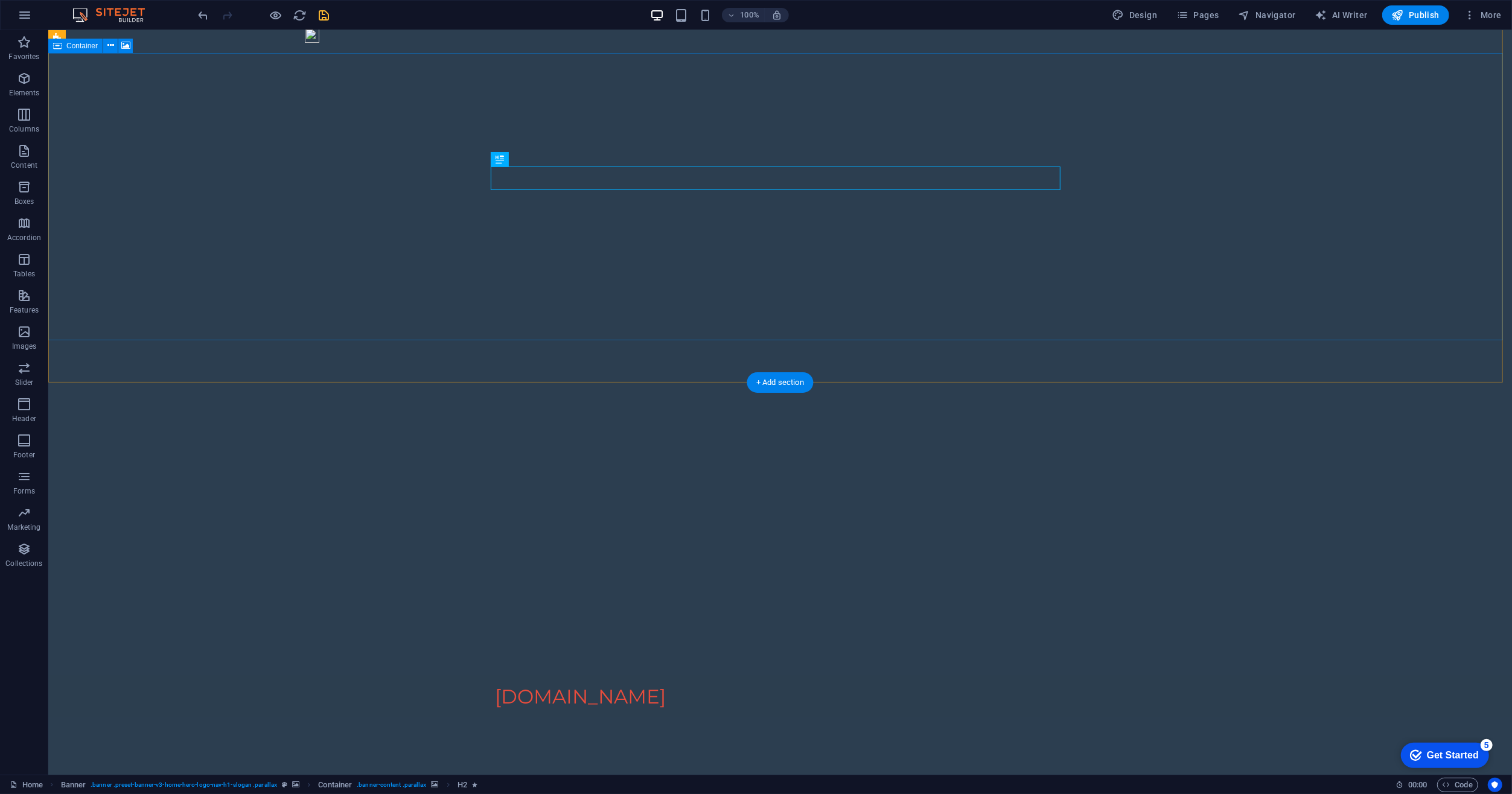
scroll to position [0, 0]
click at [0, 0] on icon at bounding box center [0, 0] width 0 height 0
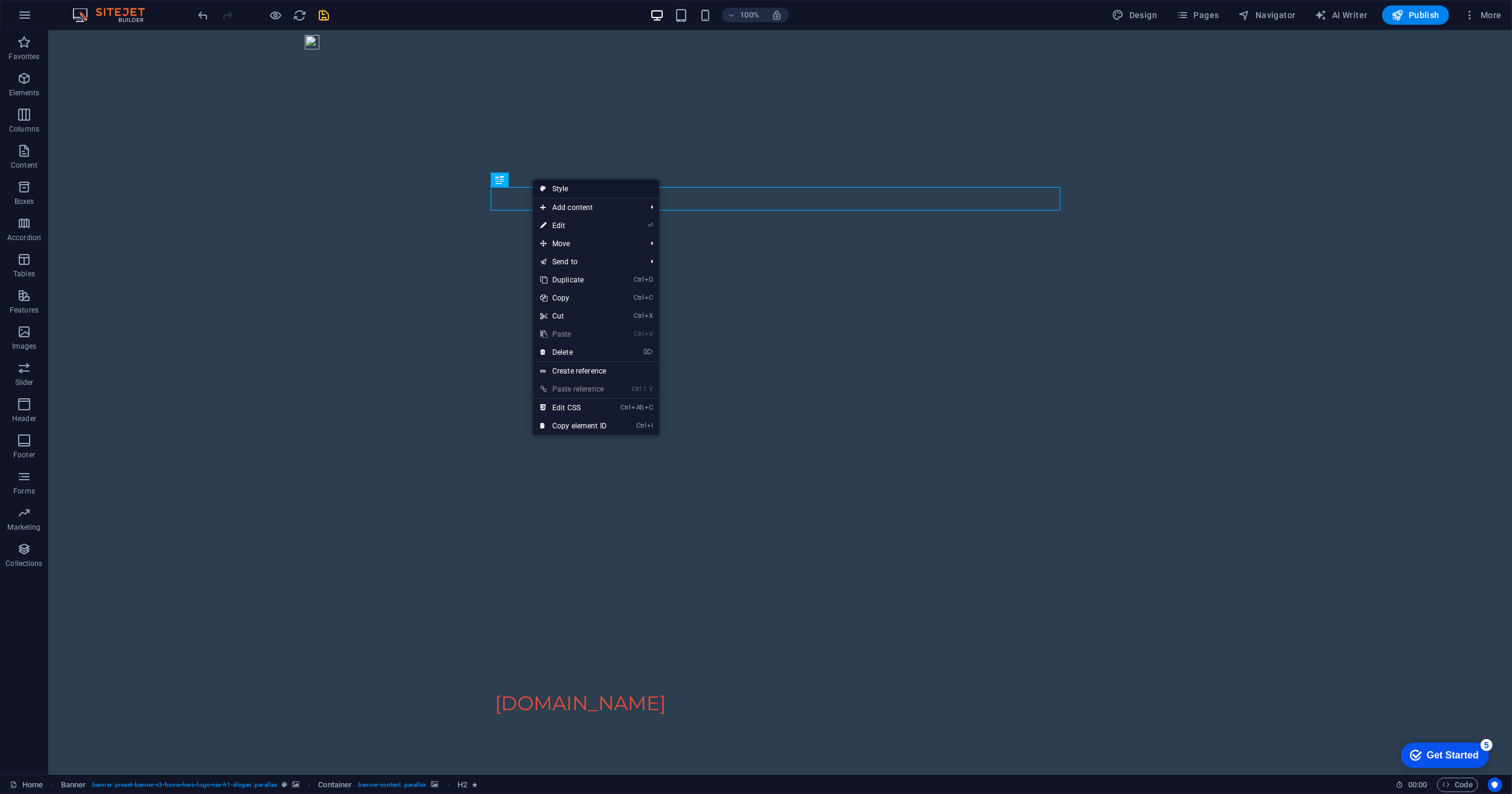
click at [545, 187] on icon at bounding box center [543, 189] width 6 height 18
select select "preset-banner-v3-home-hero-logo-nav-h1-slogan"
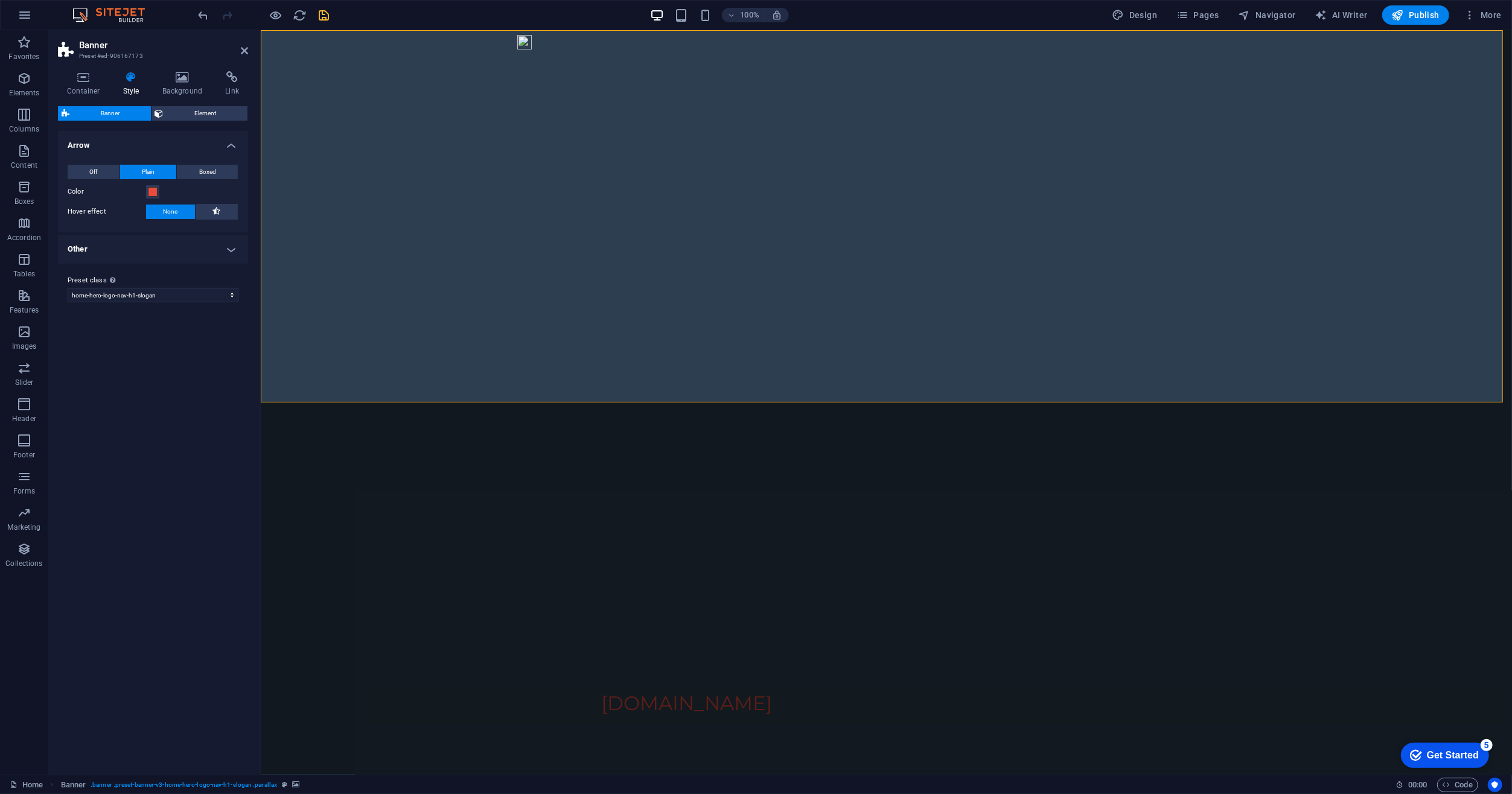
click at [212, 251] on h4 "Other" at bounding box center [153, 249] width 190 height 29
click at [184, 346] on select "default home-hero-logo-nav-h1-slogan home-hero-logo-nav-h1 home-logo-nav-h1-ima…" at bounding box center [152, 346] width 171 height 15
click at [200, 301] on select "Off Zoom: in & out Slide: left to right Slide: up to down" at bounding box center [176, 296] width 124 height 15
select select "move_horizontal"
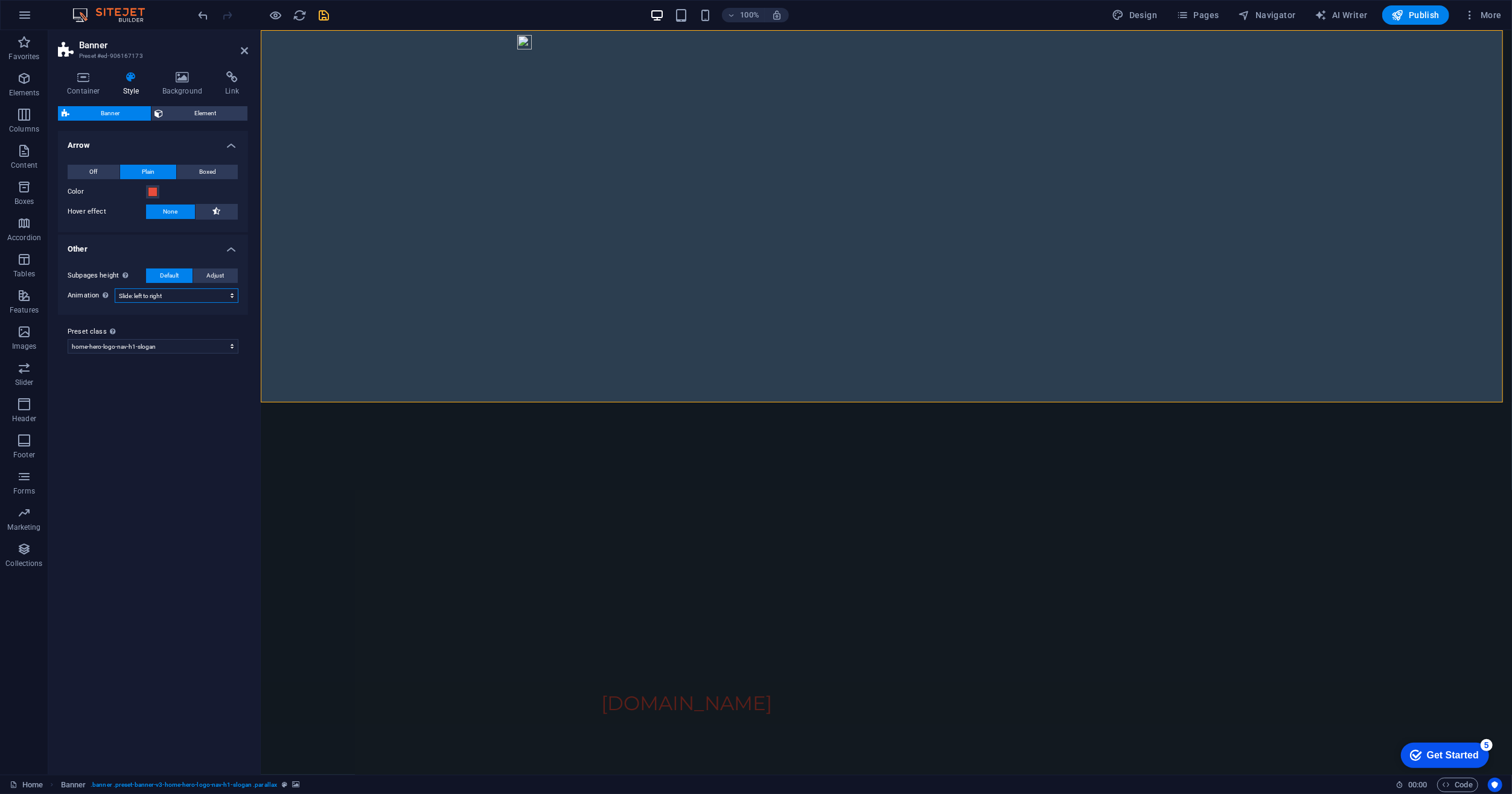
click at [115, 288] on select "Off Zoom: in & out Slide: left to right Slide: up to down" at bounding box center [176, 296] width 124 height 15
click at [322, 17] on icon "save" at bounding box center [324, 15] width 14 height 14
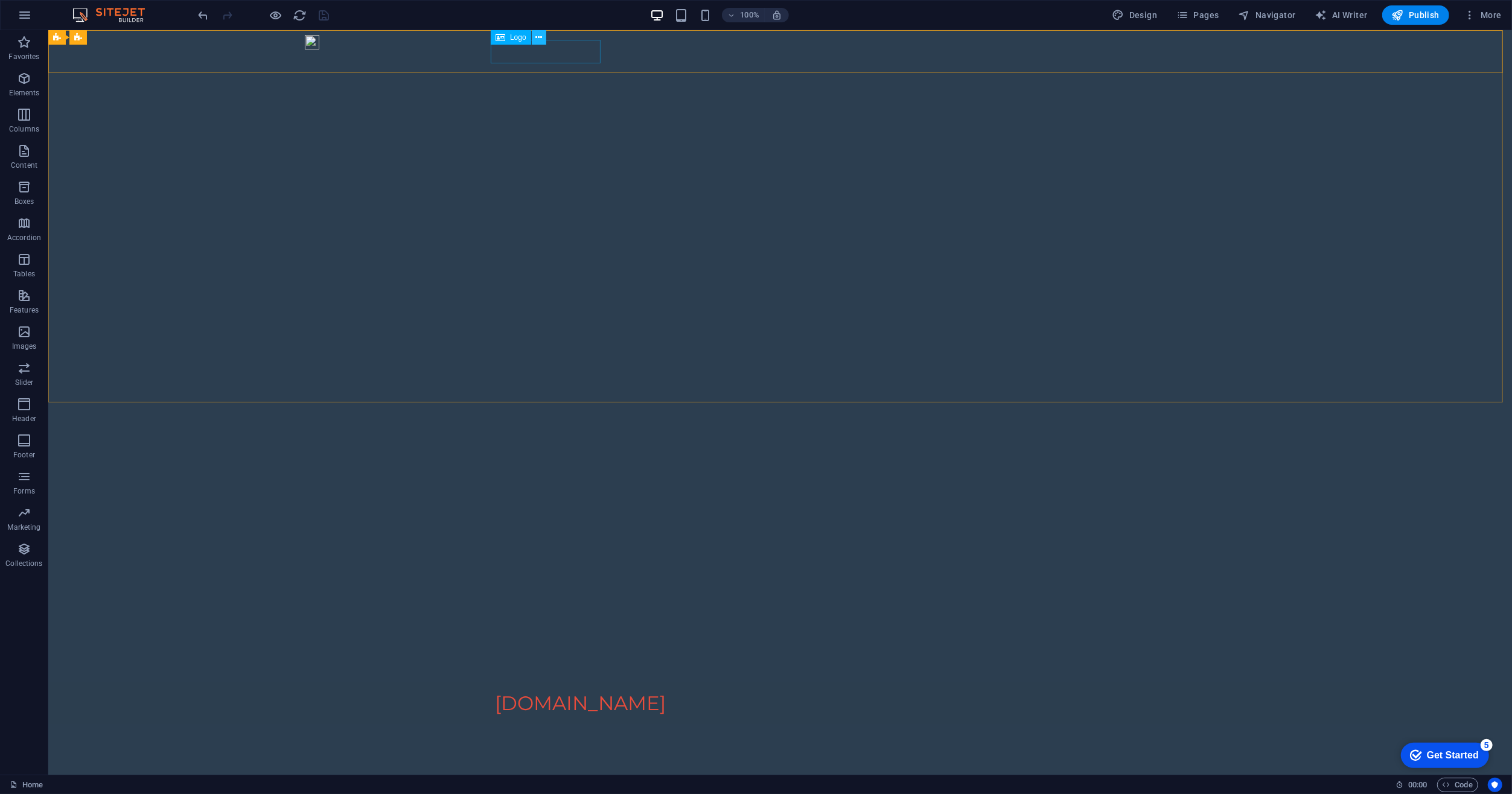
click at [538, 35] on icon at bounding box center [538, 37] width 7 height 13
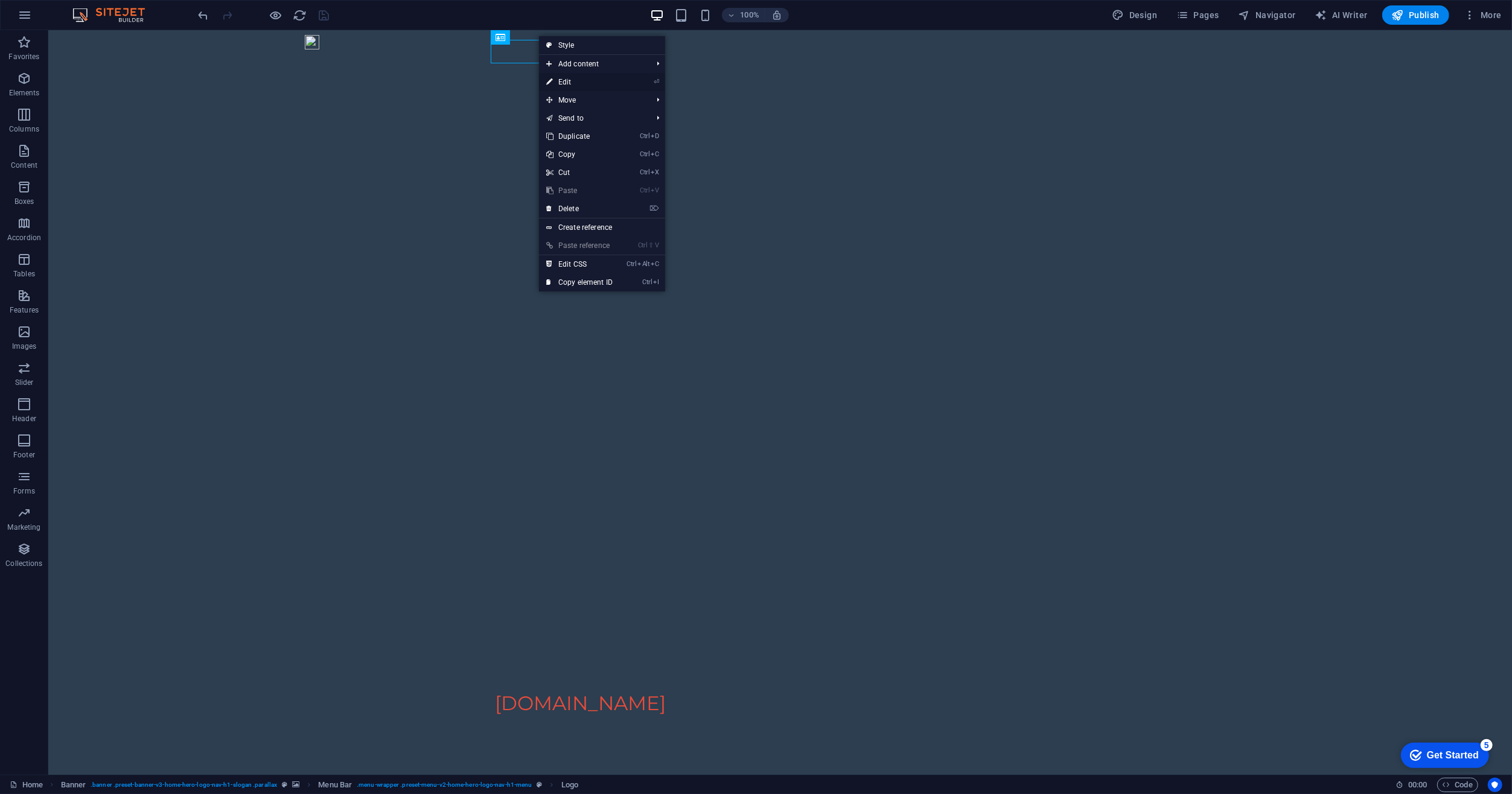
click at [562, 76] on link "⏎ Edit" at bounding box center [579, 82] width 81 height 18
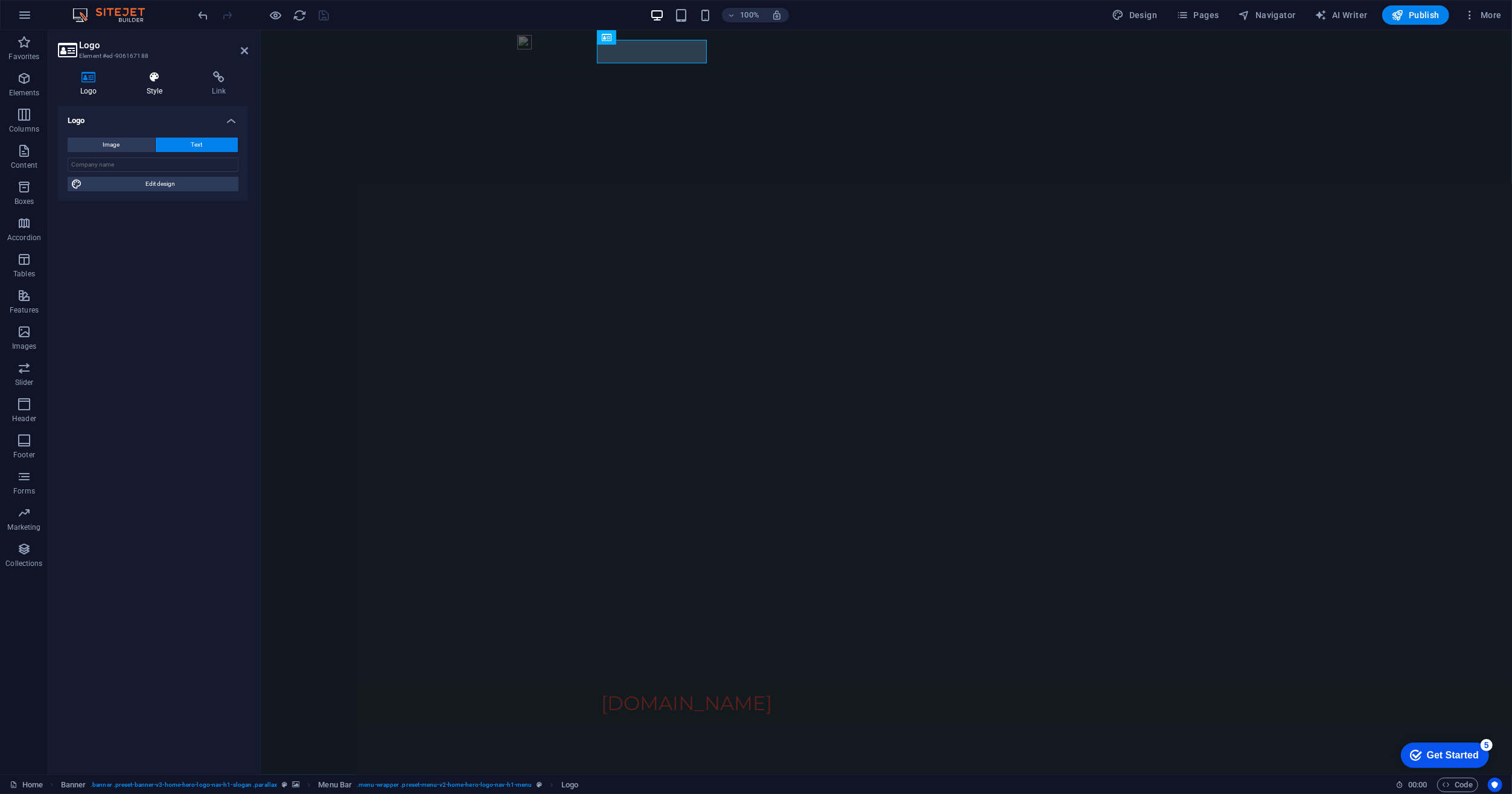
click at [154, 81] on icon at bounding box center [155, 77] width 61 height 12
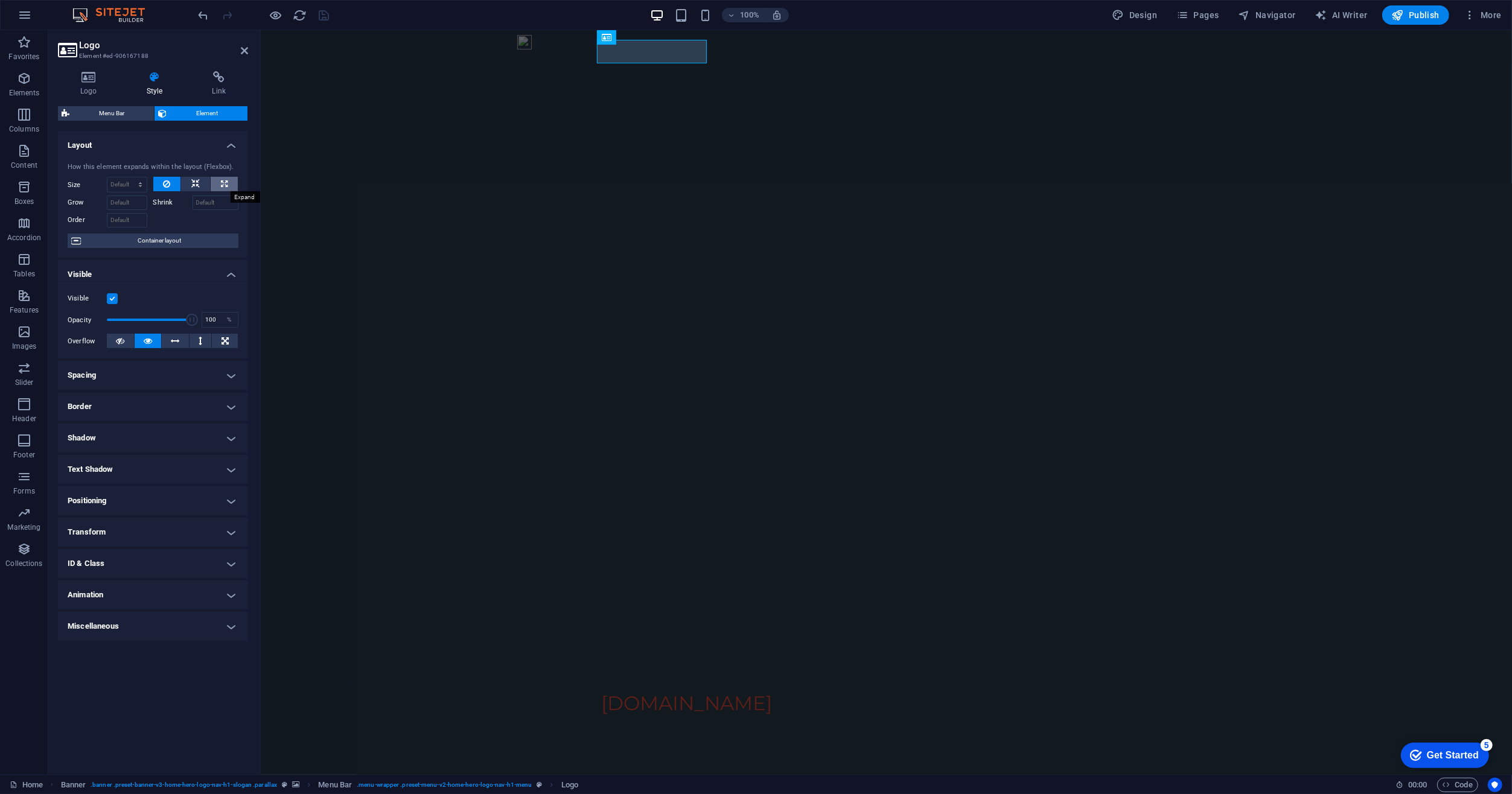
click at [226, 185] on icon at bounding box center [224, 184] width 7 height 15
type input "100"
select select "%"
click at [319, 13] on icon "save" at bounding box center [324, 15] width 14 height 14
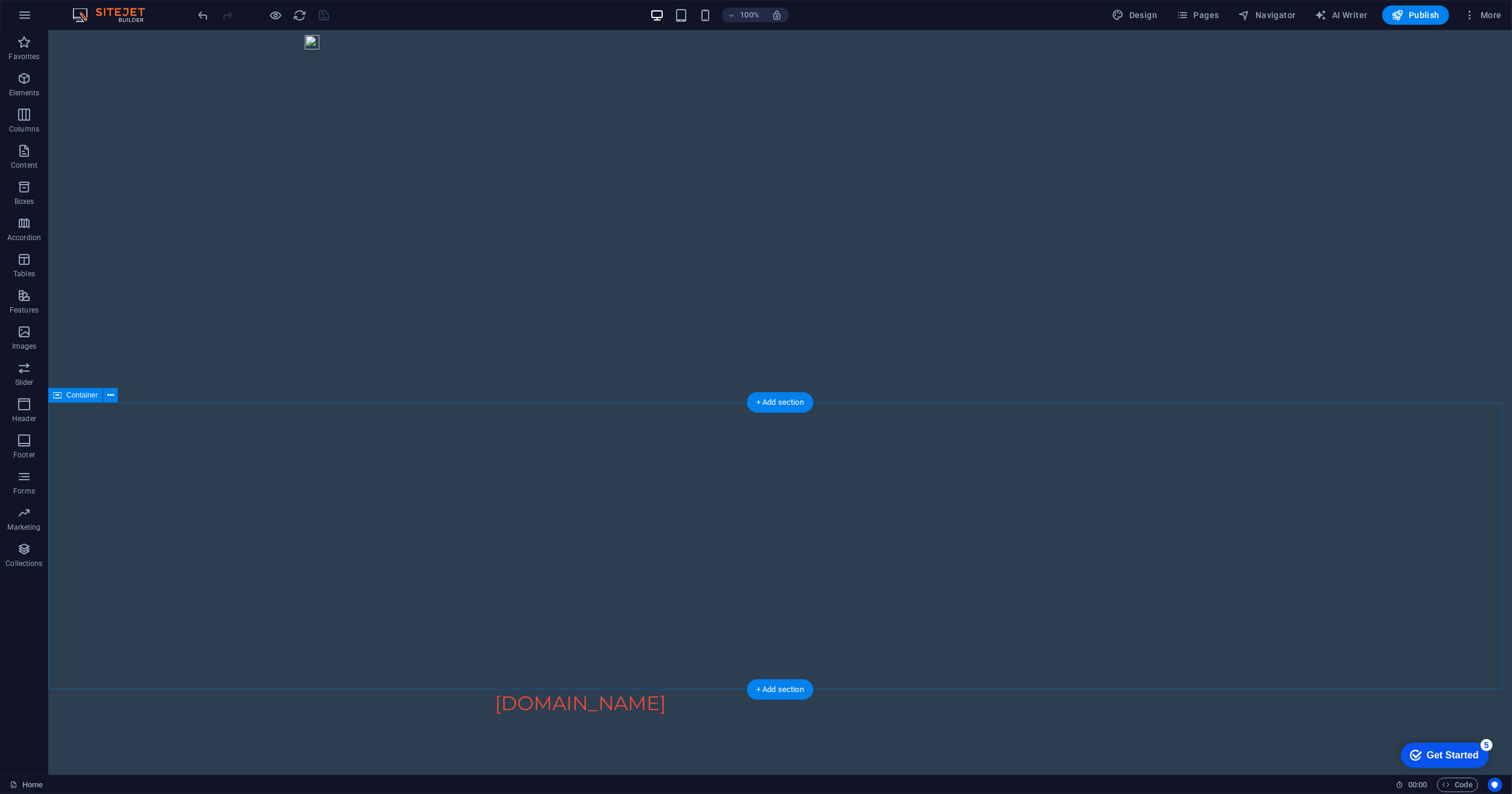
click at [298, 12] on icon "reload" at bounding box center [300, 15] width 14 height 14
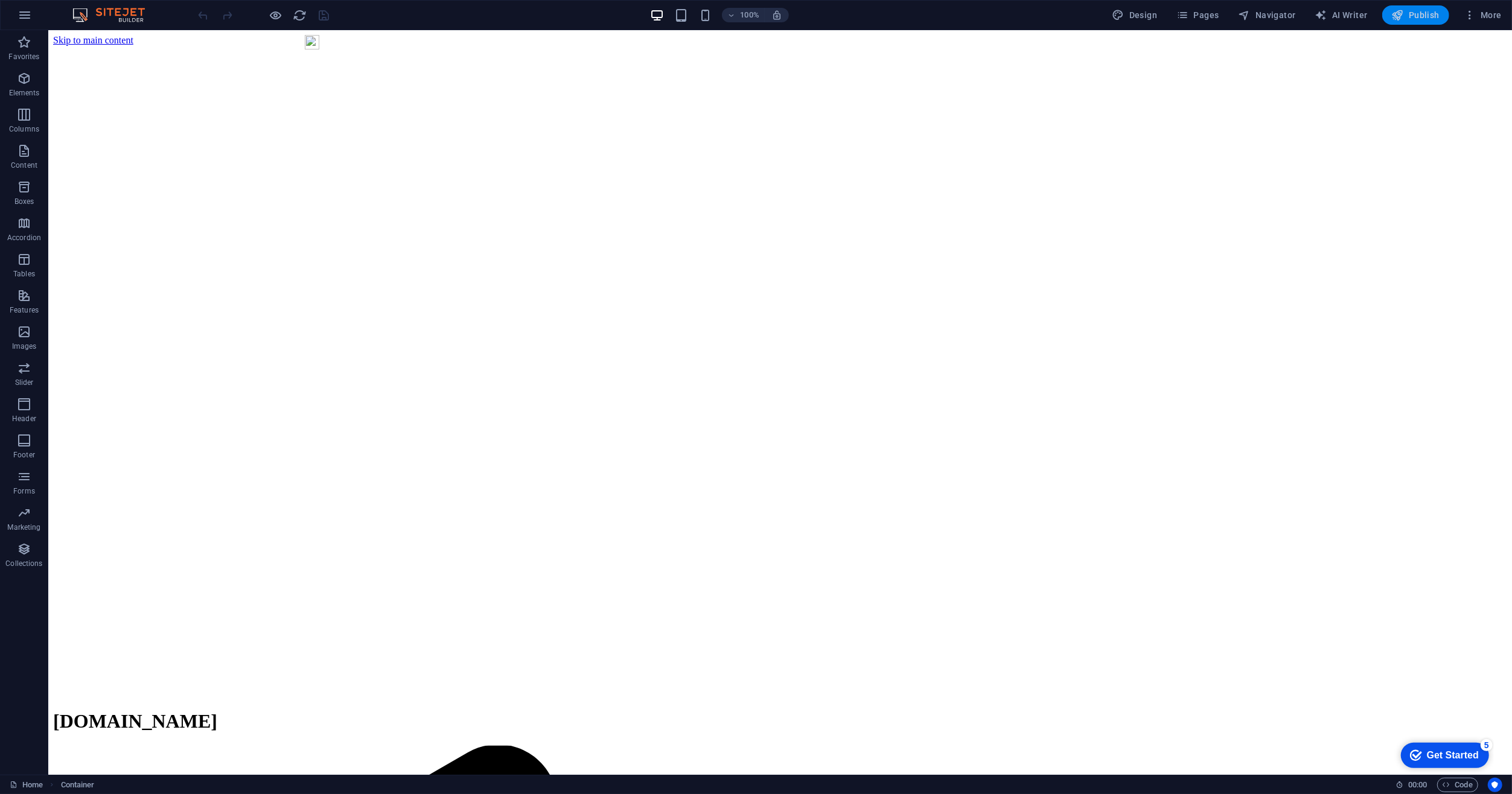
click at [1420, 13] on span "Publish" at bounding box center [1416, 15] width 48 height 12
